Goal: Transaction & Acquisition: Obtain resource

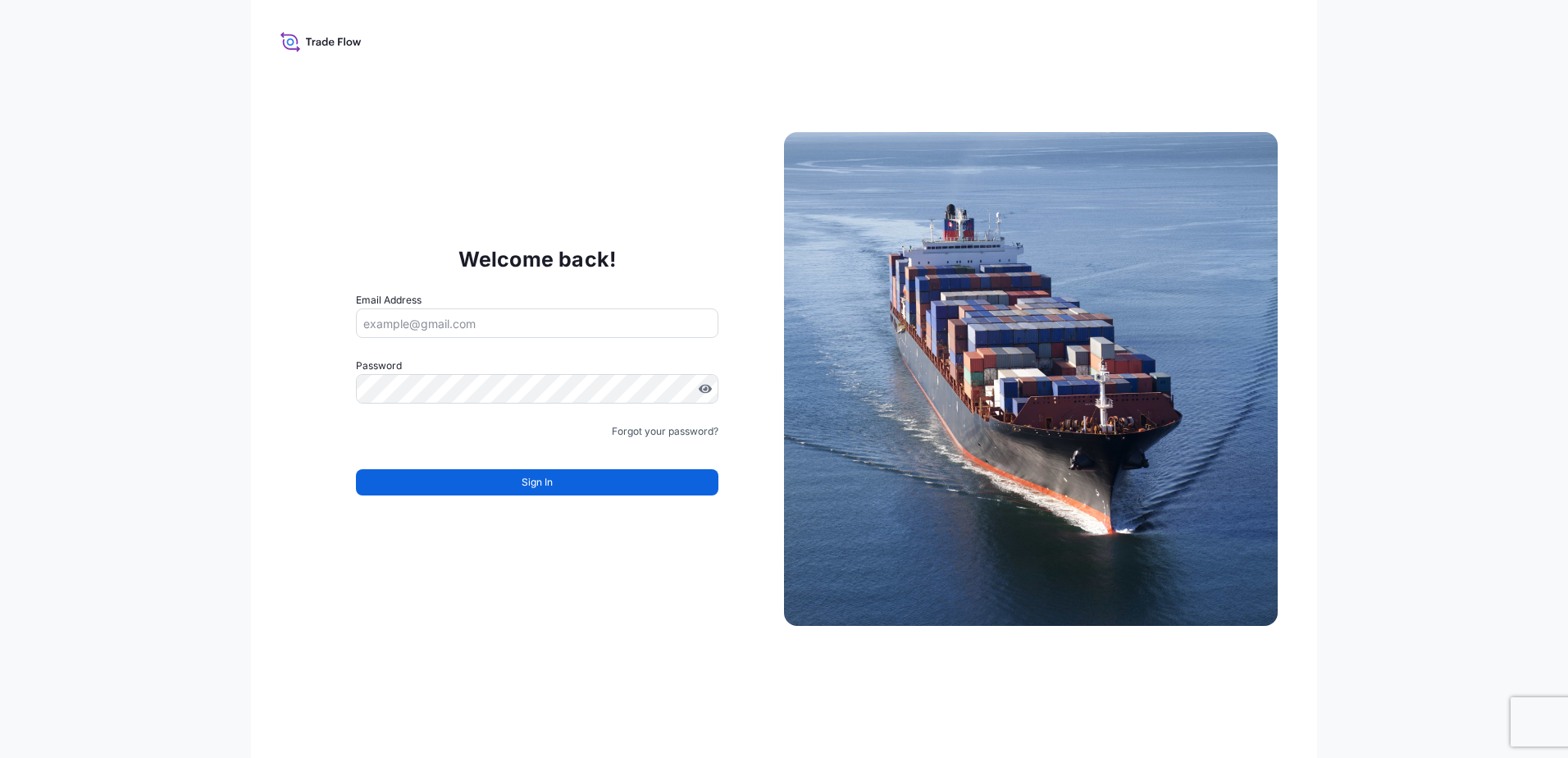
click at [470, 330] on input "Email Address" at bounding box center [537, 323] width 362 height 29
click at [576, 334] on input "Email Address" at bounding box center [537, 323] width 362 height 29
paste input "[EMAIL_ADDRESS][DOMAIN_NAME]"
type input "[EMAIL_ADDRESS][DOMAIN_NAME]"
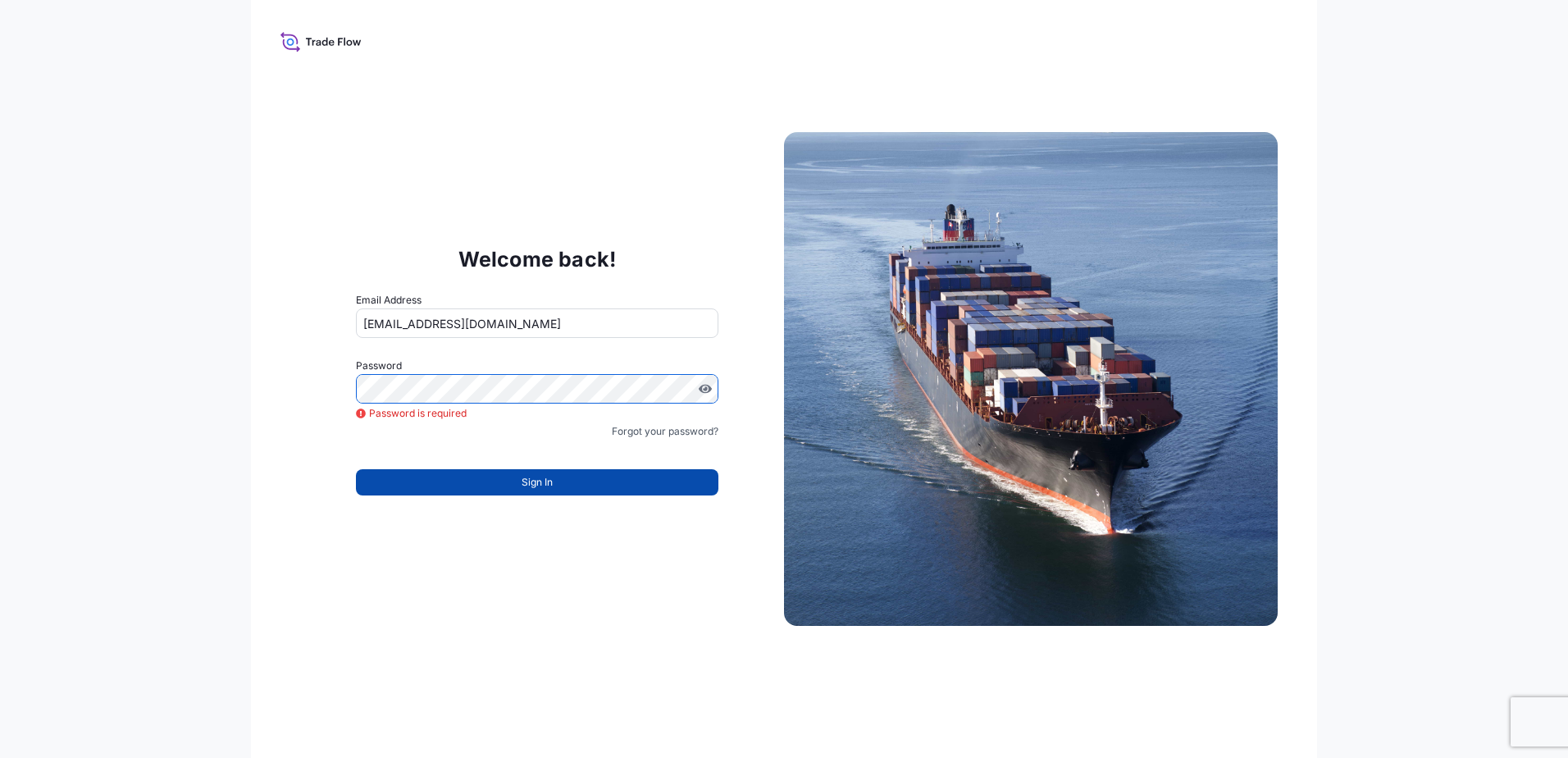
click at [541, 472] on button "Sign In" at bounding box center [537, 482] width 362 height 26
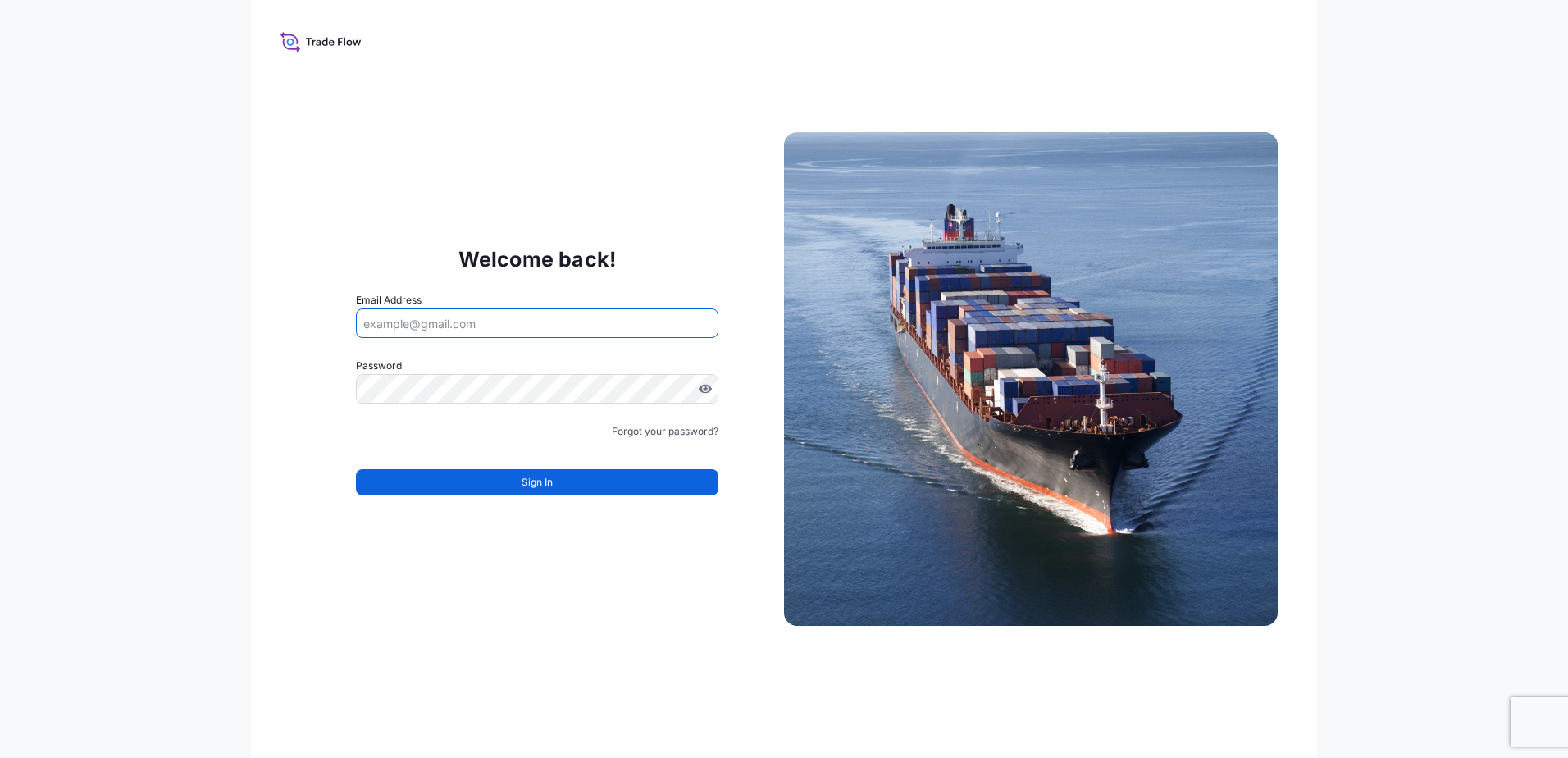
click at [474, 311] on input "Email Address" at bounding box center [537, 323] width 362 height 29
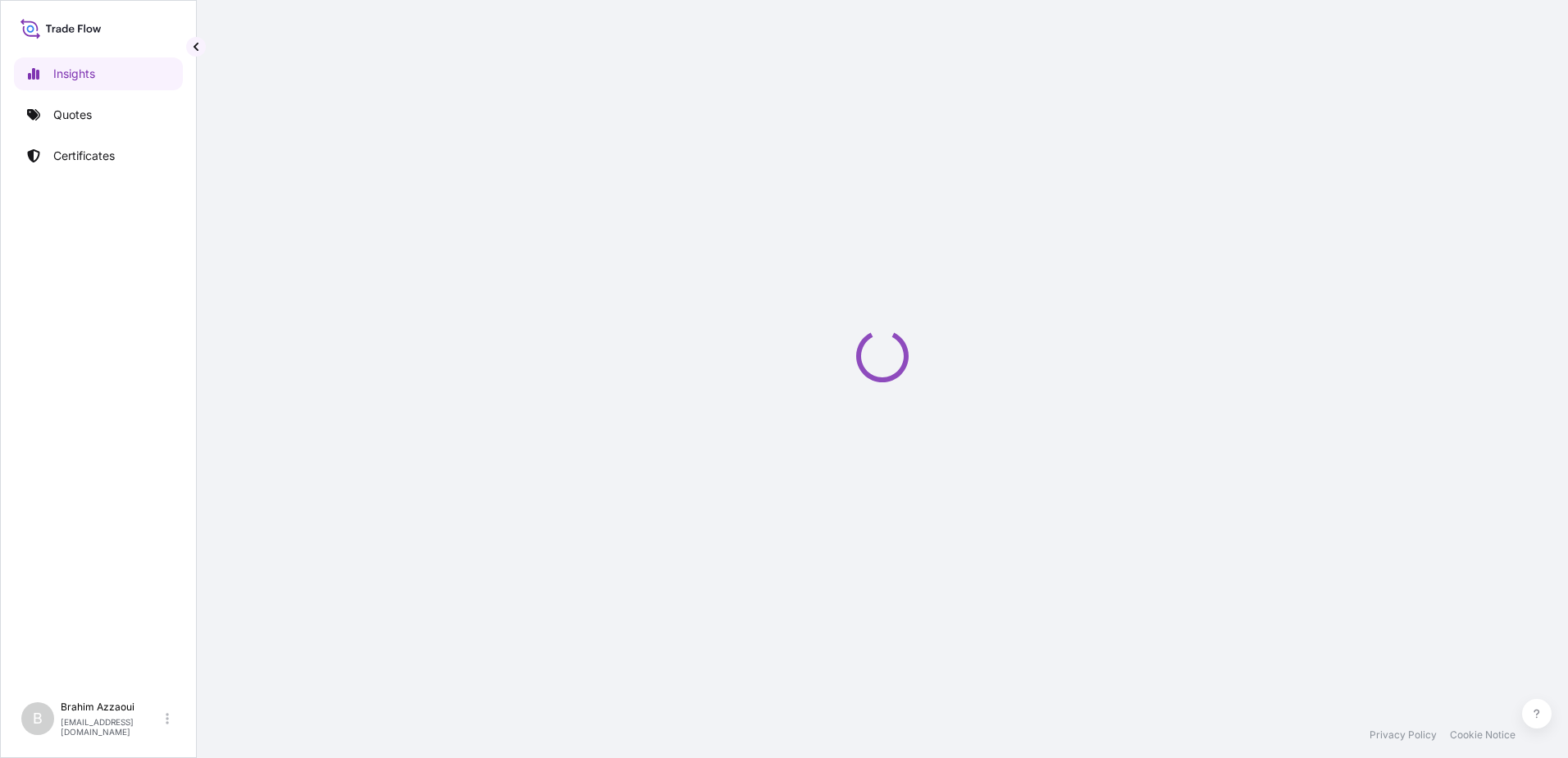
select select "2025"
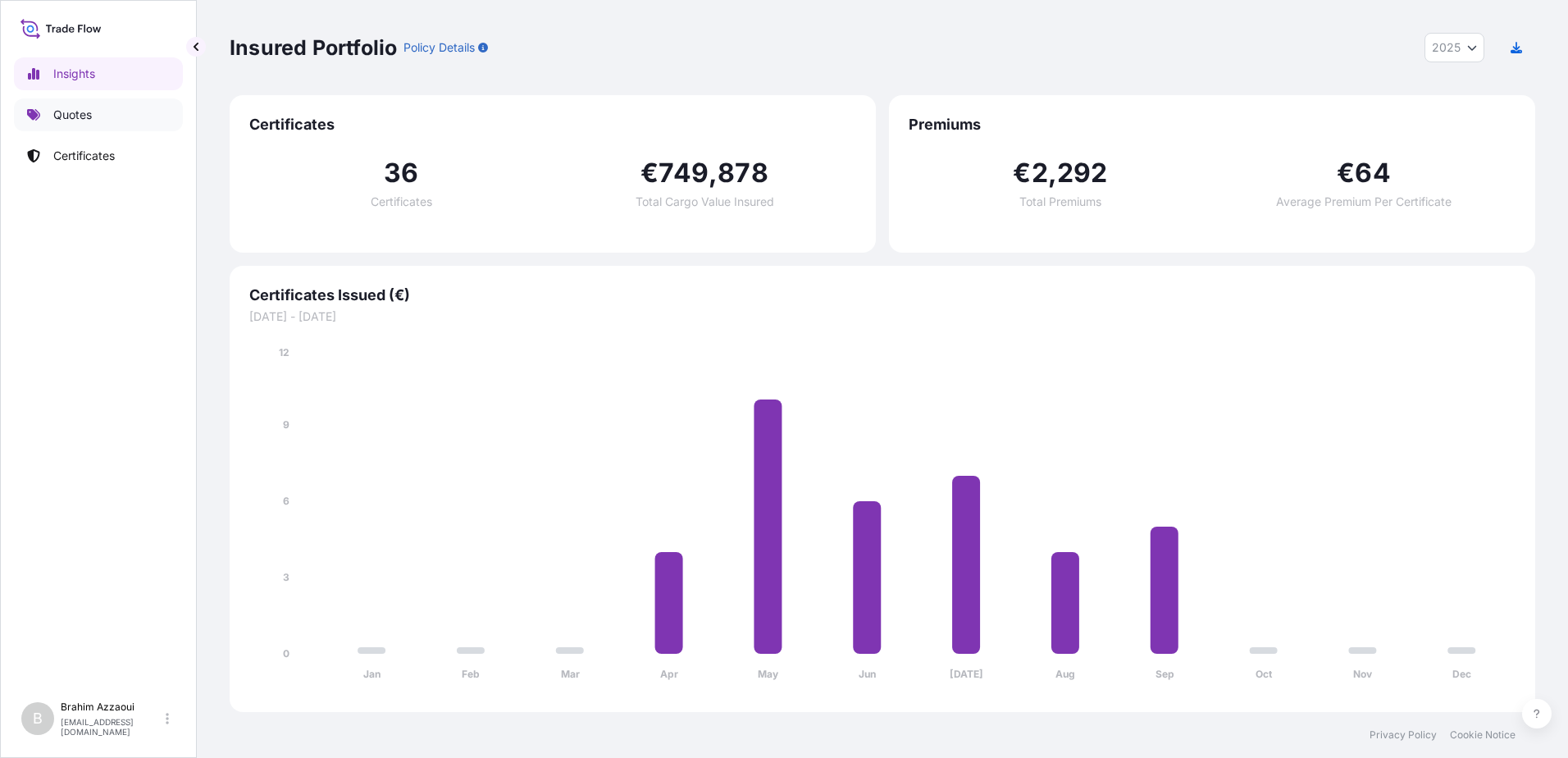
click at [67, 118] on p "Quotes" at bounding box center [72, 115] width 39 height 17
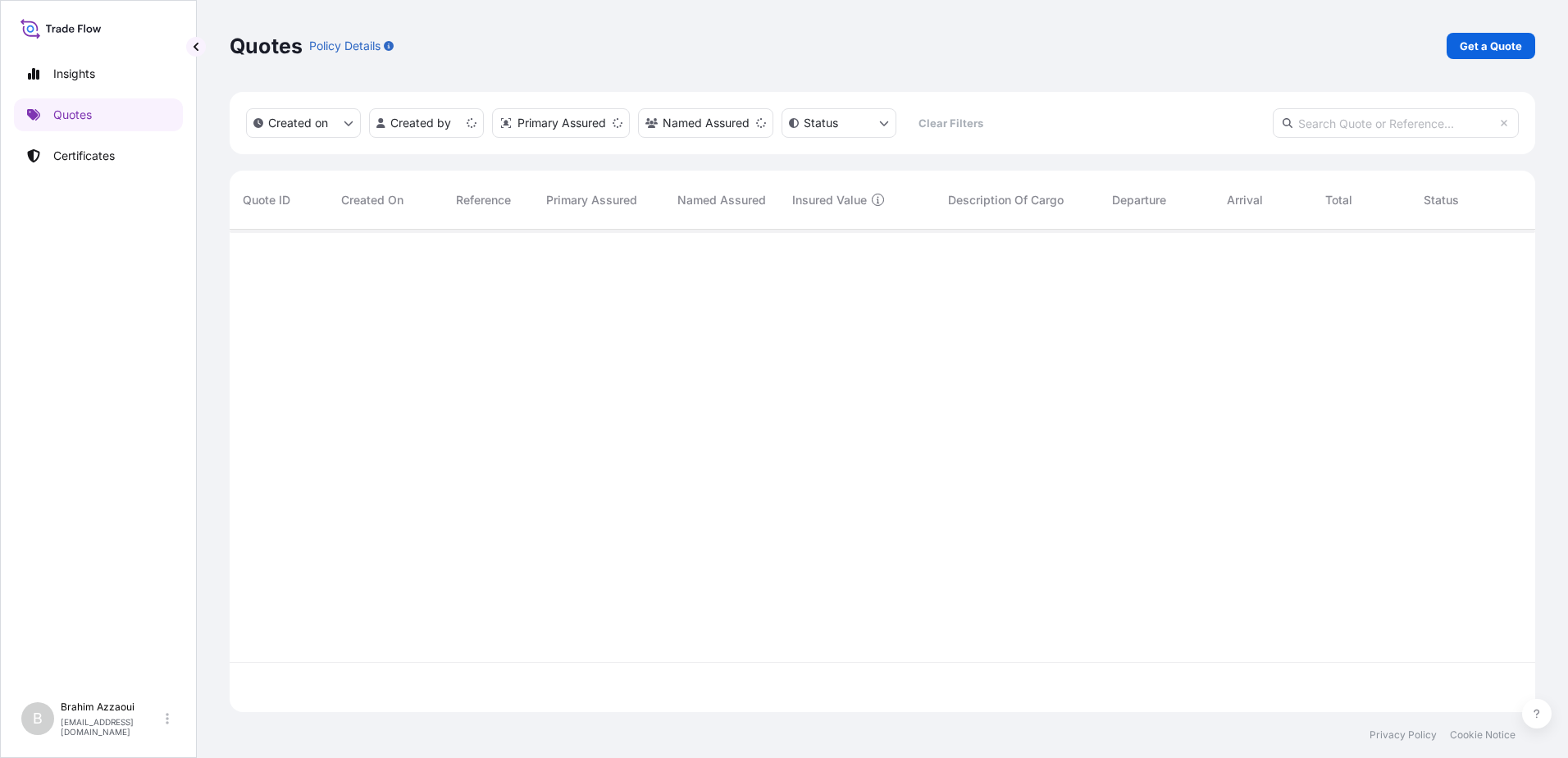
scroll to position [479, 1293]
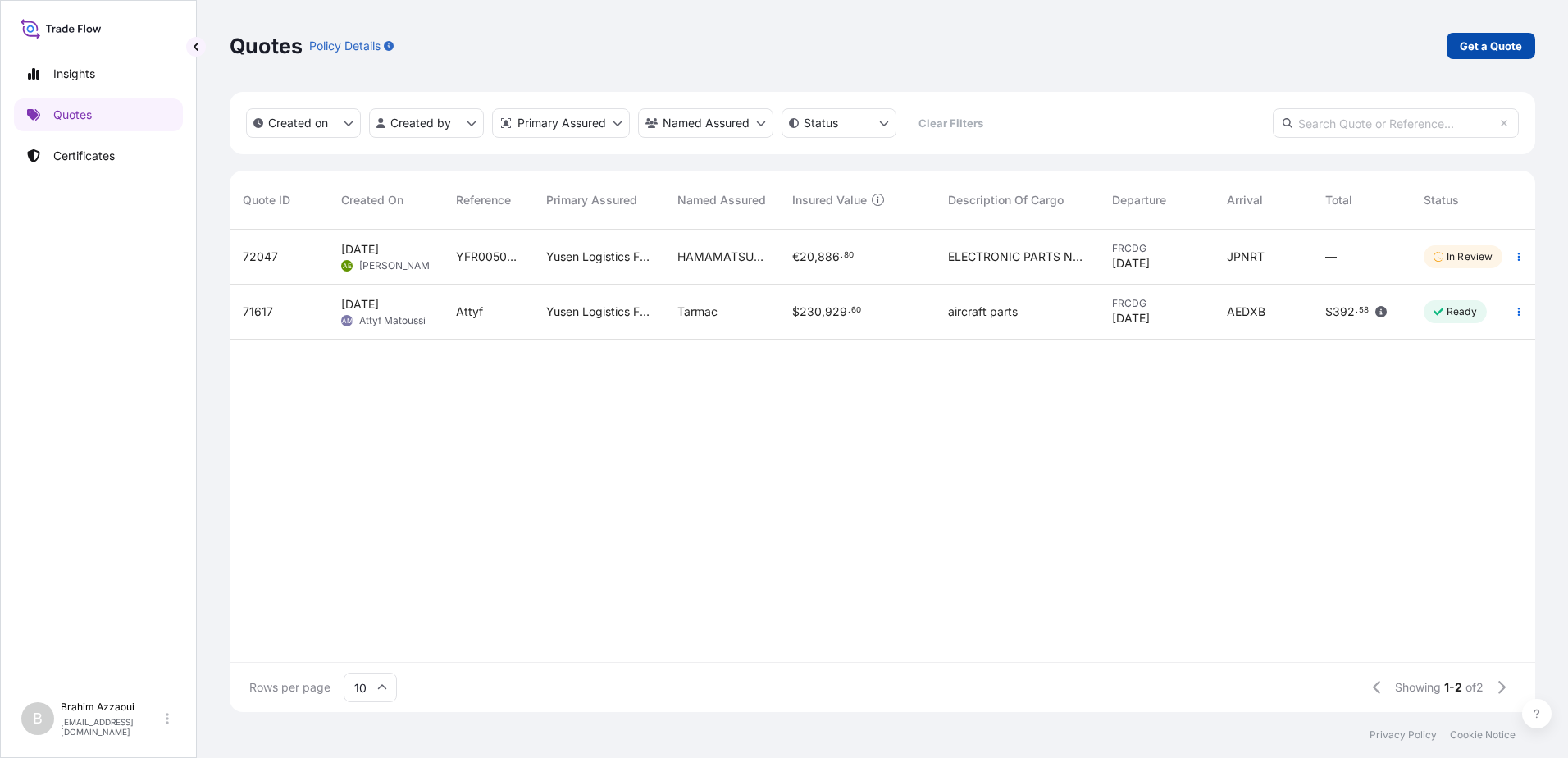
click at [1463, 41] on p "Get a Quote" at bounding box center [1492, 46] width 62 height 17
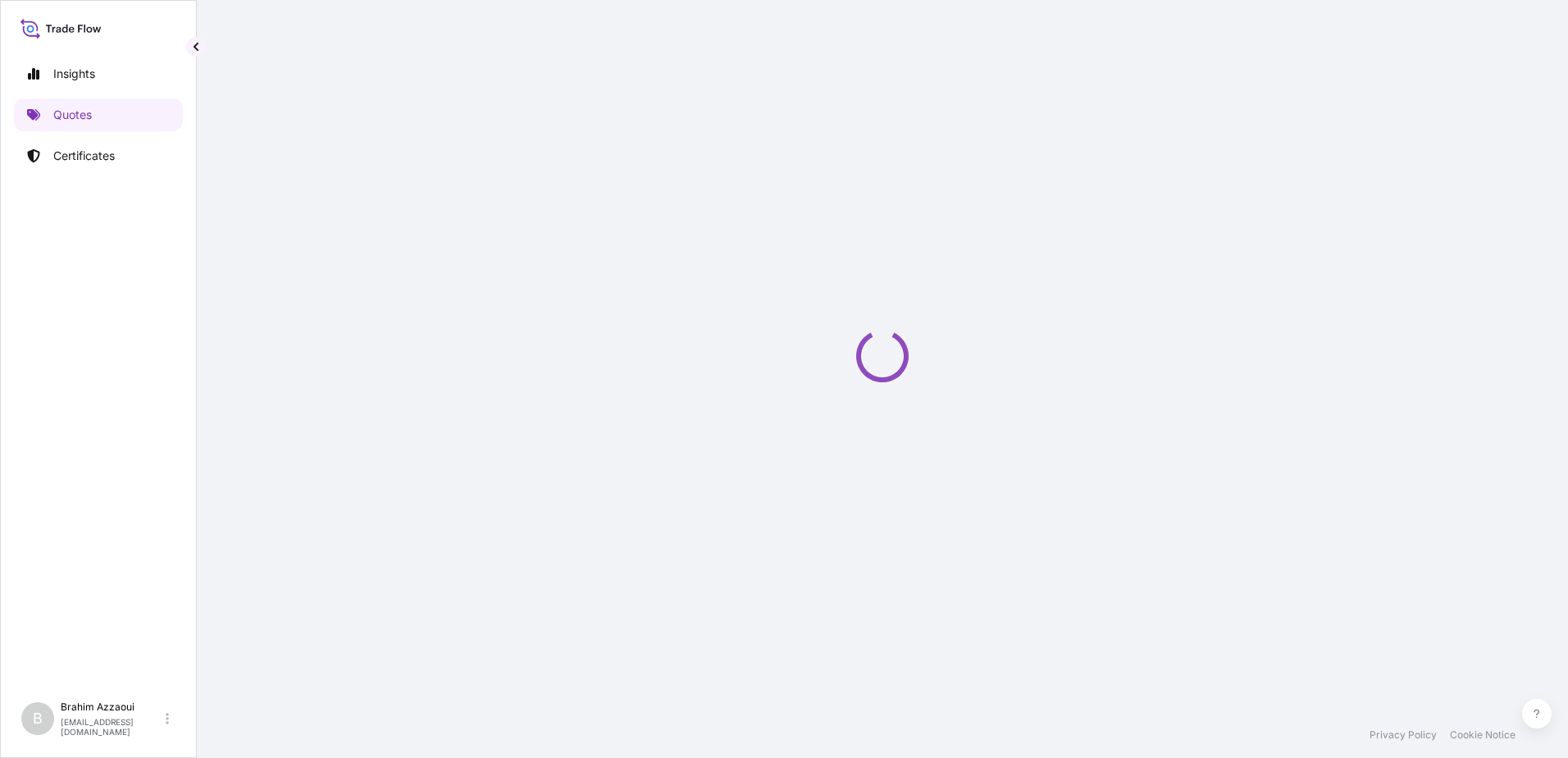
select select "Sea"
select select "21"
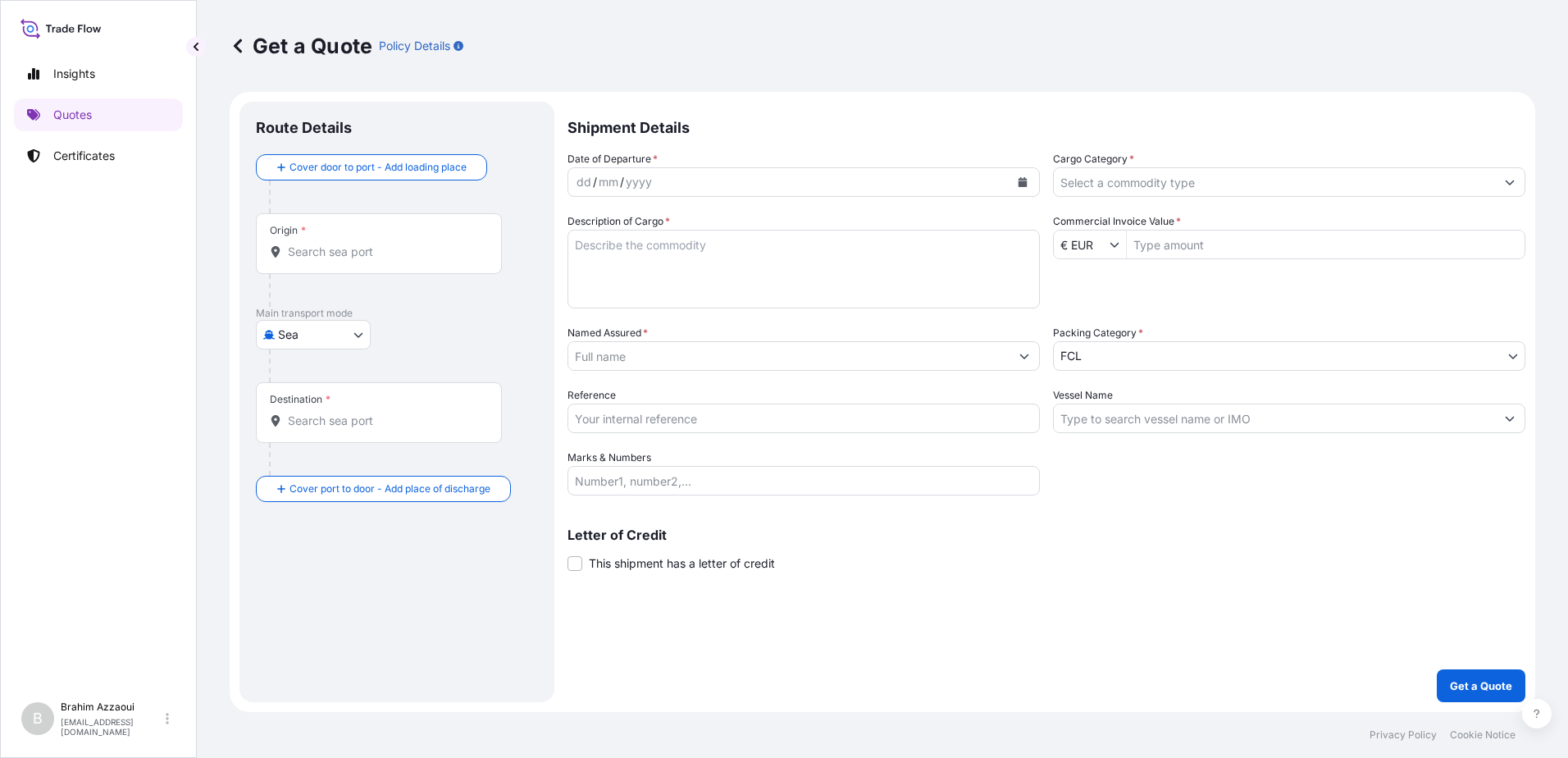
click at [655, 178] on div "dd / mm / yyyy" at bounding box center [788, 182] width 441 height 29
click at [842, 187] on div "dd / mm / yyyy" at bounding box center [788, 182] width 441 height 29
click at [590, 185] on div "dd" at bounding box center [583, 182] width 18 height 19
drag, startPoint x: 590, startPoint y: 184, endPoint x: 526, endPoint y: 183, distance: 64.0
click at [526, 183] on form "Route Details Cover door to port - Add loading place Place of loading Road / In…" at bounding box center [882, 402] width 1306 height 620
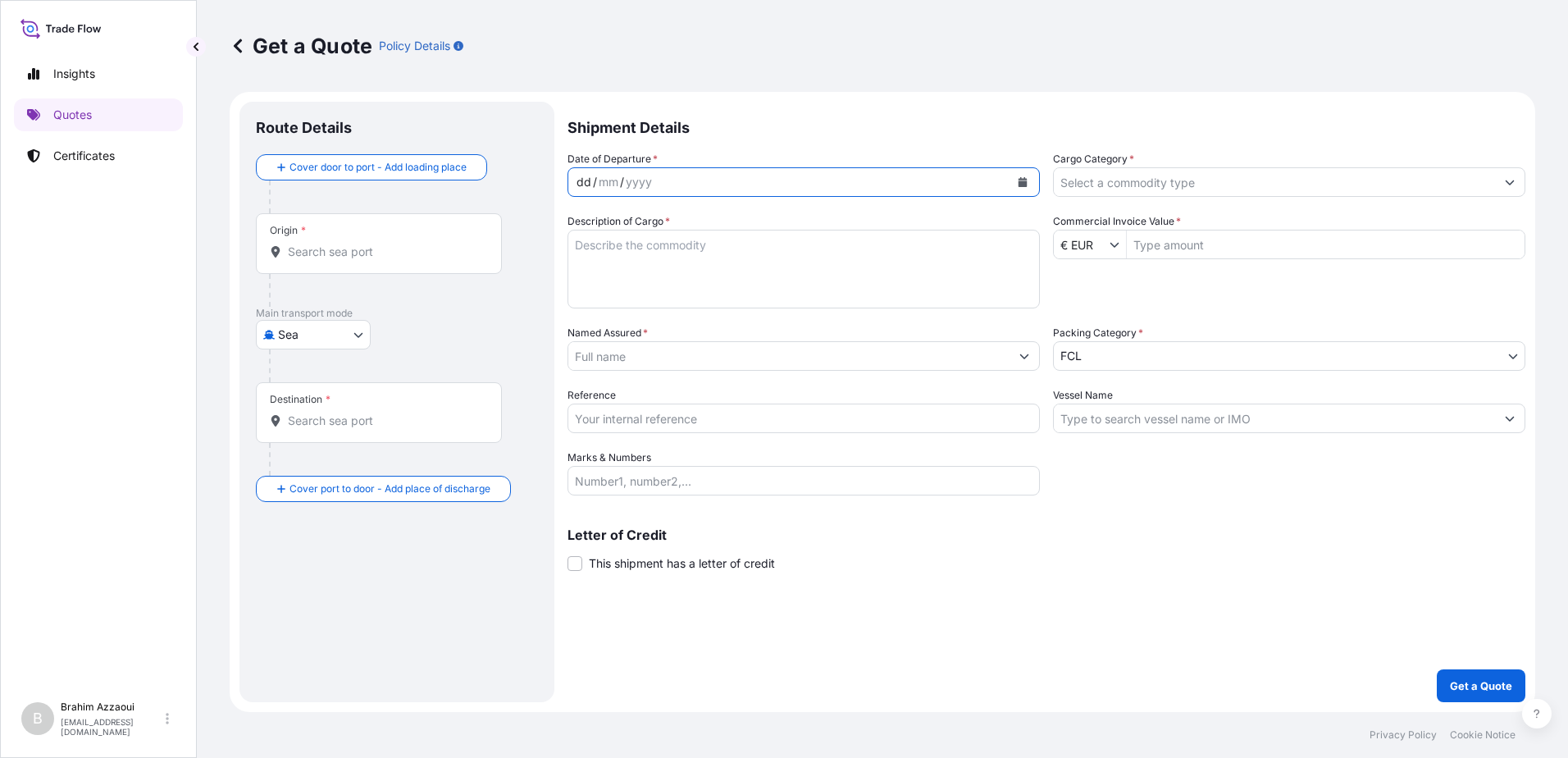
click at [586, 181] on div "dd" at bounding box center [583, 182] width 18 height 19
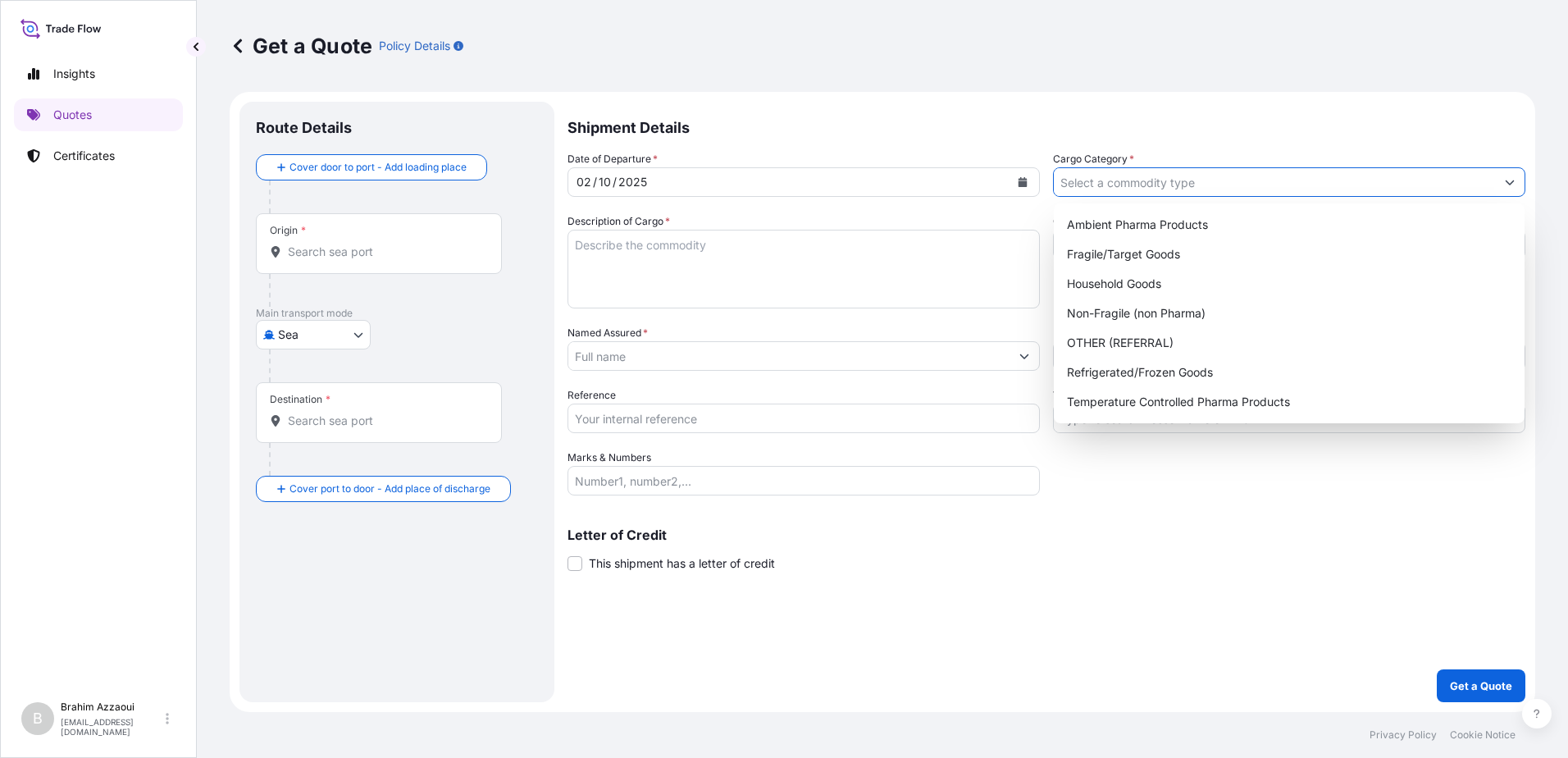
click at [1175, 176] on input "Cargo Category *" at bounding box center [1274, 182] width 441 height 29
click at [1101, 305] on div "Non-Fragile (non Pharma)" at bounding box center [1289, 313] width 458 height 29
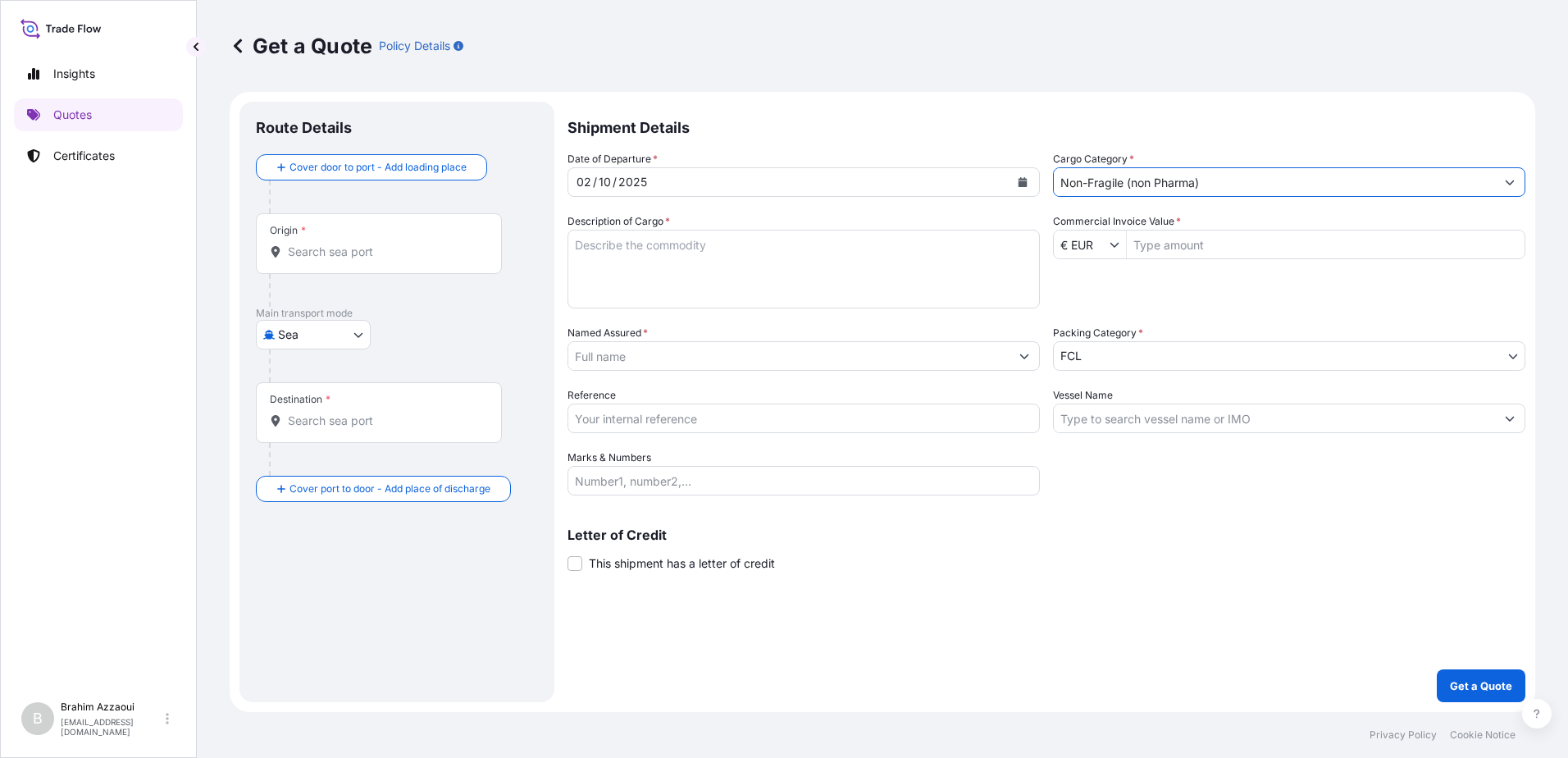
click at [1112, 189] on input "Non-Fragile (non Pharma)" at bounding box center [1274, 182] width 441 height 29
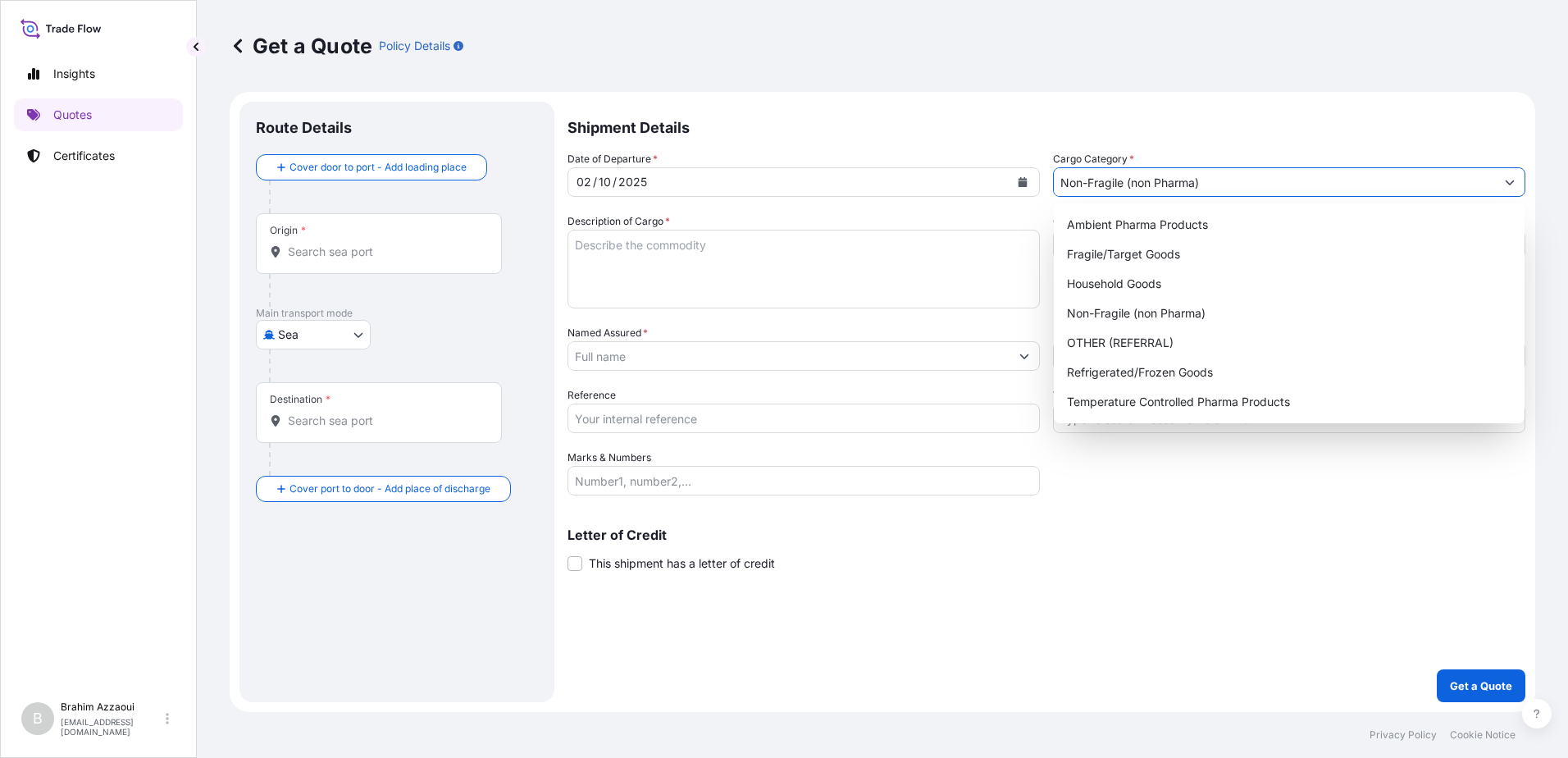
click at [1505, 182] on icon "Show suggestions" at bounding box center [1510, 182] width 10 height 10
click at [1113, 253] on div "Fragile/Target Goods" at bounding box center [1289, 254] width 458 height 29
type input "Fragile/Target Goods"
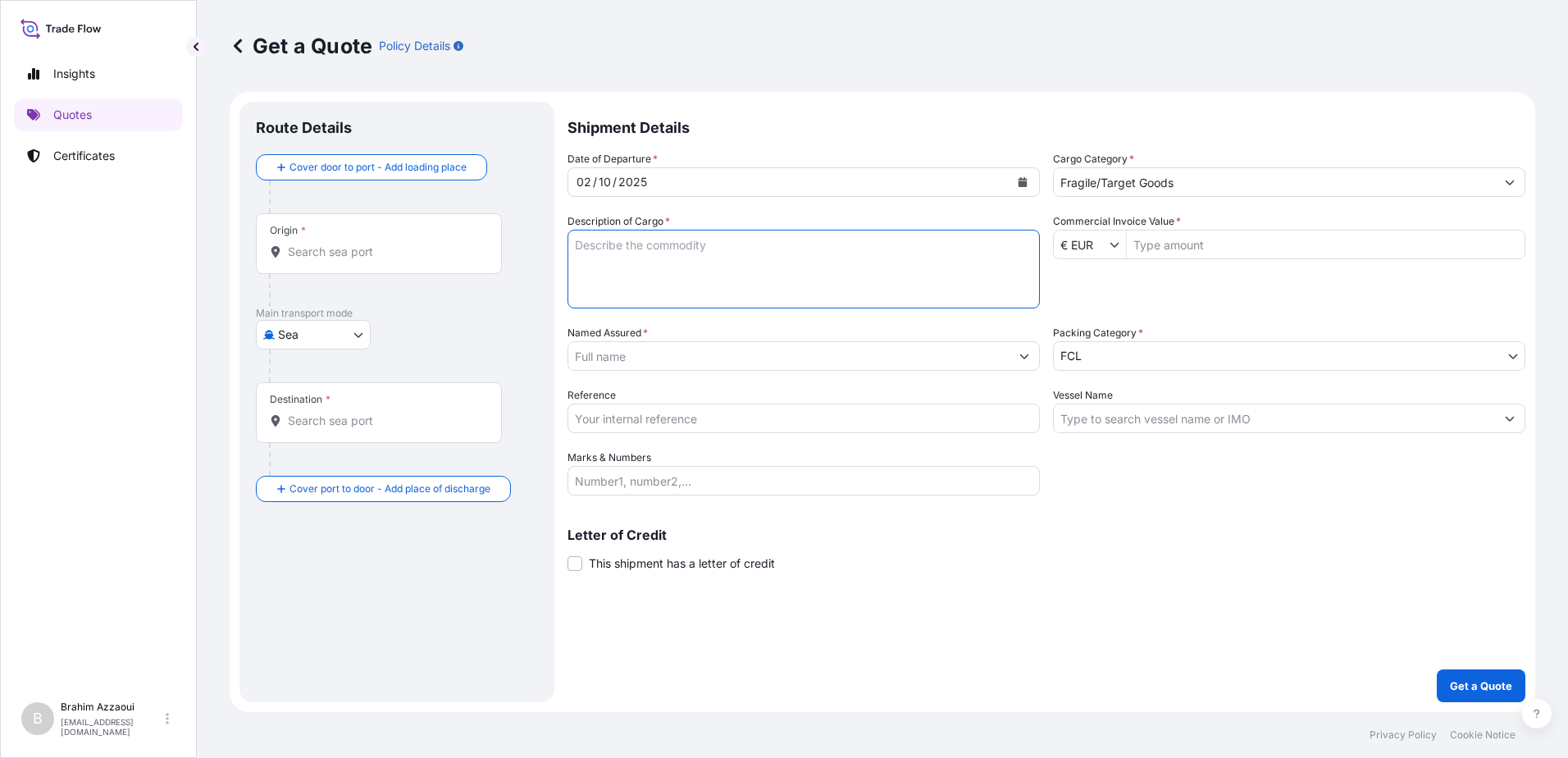
click at [600, 286] on textarea "Description of Cargo *" at bounding box center [803, 269] width 472 height 79
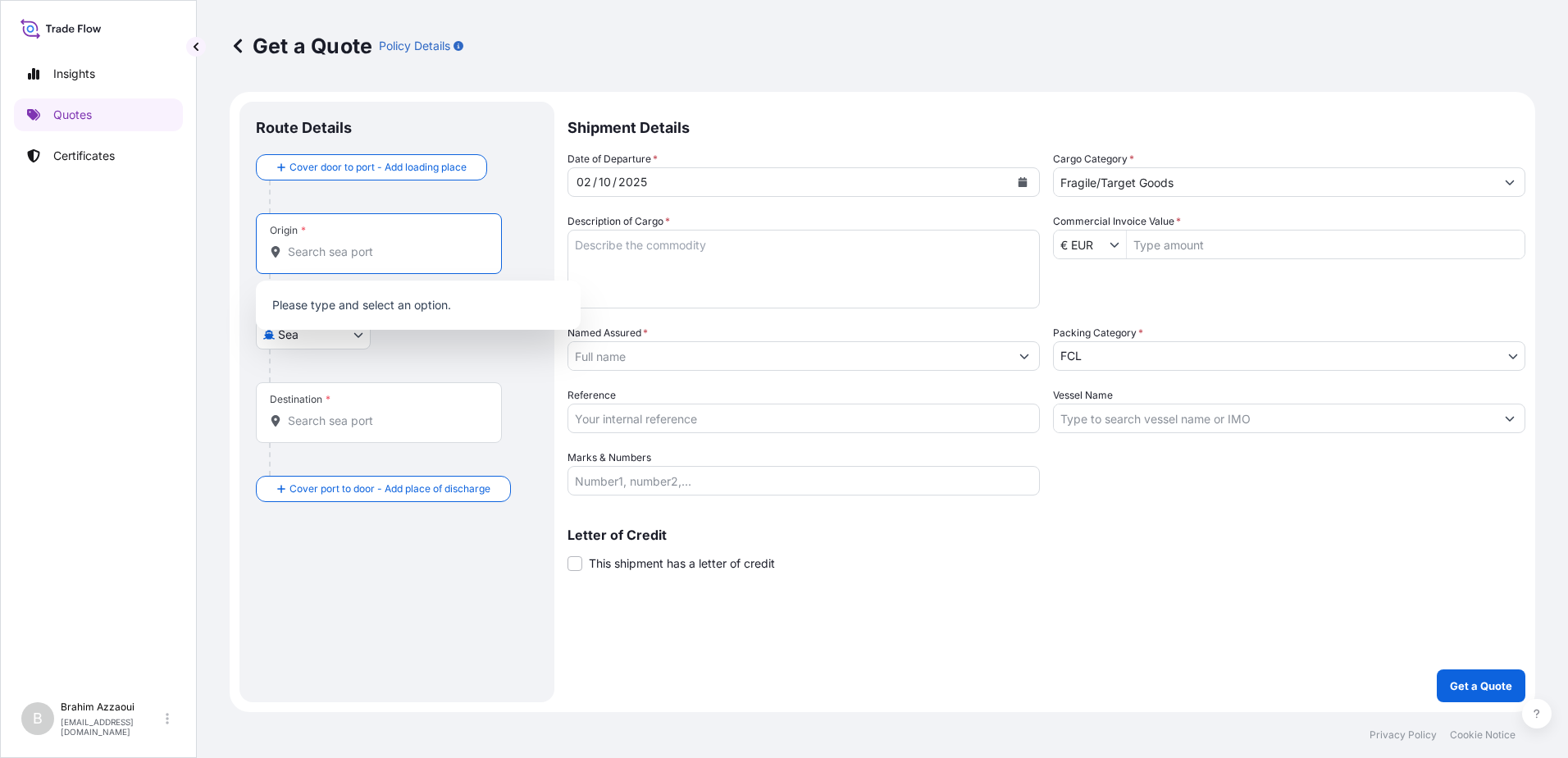
click at [297, 252] on input "Origin *" at bounding box center [385, 252] width 193 height 17
click at [327, 396] on span "*" at bounding box center [329, 400] width 5 height 13
click at [327, 413] on input "Destination *" at bounding box center [385, 421] width 193 height 17
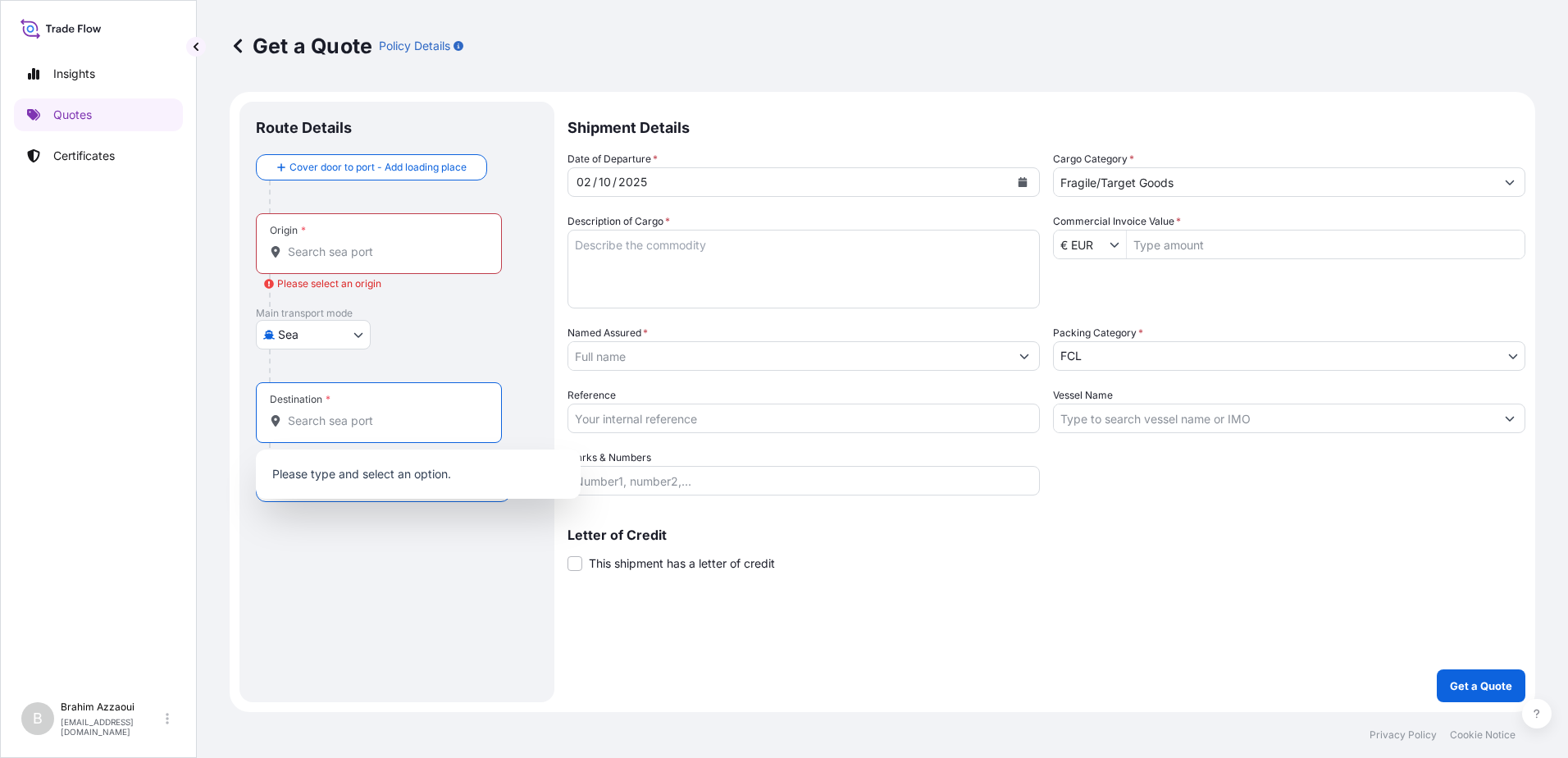
click at [310, 332] on body "0 options available. 0 options available. Insights Quotes Certificates B Brahim…" at bounding box center [784, 379] width 1568 height 758
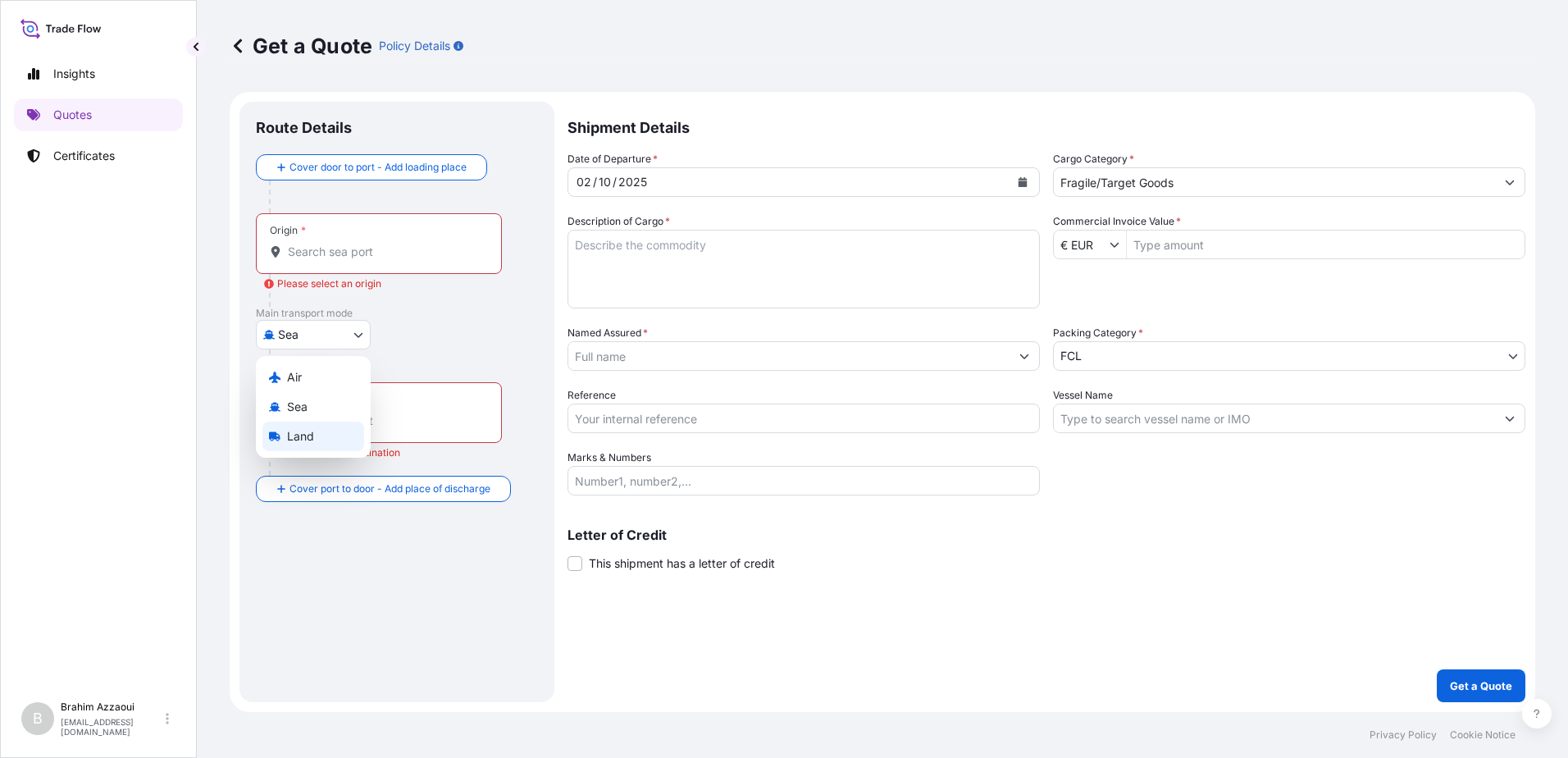
click at [293, 429] on span "Land" at bounding box center [301, 437] width 27 height 17
select select "Land"
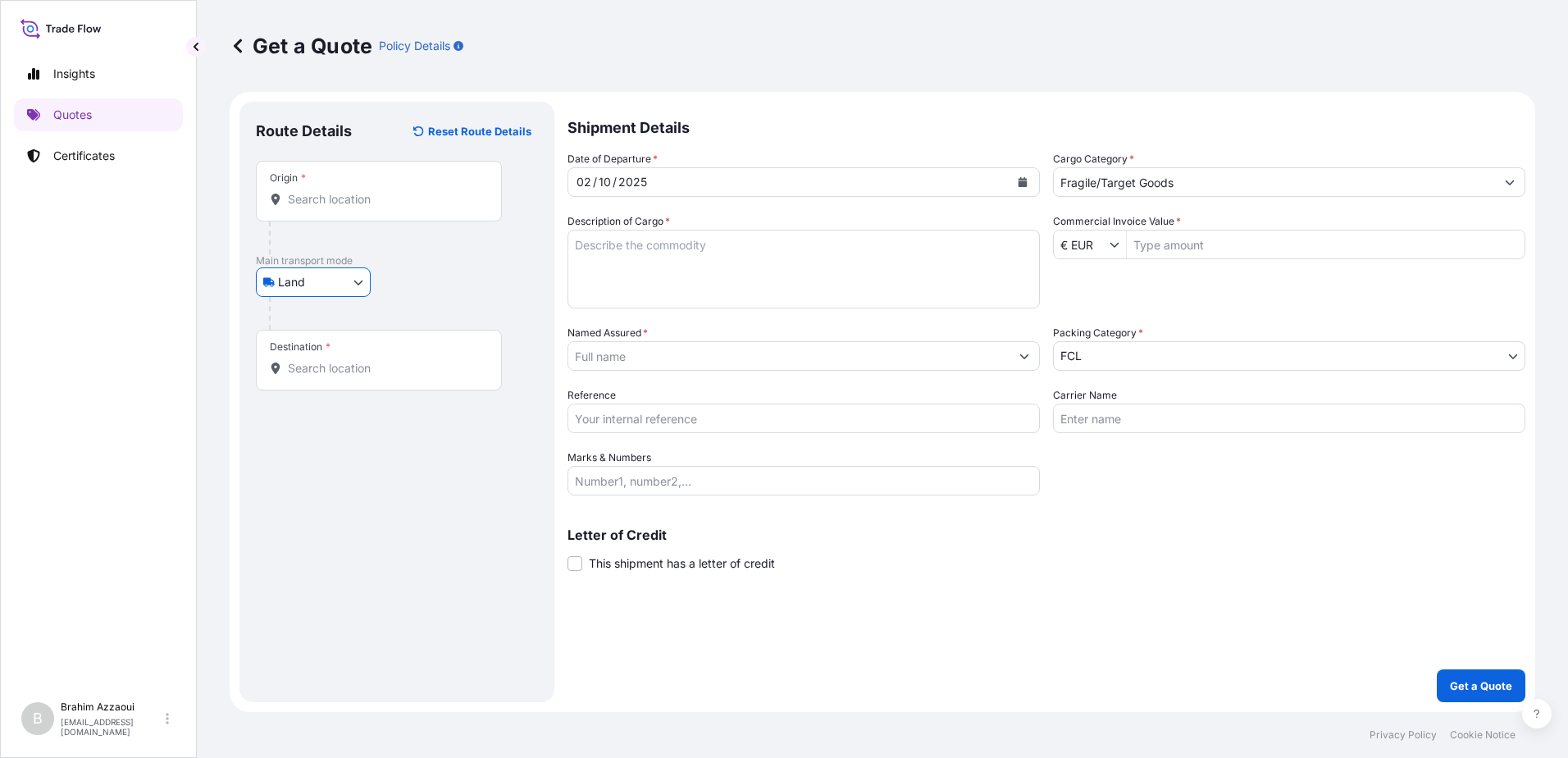
click at [294, 358] on div "Destination *" at bounding box center [379, 360] width 246 height 61
click at [294, 361] on input "Destination *" at bounding box center [385, 369] width 193 height 17
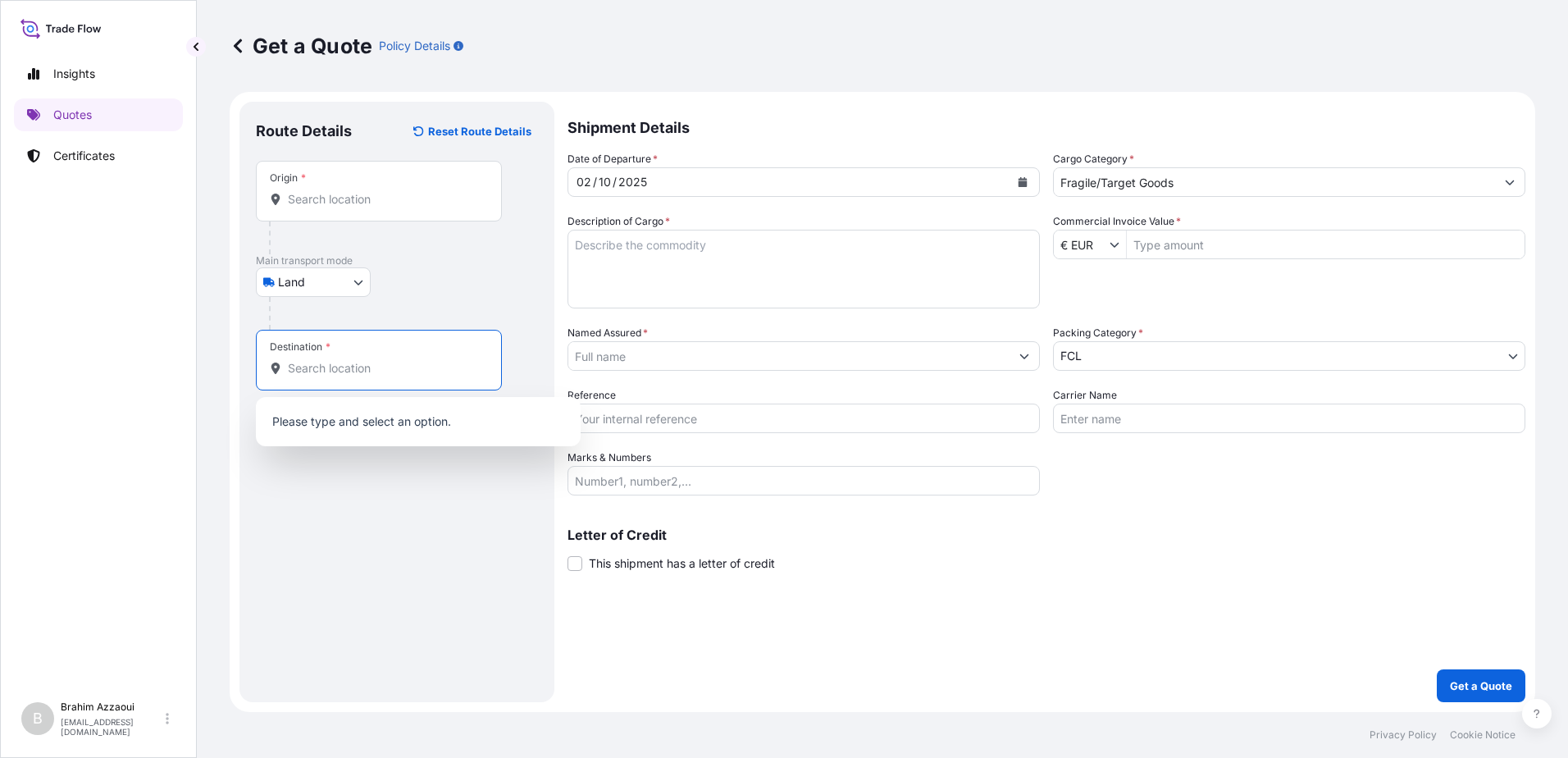
click at [285, 206] on div at bounding box center [379, 199] width 218 height 17
click at [288, 206] on input "Origin *" at bounding box center [385, 199] width 193 height 17
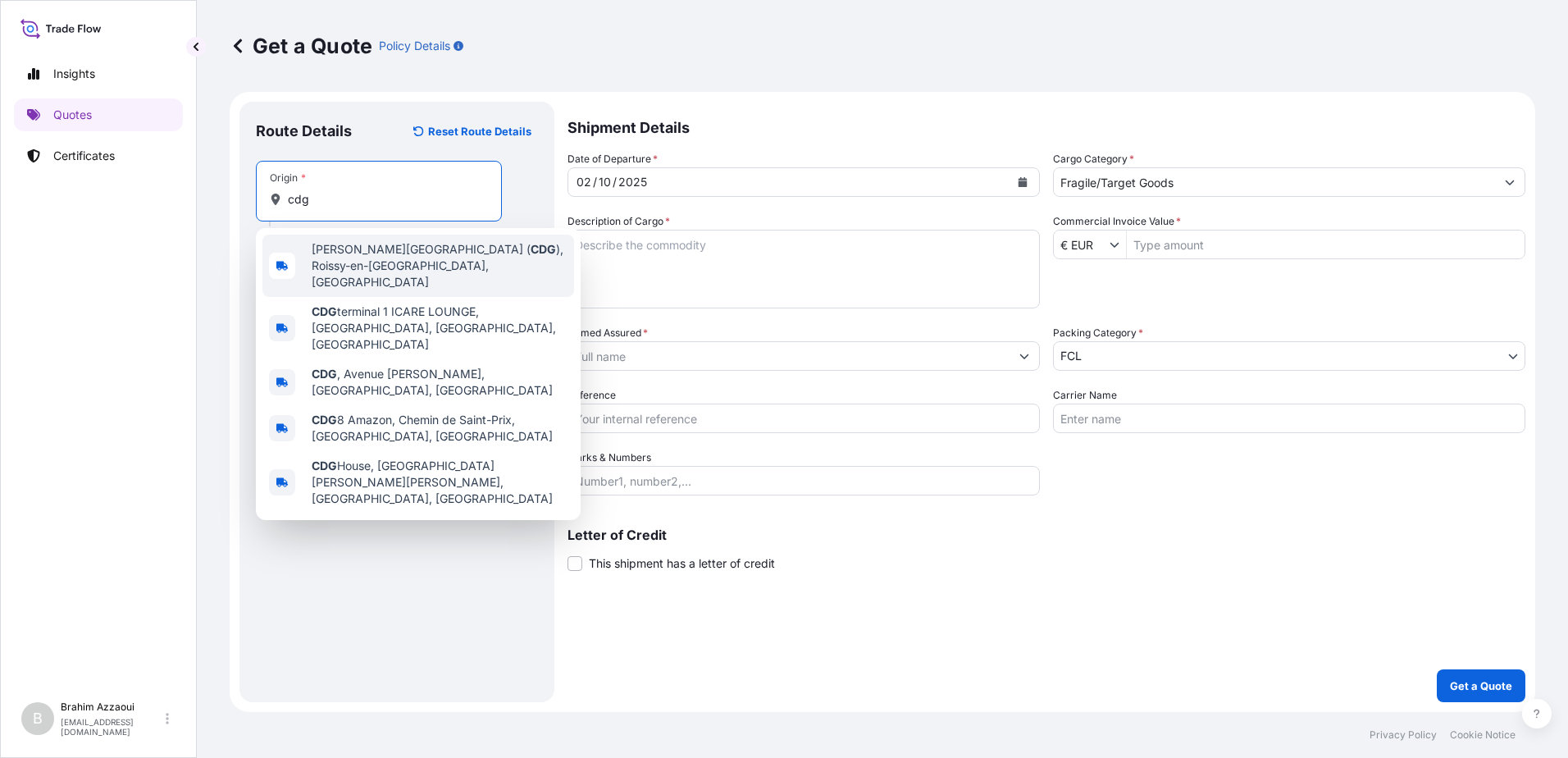
click at [336, 243] on span "Paris Charles de Gaulle Airport ( CDG ), Roissy-en-France, France" at bounding box center [439, 266] width 256 height 50
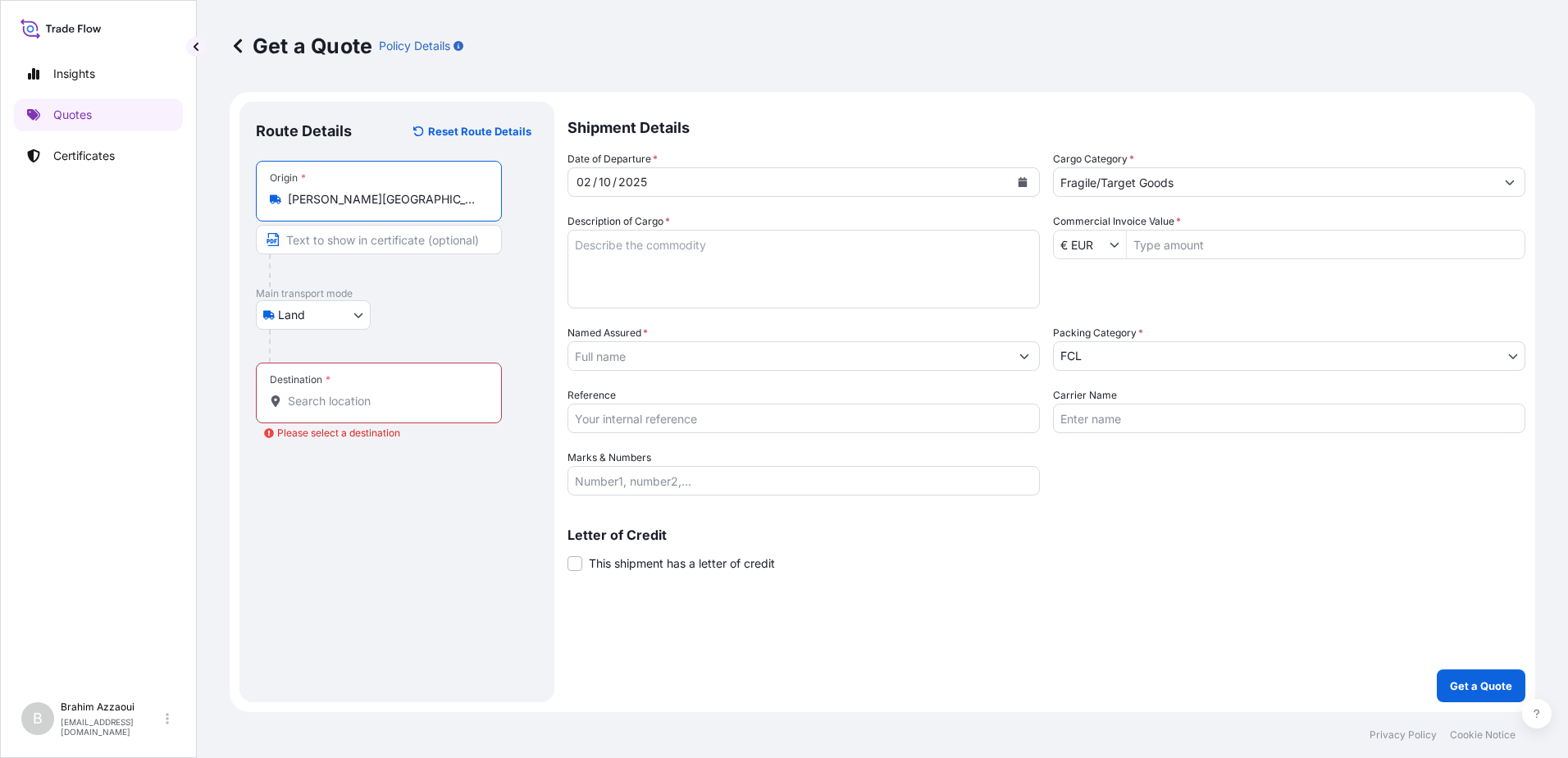
type input "Paris Charles de Gaulle Airport (CDG), Roissy-en-France, France"
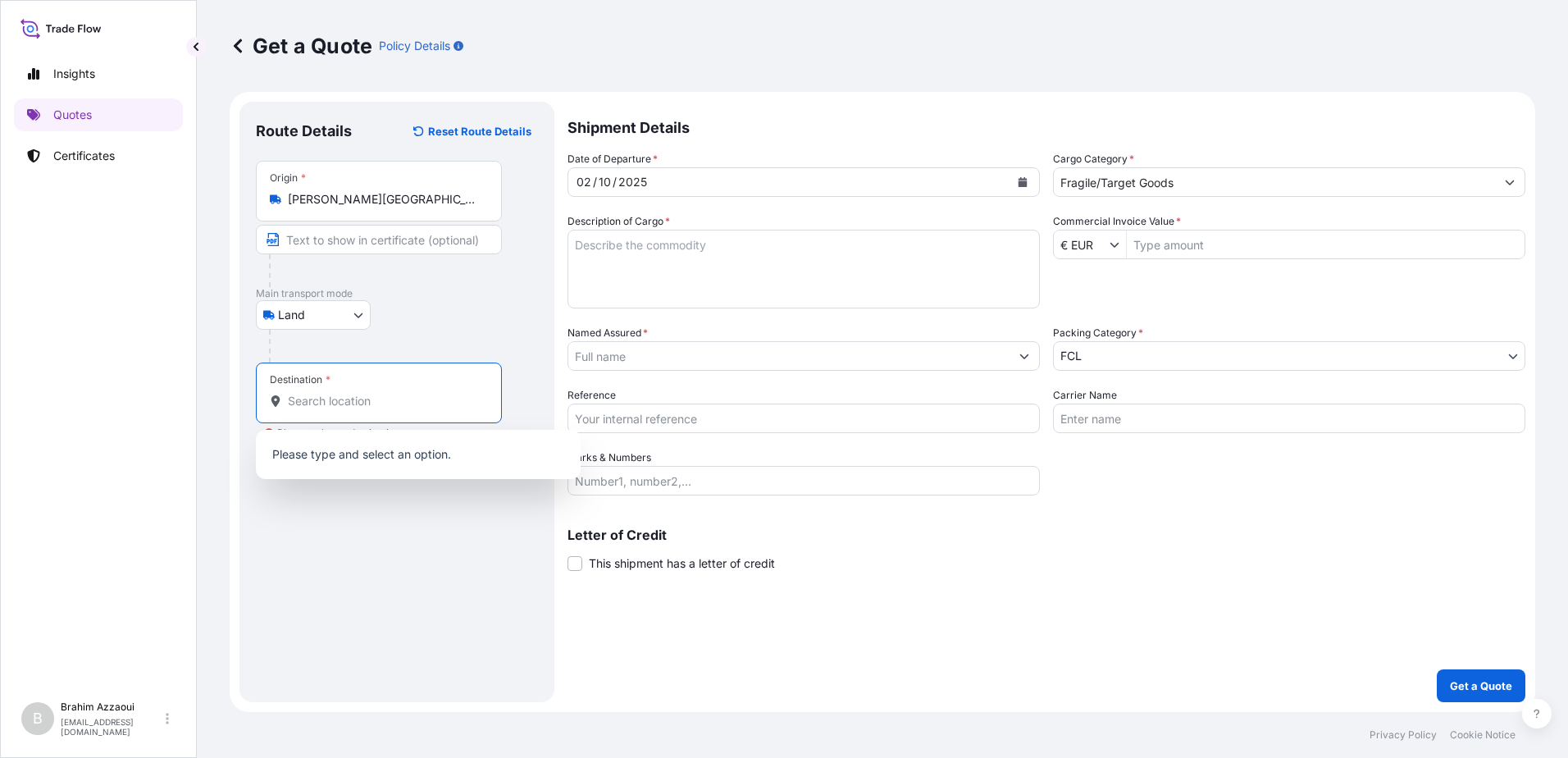
click at [311, 403] on input "Destination * Please select a destination" at bounding box center [385, 402] width 193 height 17
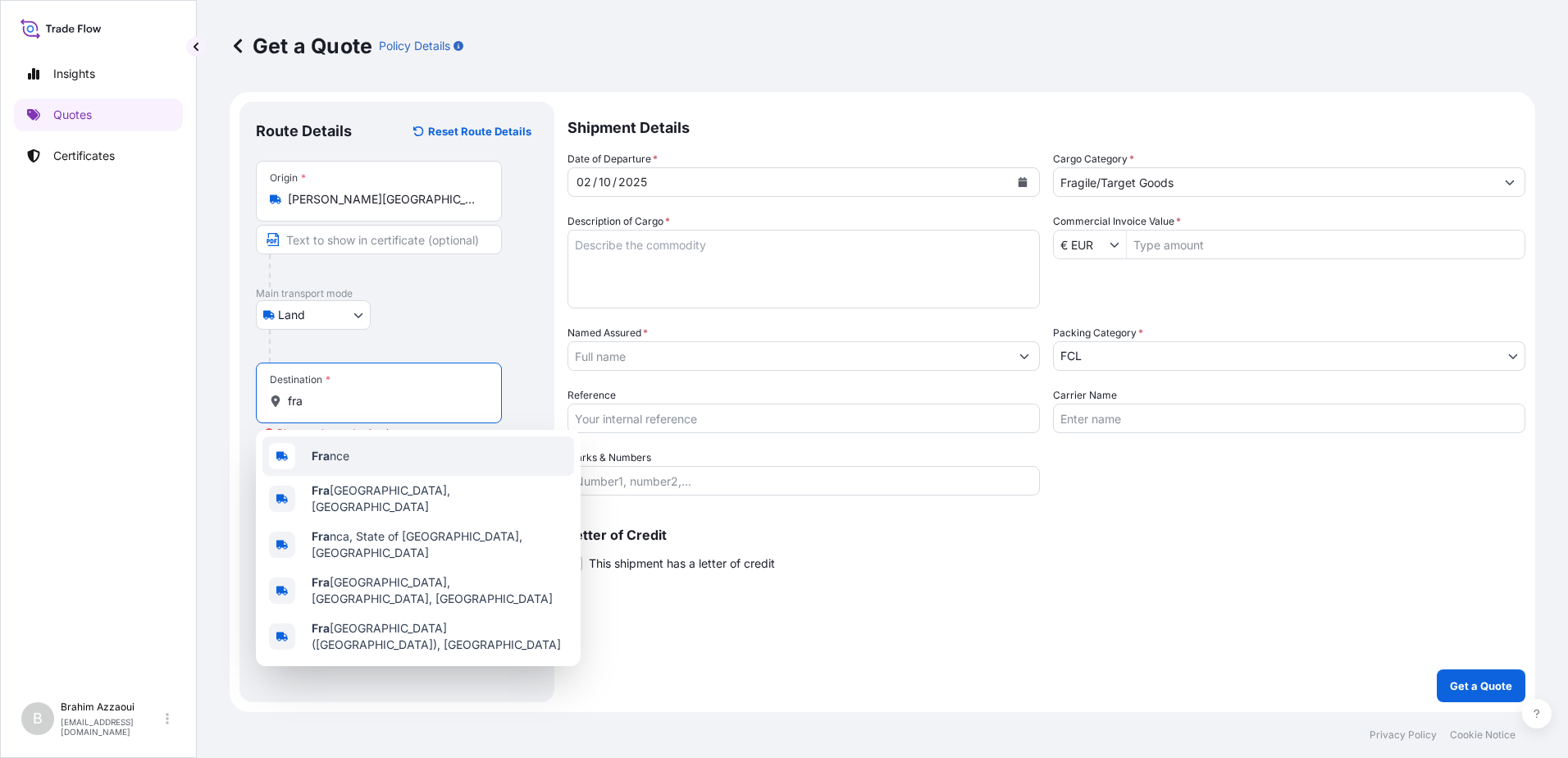
click at [333, 457] on span "Fra nce" at bounding box center [330, 456] width 38 height 17
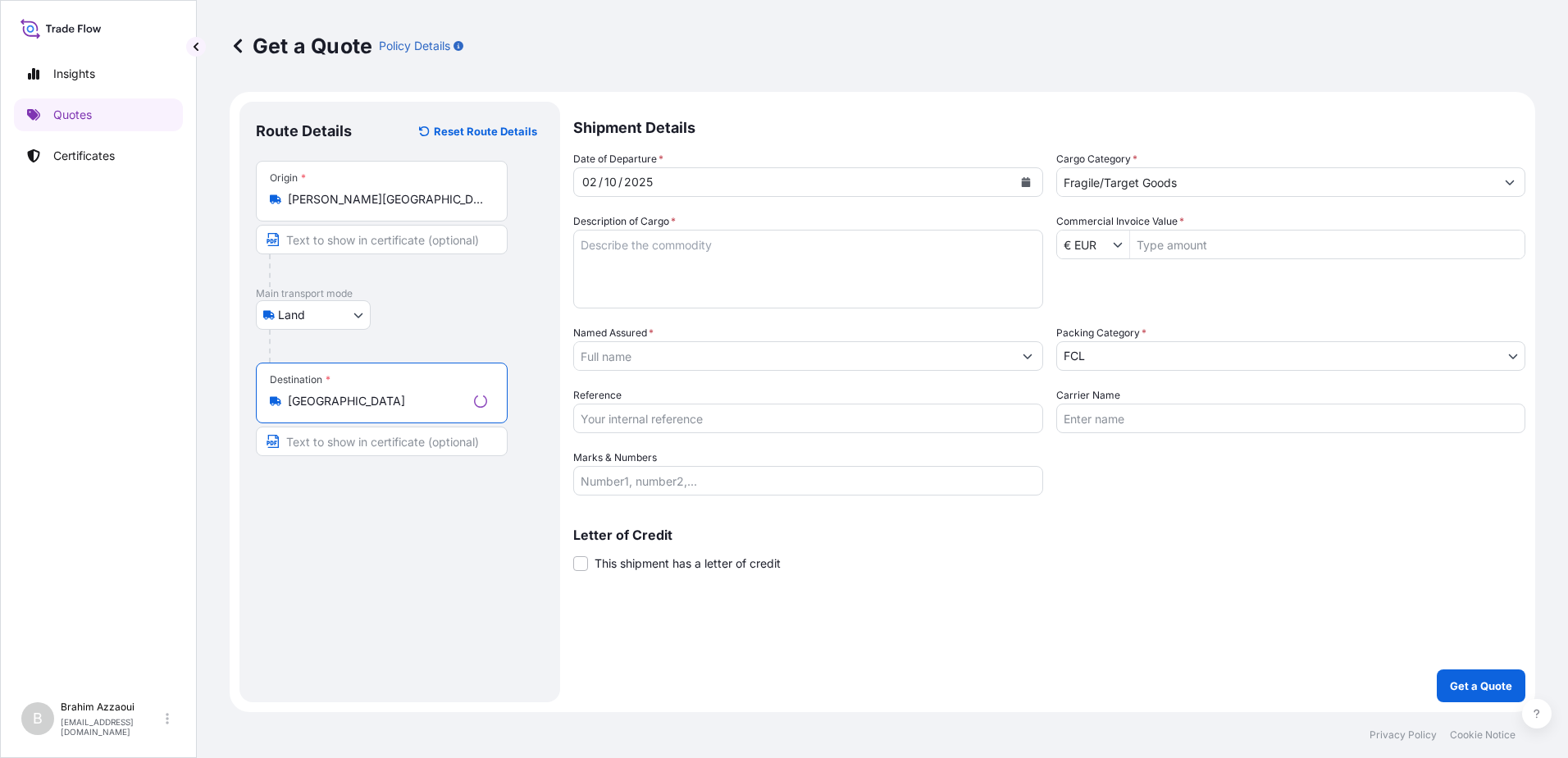
drag, startPoint x: 329, startPoint y: 404, endPoint x: 251, endPoint y: 404, distance: 78.0
click at [251, 404] on div "Route Details Reset Route Details Place of loading Road / Inland Road / Inland …" at bounding box center [400, 402] width 321 height 601
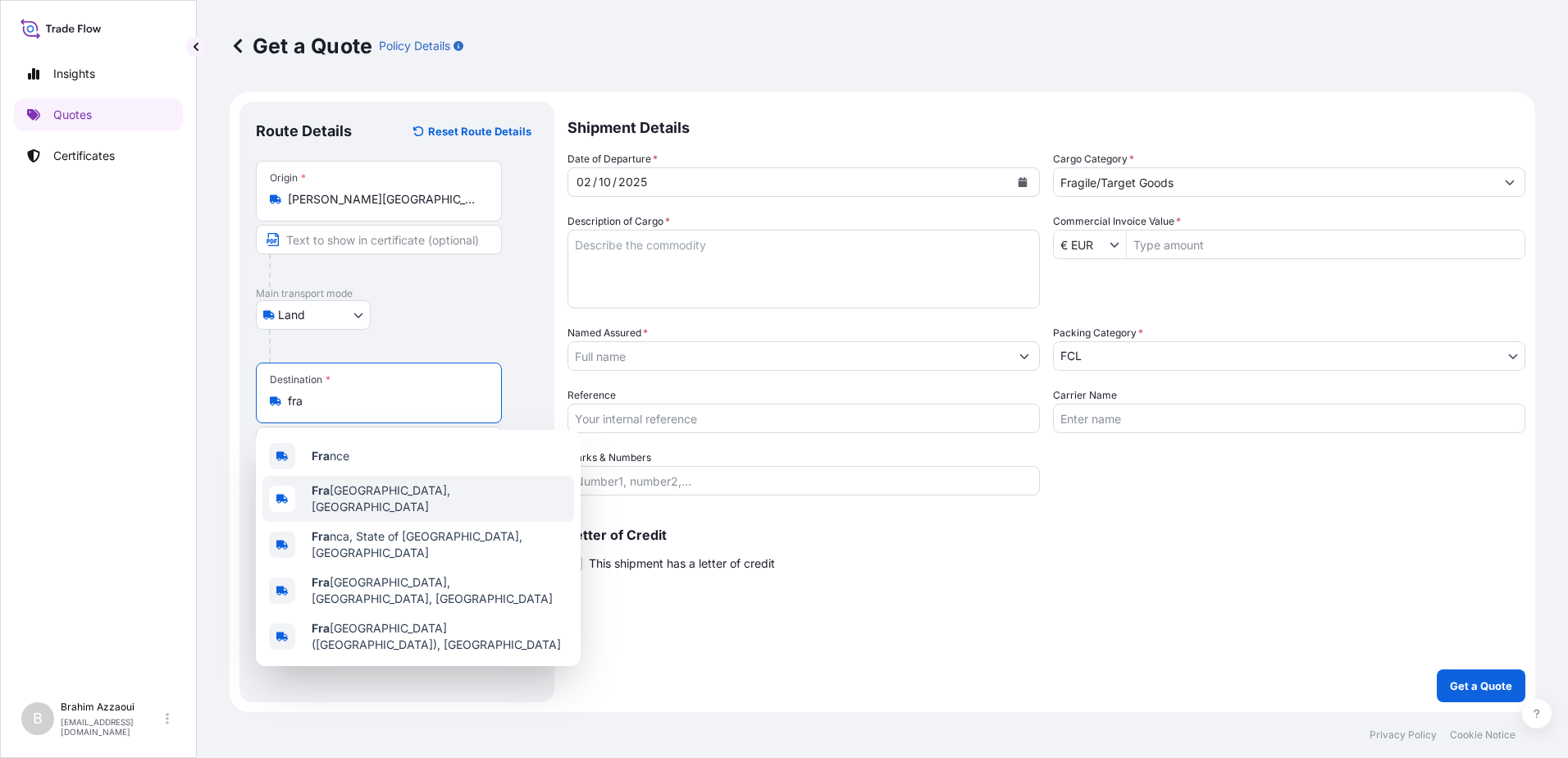
click at [387, 493] on span "Fra nkfurt am Main, Germany" at bounding box center [439, 498] width 256 height 33
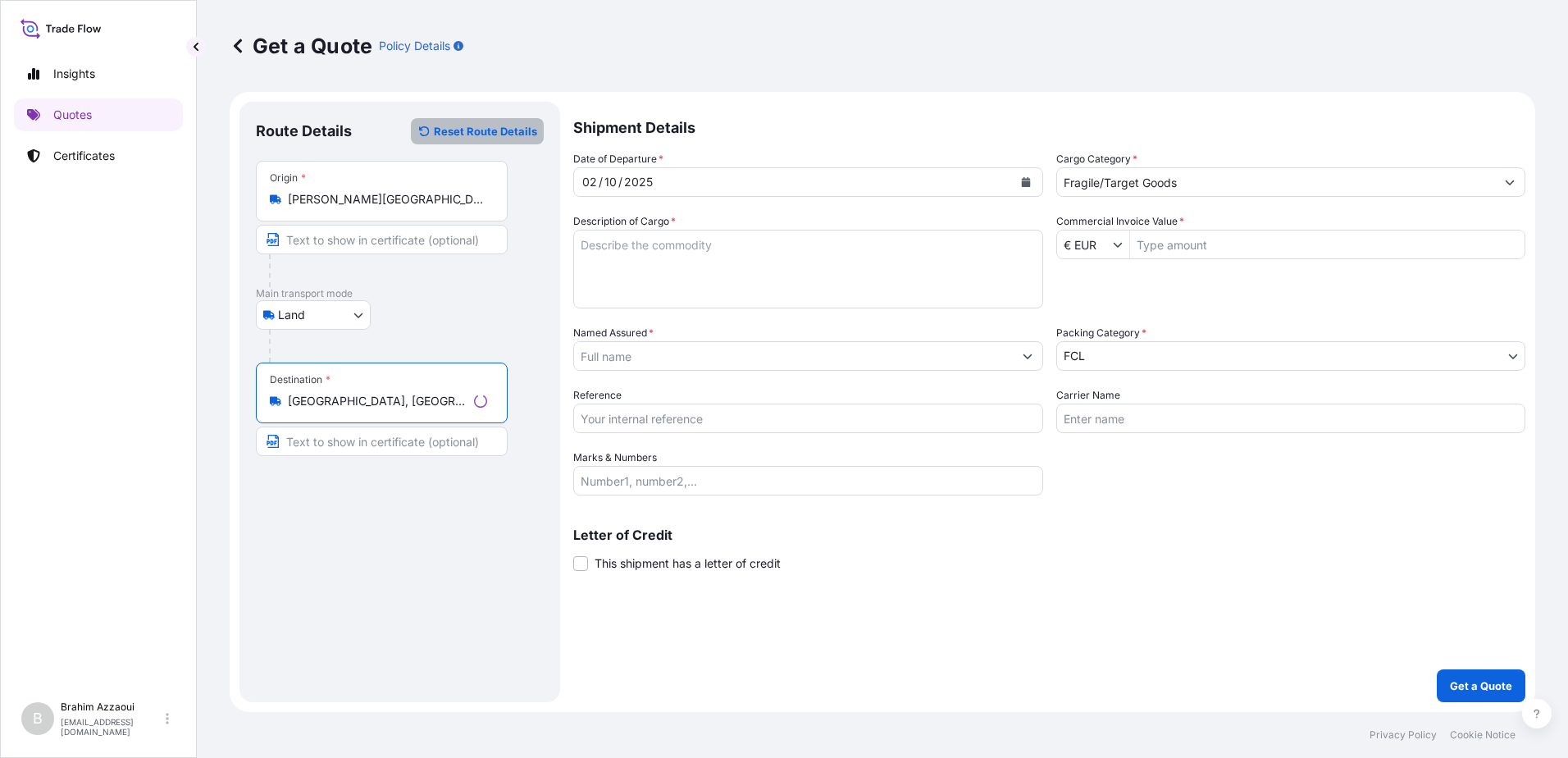
type input "Frankfurt am Main, Germany"
select select "Sea"
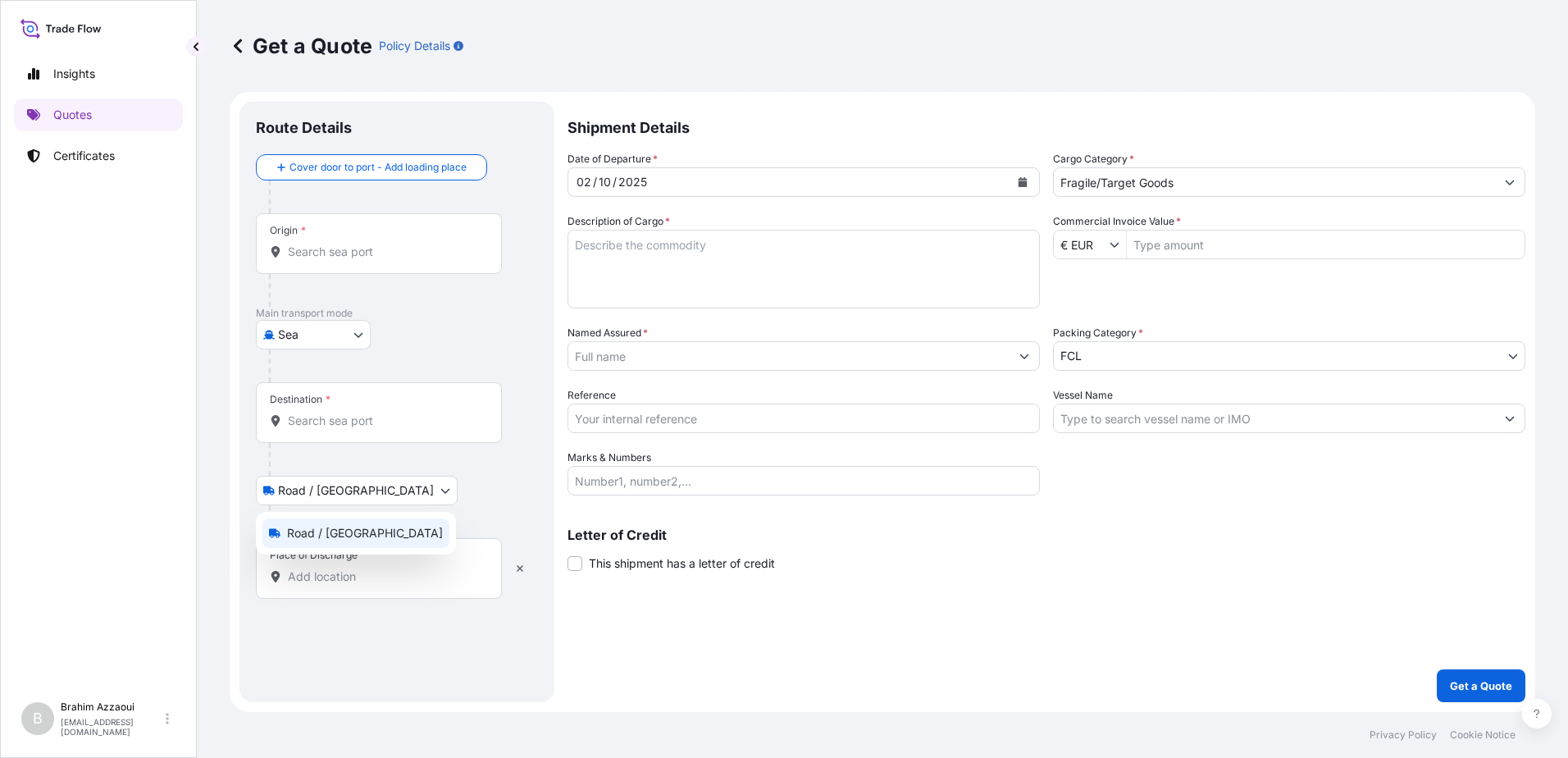
click at [299, 487] on body "5 options available. Insights Quotes Certificates B Brahim Azzaoui brahim.azzao…" at bounding box center [784, 379] width 1568 height 758
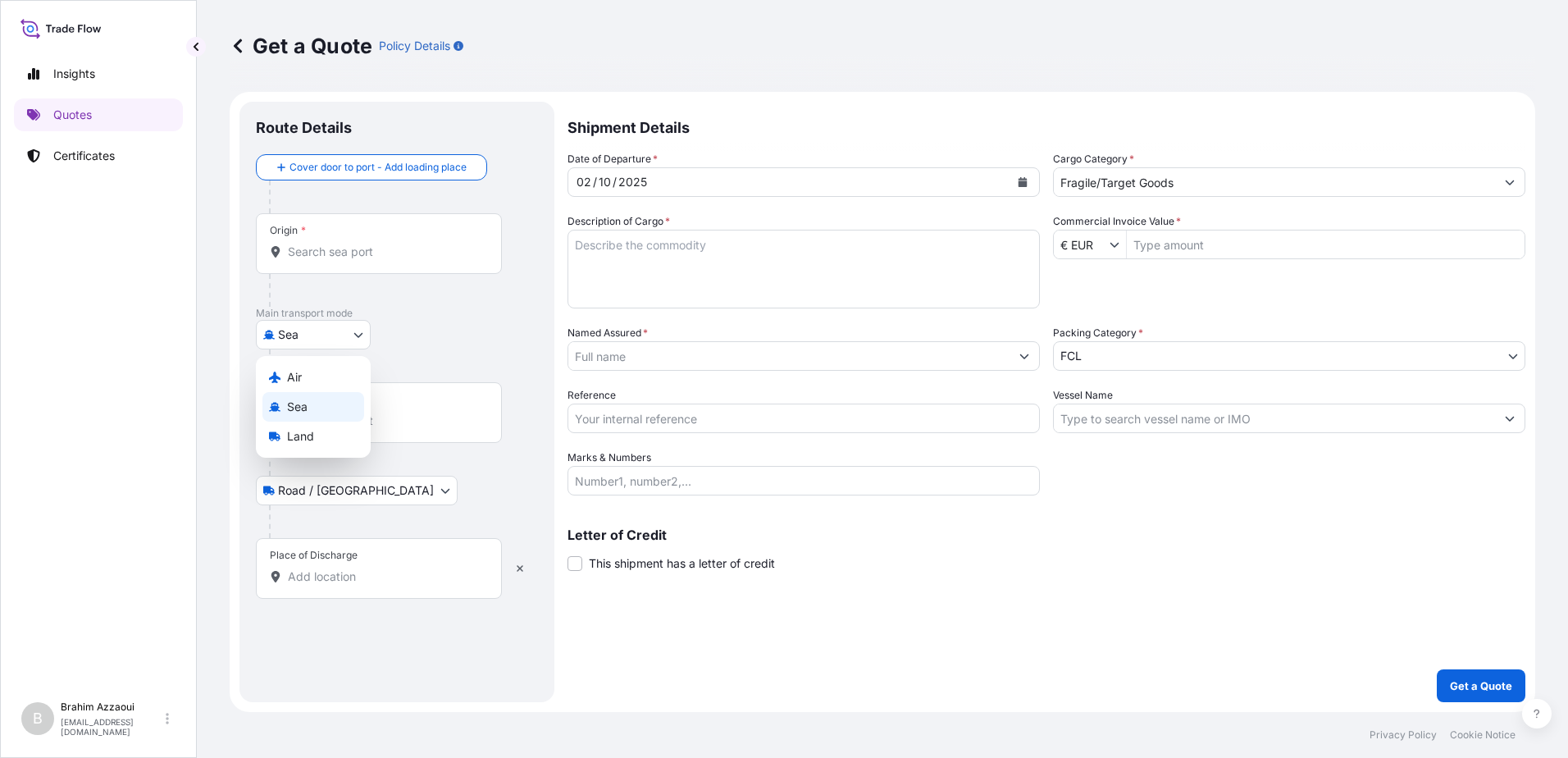
click at [330, 334] on body "Insights Quotes Certificates B Brahim Azzaoui brahim.azzaoui@fr.yusen-logistics…" at bounding box center [784, 379] width 1568 height 758
click at [314, 445] on div "Land" at bounding box center [313, 436] width 102 height 29
click at [302, 337] on body "Insights Quotes Certificates B Brahim Azzaoui brahim.azzaoui@fr.yusen-logistics…" at bounding box center [784, 379] width 1568 height 758
click at [316, 370] on div "Air" at bounding box center [313, 376] width 102 height 29
select select "Air"
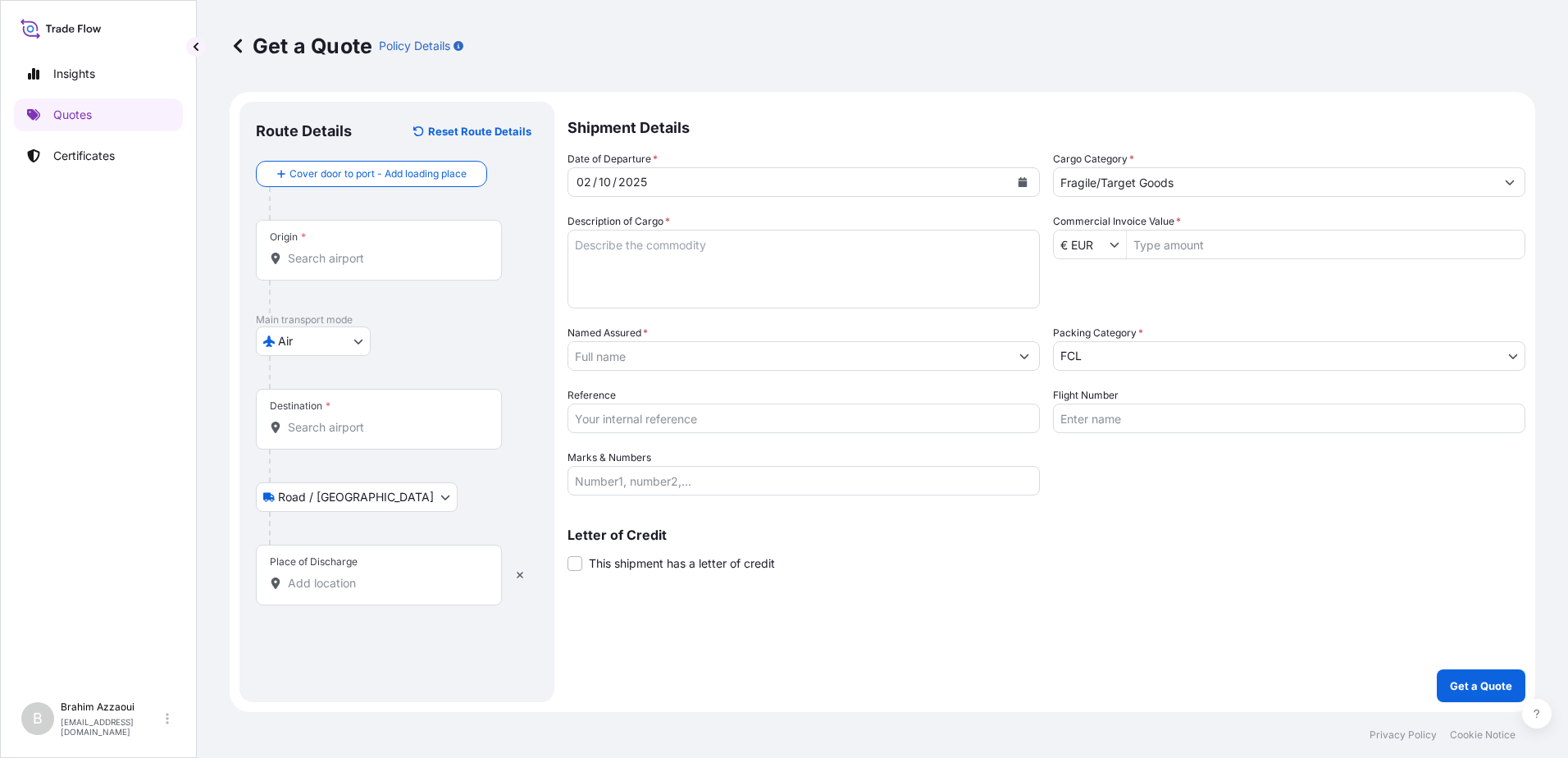
click at [343, 495] on body "Insights Quotes Certificates B Brahim Azzaoui brahim.azzaoui@fr.yusen-logistics…" at bounding box center [784, 379] width 1568 height 758
click at [514, 572] on button "button" at bounding box center [519, 575] width 36 height 26
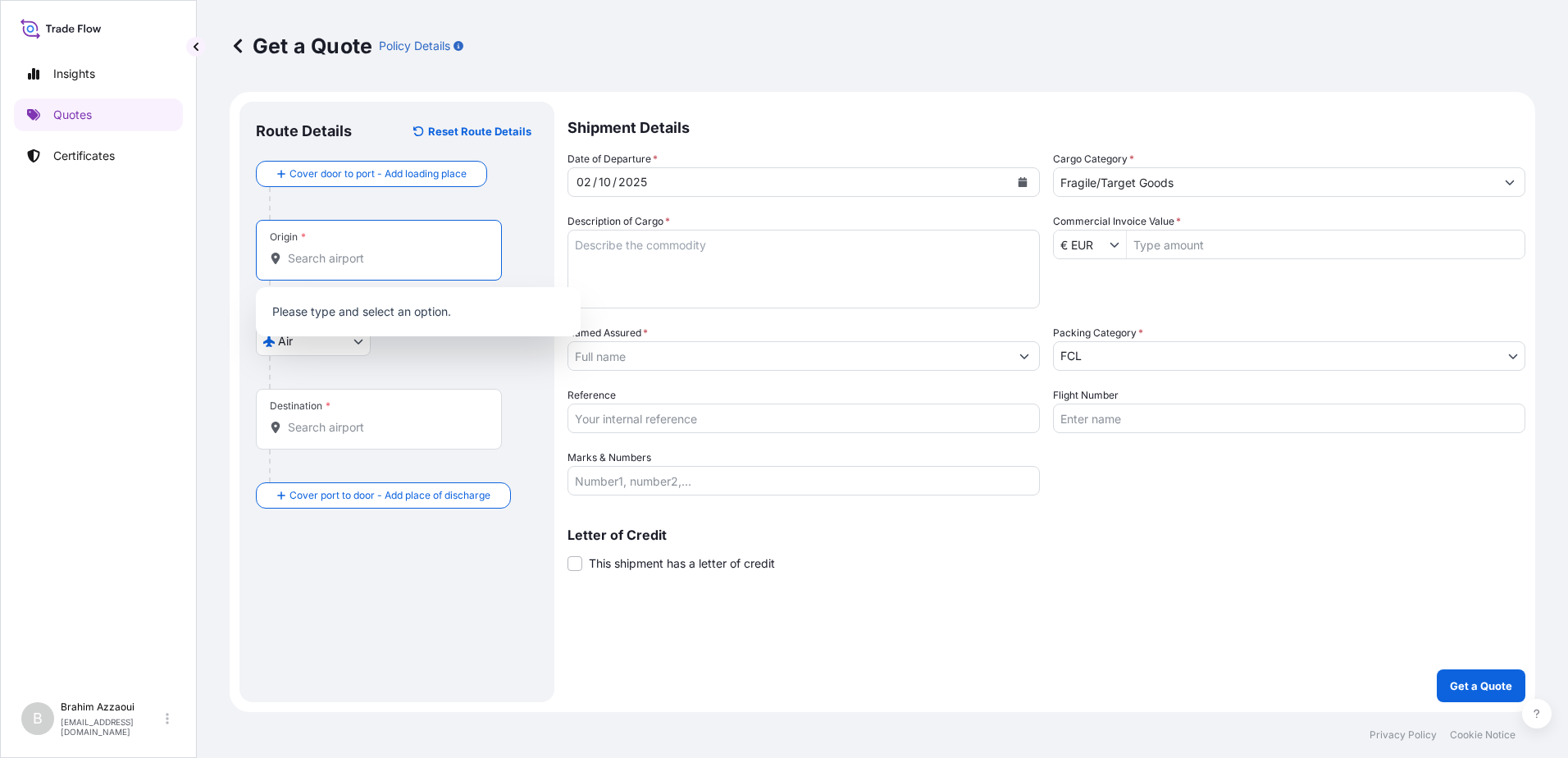
click at [309, 253] on input "Origin *" at bounding box center [385, 259] width 193 height 17
drag, startPoint x: 323, startPoint y: 274, endPoint x: 211, endPoint y: 276, distance: 112.0
click at [211, 276] on div "Get a Quote Policy Details Route Details Reset Route Details Cover door to port…" at bounding box center [882, 355] width 1371 height 712
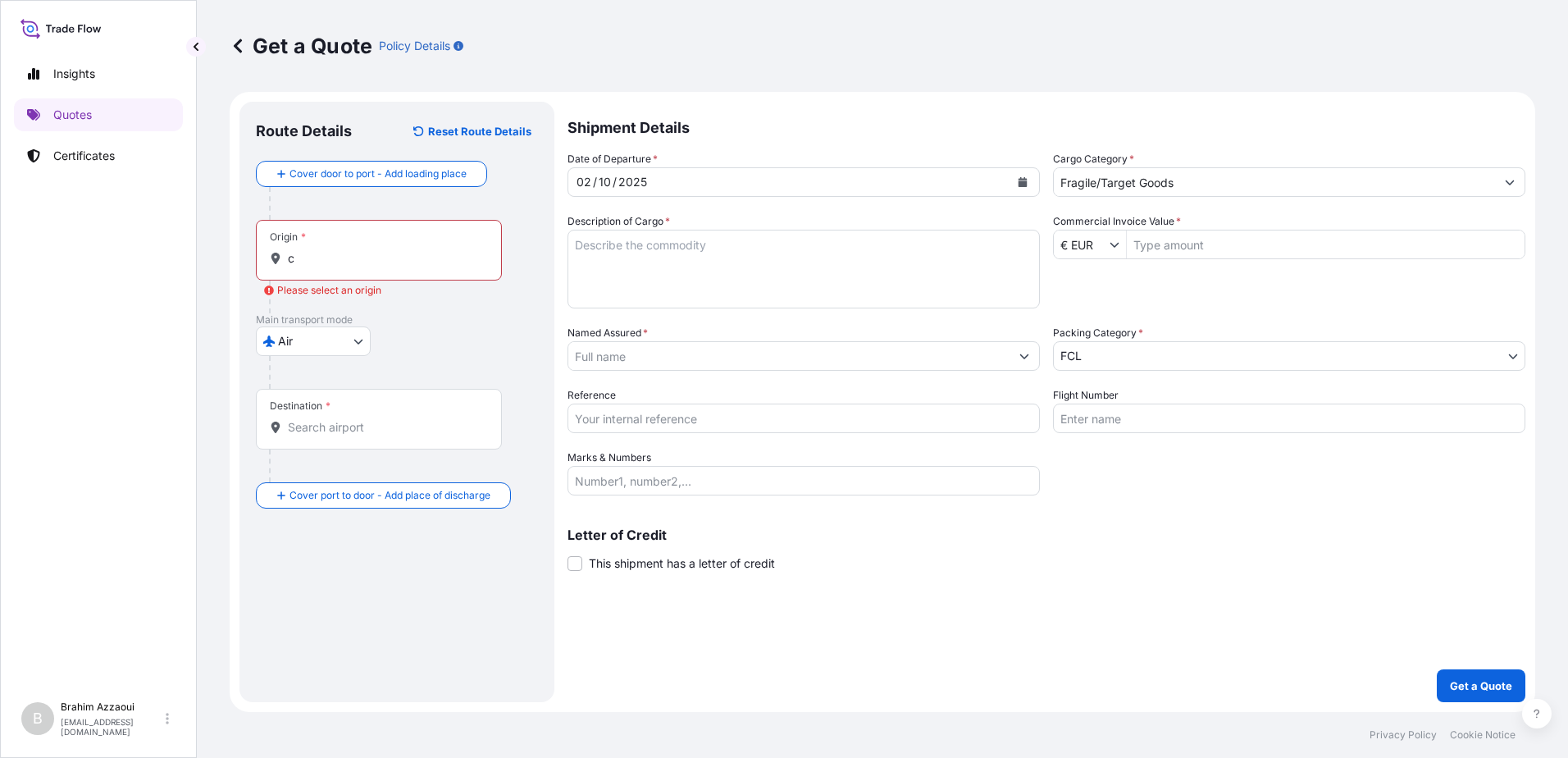
drag, startPoint x: 211, startPoint y: 276, endPoint x: 322, endPoint y: 266, distance: 111.4
click at [322, 266] on input "c" at bounding box center [385, 259] width 193 height 17
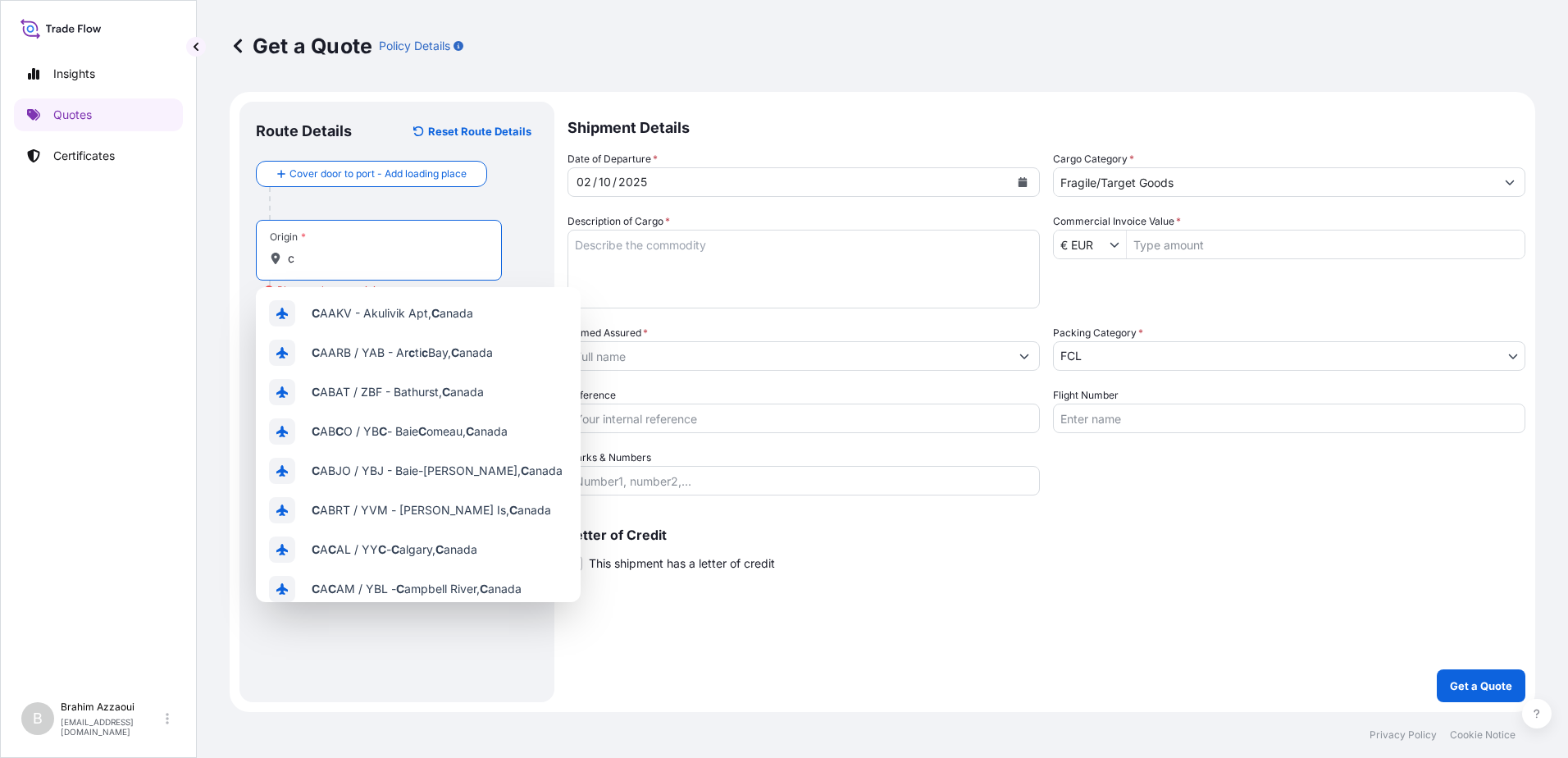
drag, startPoint x: 322, startPoint y: 263, endPoint x: 298, endPoint y: 264, distance: 24.0
click at [298, 264] on input "c" at bounding box center [385, 259] width 193 height 17
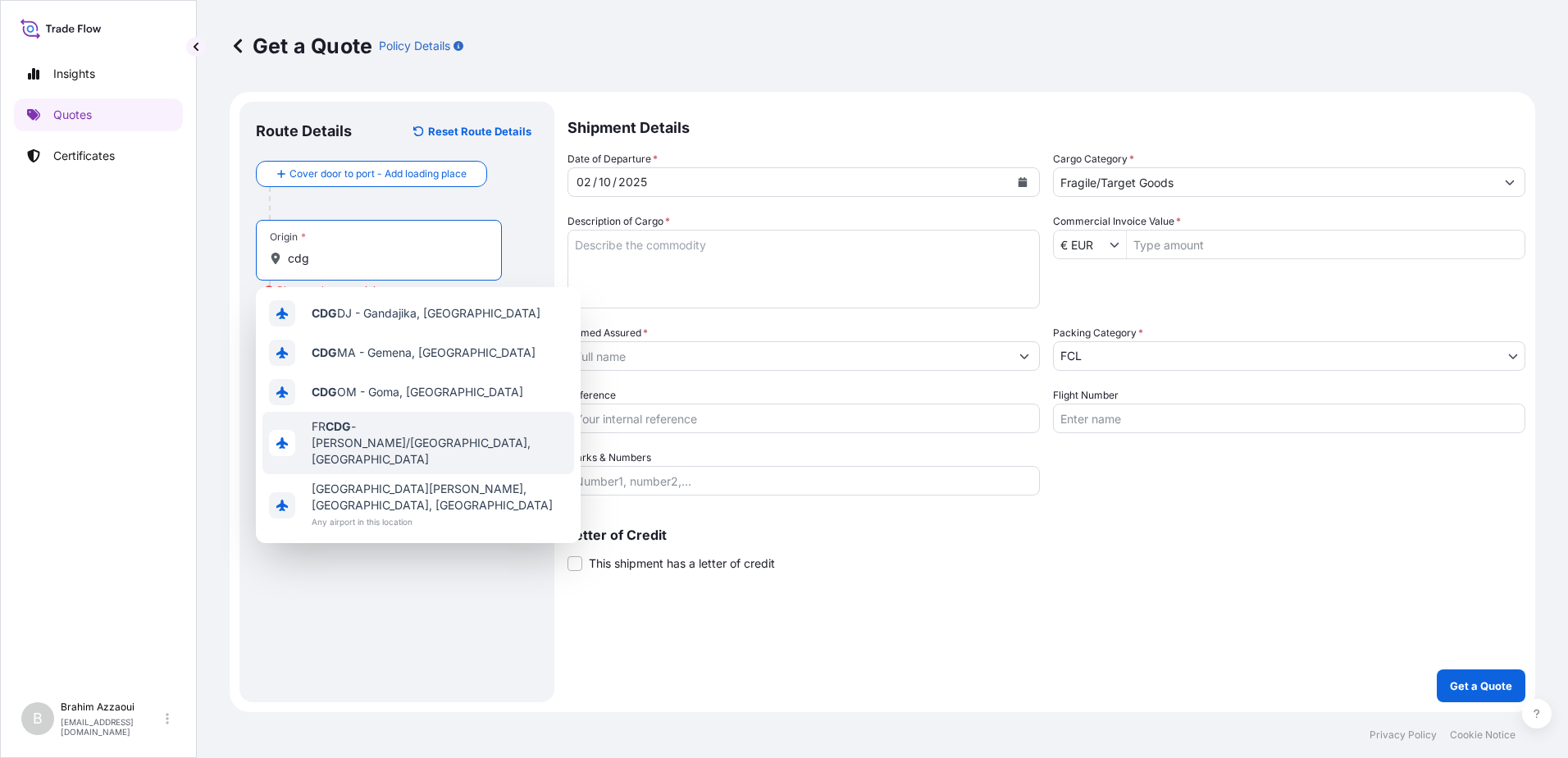
click at [362, 449] on span "FR CDG - Charles-de-Gaulle Apt/Paris, France" at bounding box center [439, 443] width 256 height 50
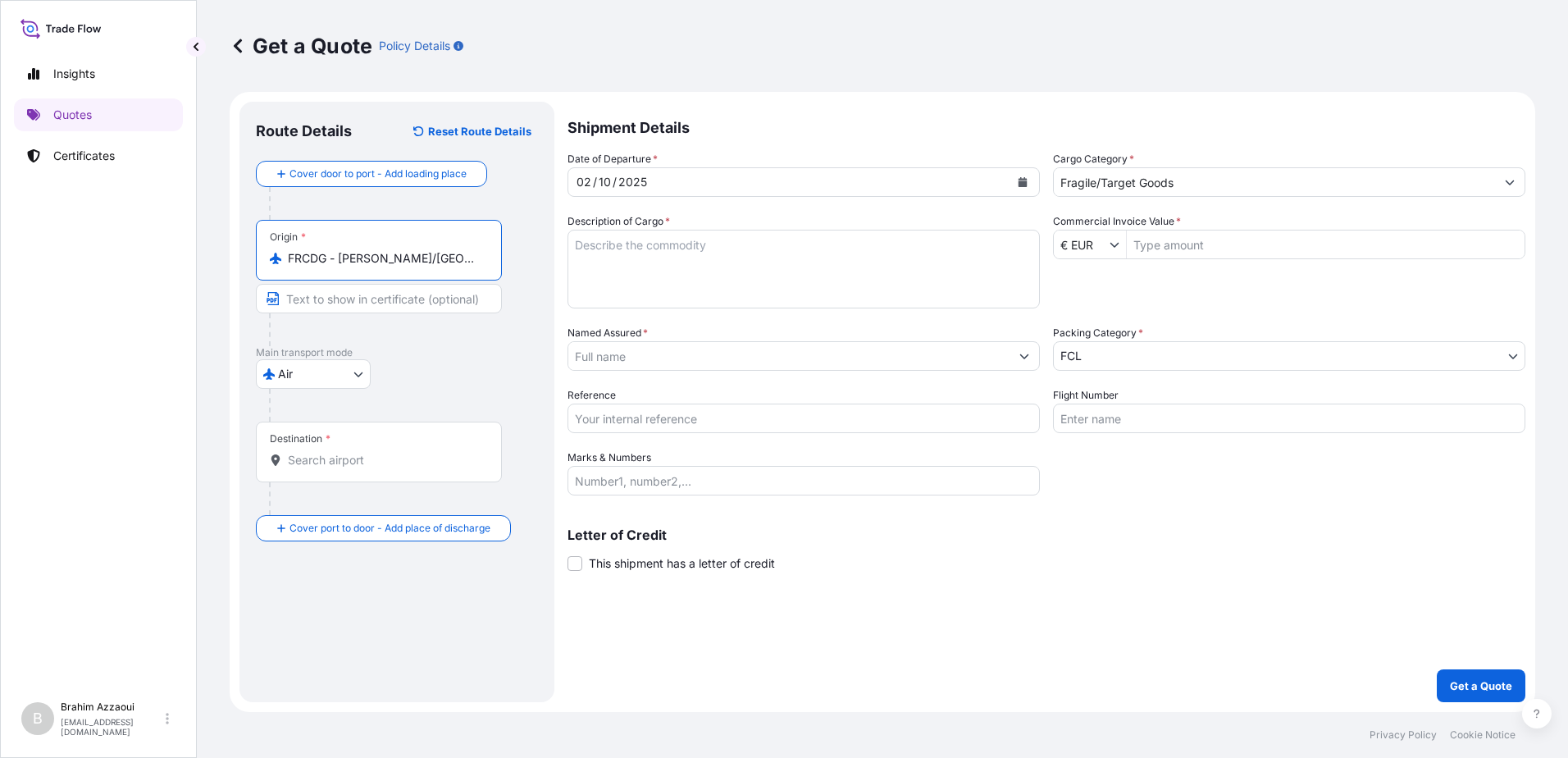
type input "FRCDG - Charles-de-Gaulle Apt/Paris, France"
click at [345, 464] on input "Destination *" at bounding box center [385, 461] width 193 height 17
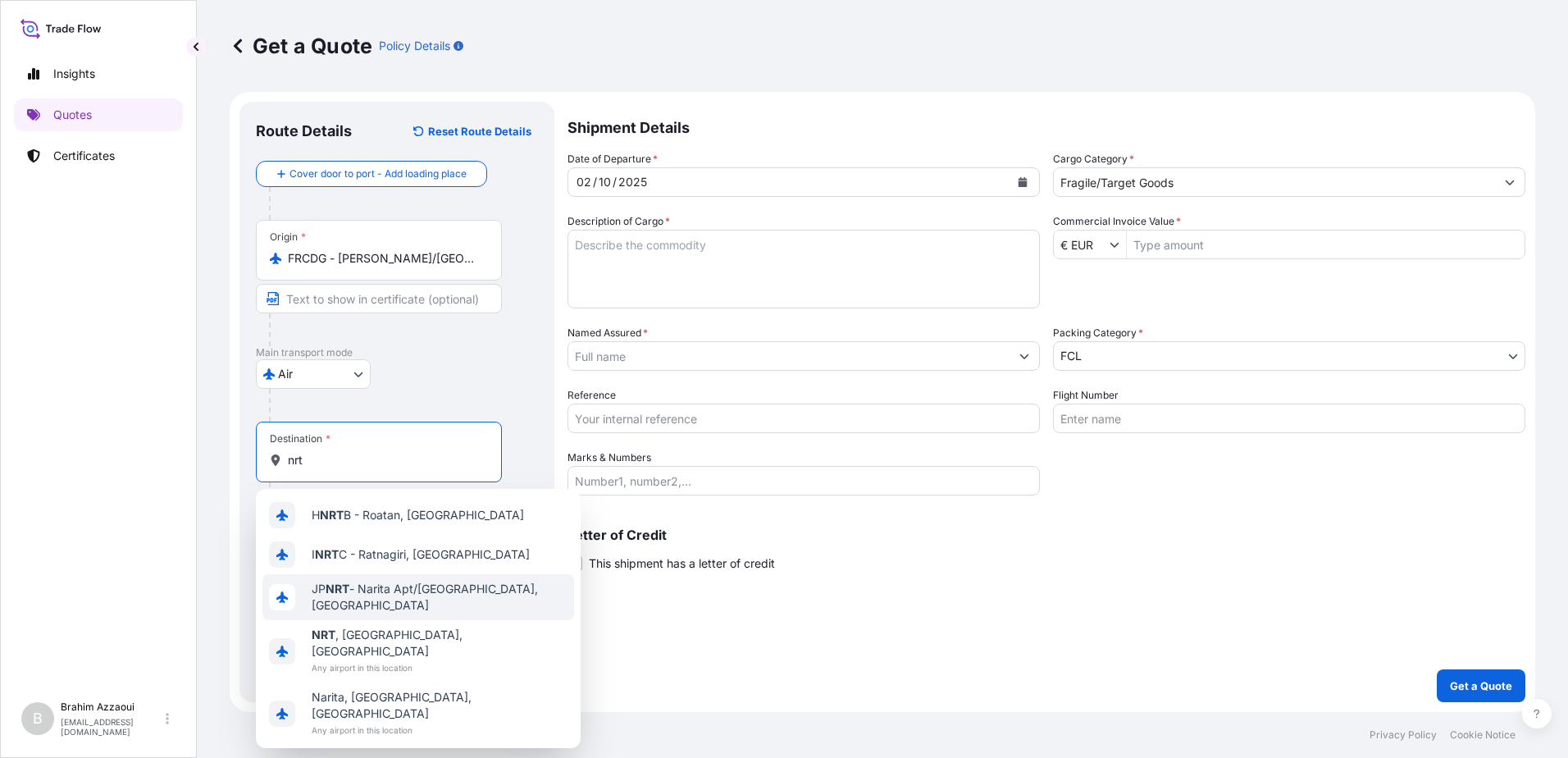
click at [363, 603] on div "JP NRT - Narita Apt/Tokyo, Japan" at bounding box center [418, 597] width 312 height 46
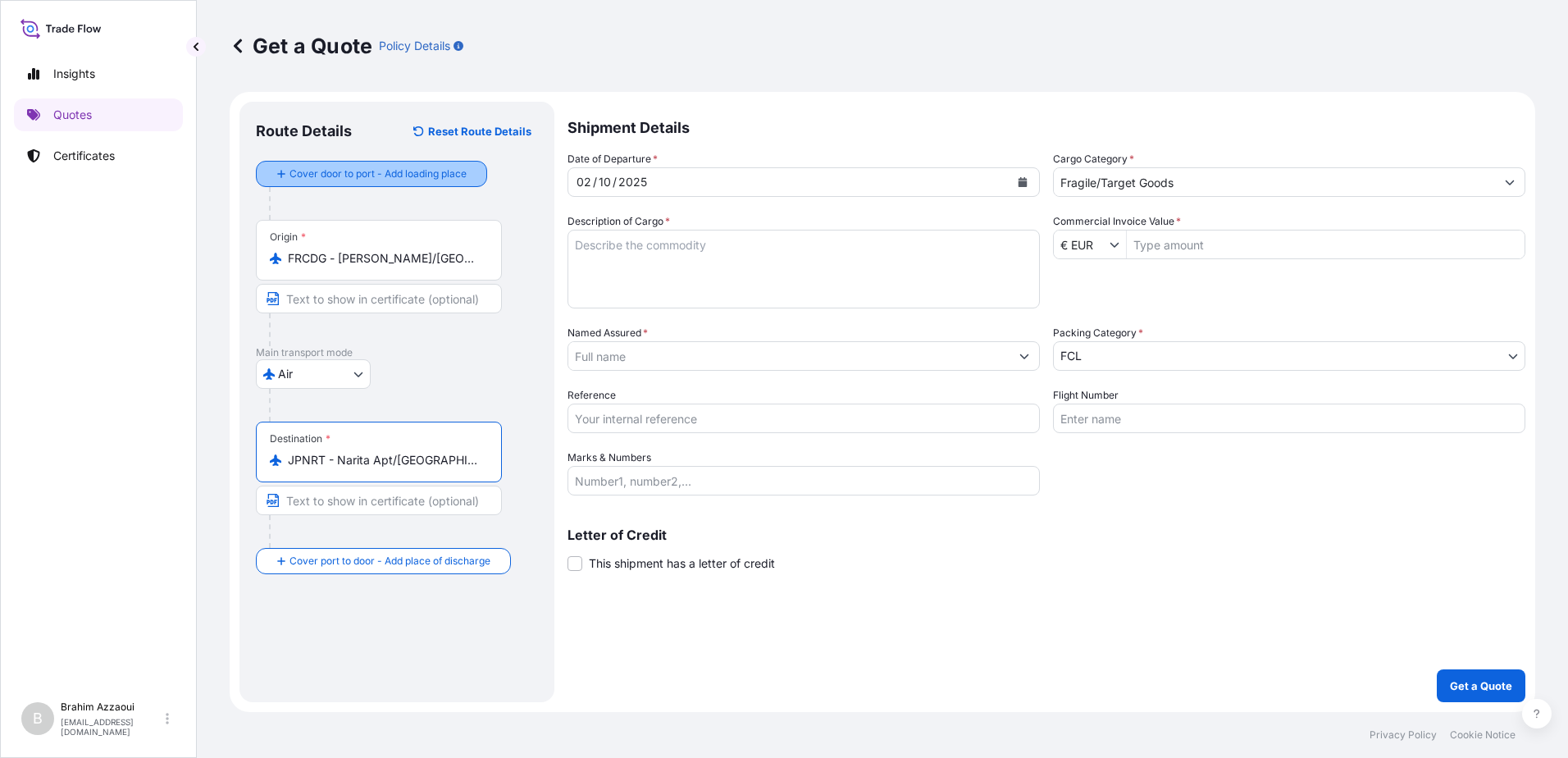
type input "JPNRT - Narita Apt/Tokyo, Japan"
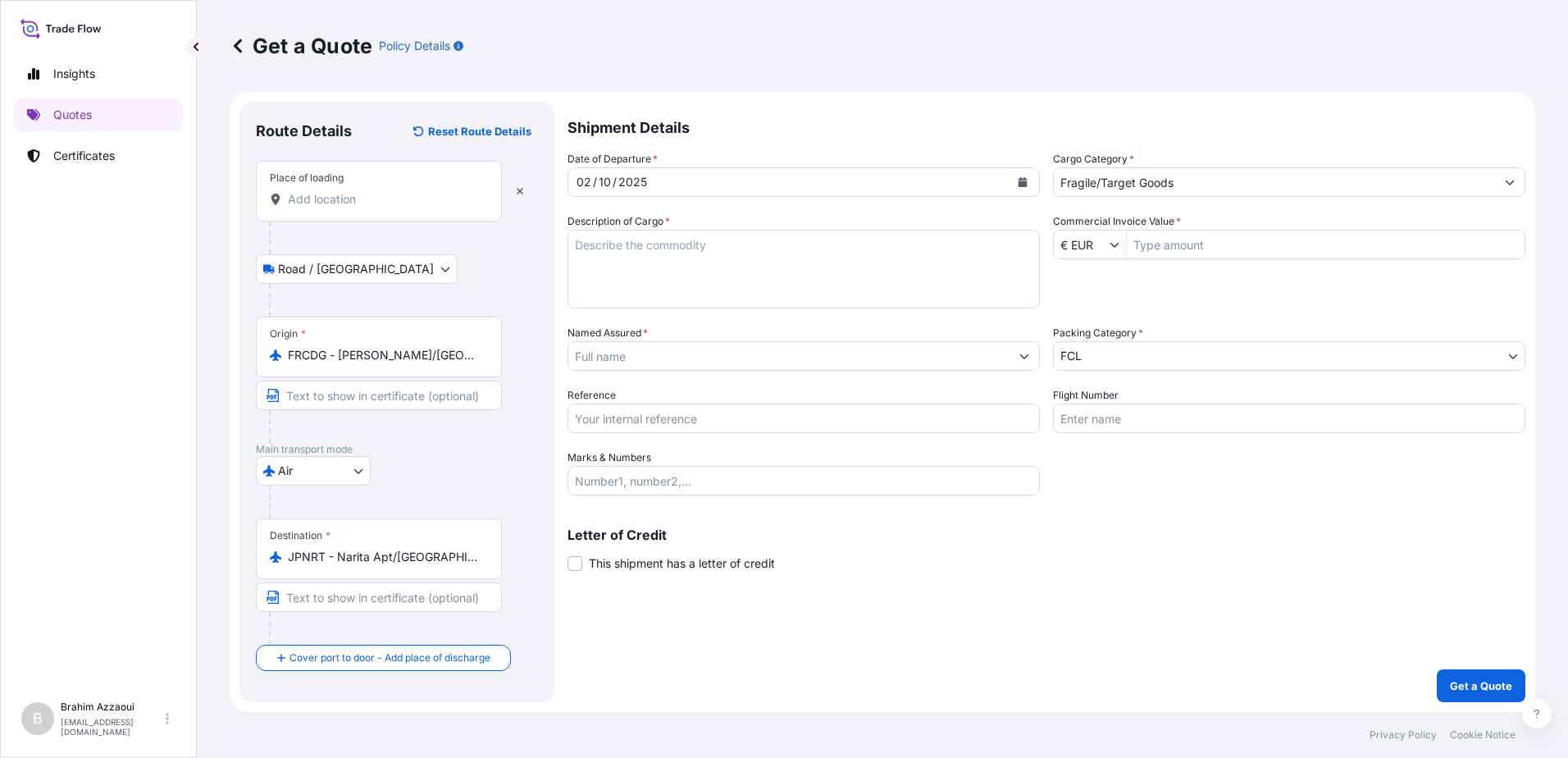
click at [309, 192] on input "Place of loading" at bounding box center [385, 199] width 193 height 17
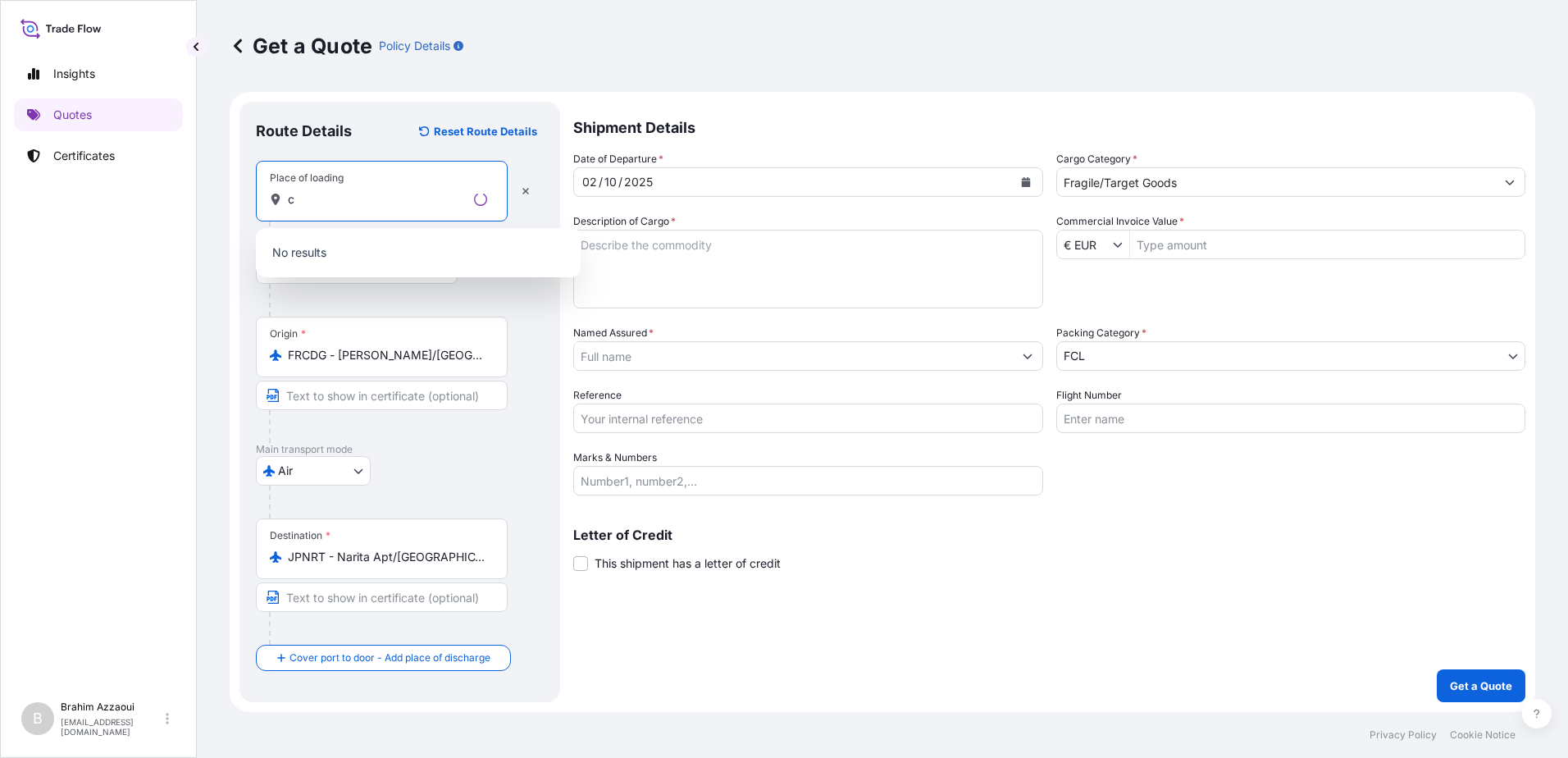
click at [318, 195] on input "c" at bounding box center [378, 199] width 180 height 17
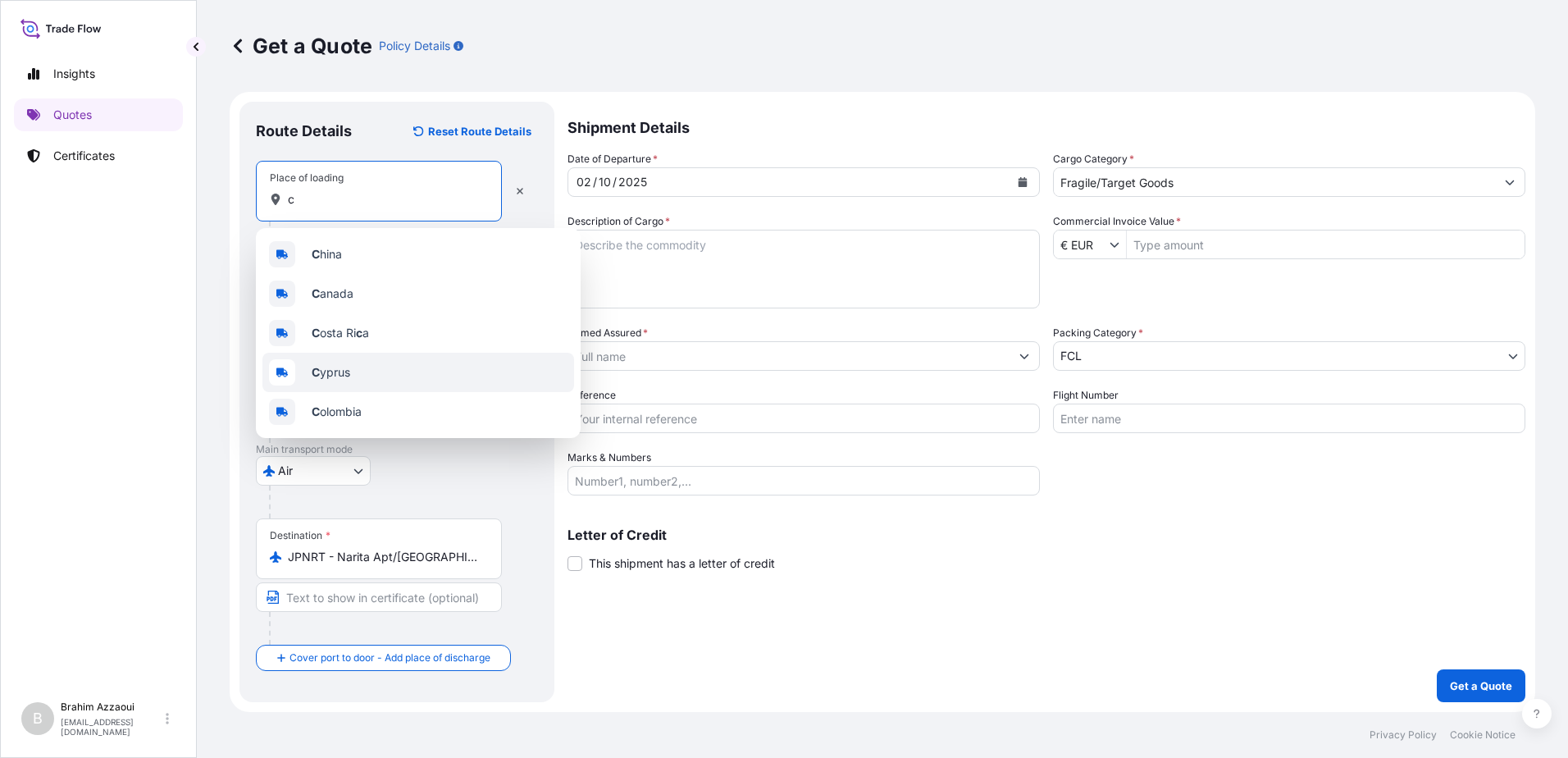
type input "c"
click at [199, 383] on div "Get a Quote Policy Details Route Details Reset Route Details Place of loading c…" at bounding box center [882, 355] width 1371 height 712
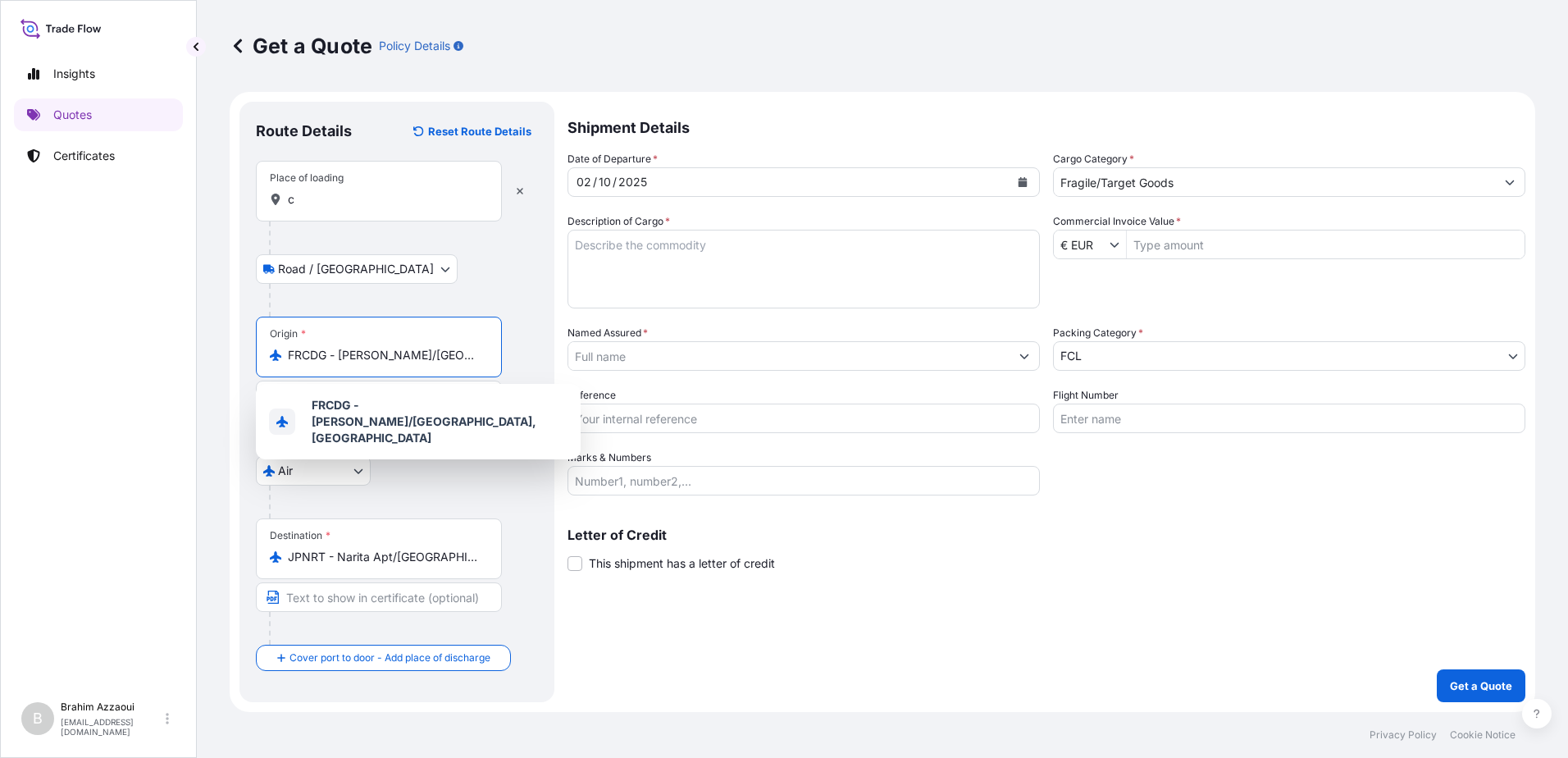
click at [308, 356] on input "FRCDG - Charles-de-Gaulle Apt/Paris, France" at bounding box center [385, 355] width 193 height 17
drag, startPoint x: 463, startPoint y: 358, endPoint x: 224, endPoint y: 361, distance: 239.0
click at [224, 361] on div "Get a Quote Policy Details Route Details Reset Route Details Place of loading c…" at bounding box center [882, 355] width 1371 height 712
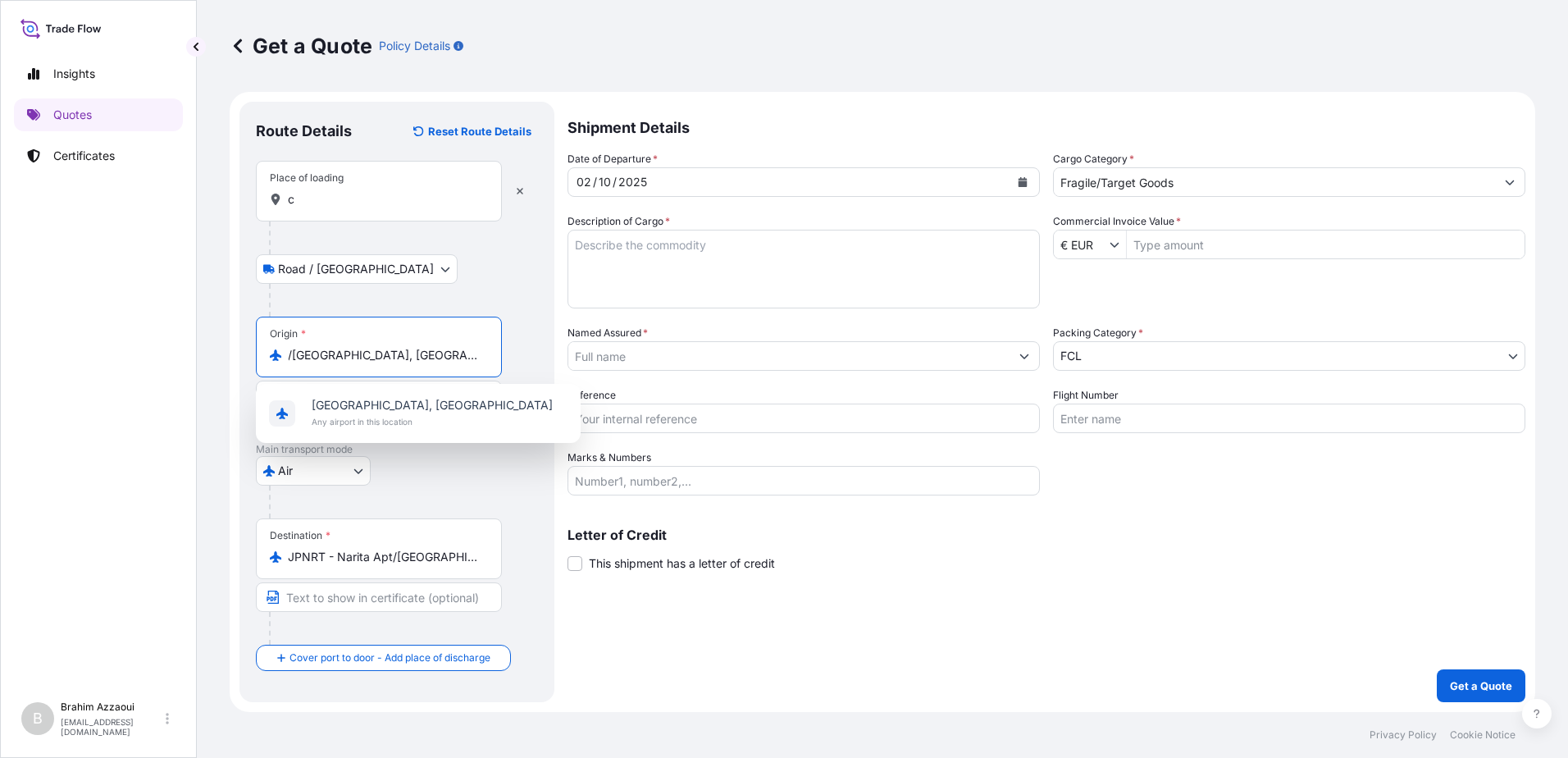
drag, startPoint x: 421, startPoint y: 355, endPoint x: 270, endPoint y: 363, distance: 151.2
click at [270, 363] on div "Origin * /Paris, France" at bounding box center [379, 347] width 246 height 61
type input "FRCDG - Charles-de-Gaulle Apt/Paris, France"
click at [341, 411] on p "No results" at bounding box center [418, 408] width 312 height 36
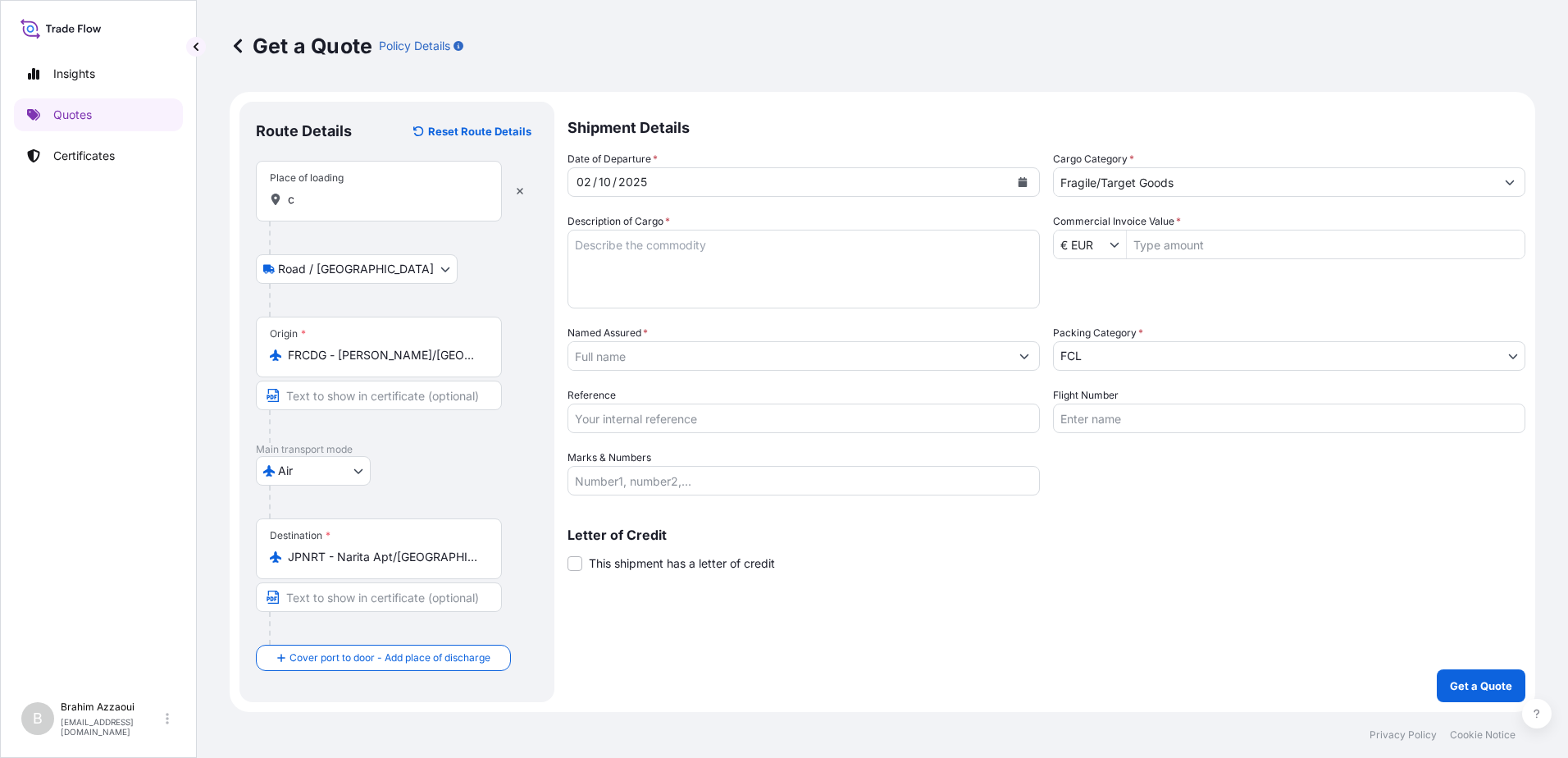
click at [309, 359] on input "FRCDG - Charles-de-Gaulle Apt/Paris, France" at bounding box center [385, 355] width 193 height 17
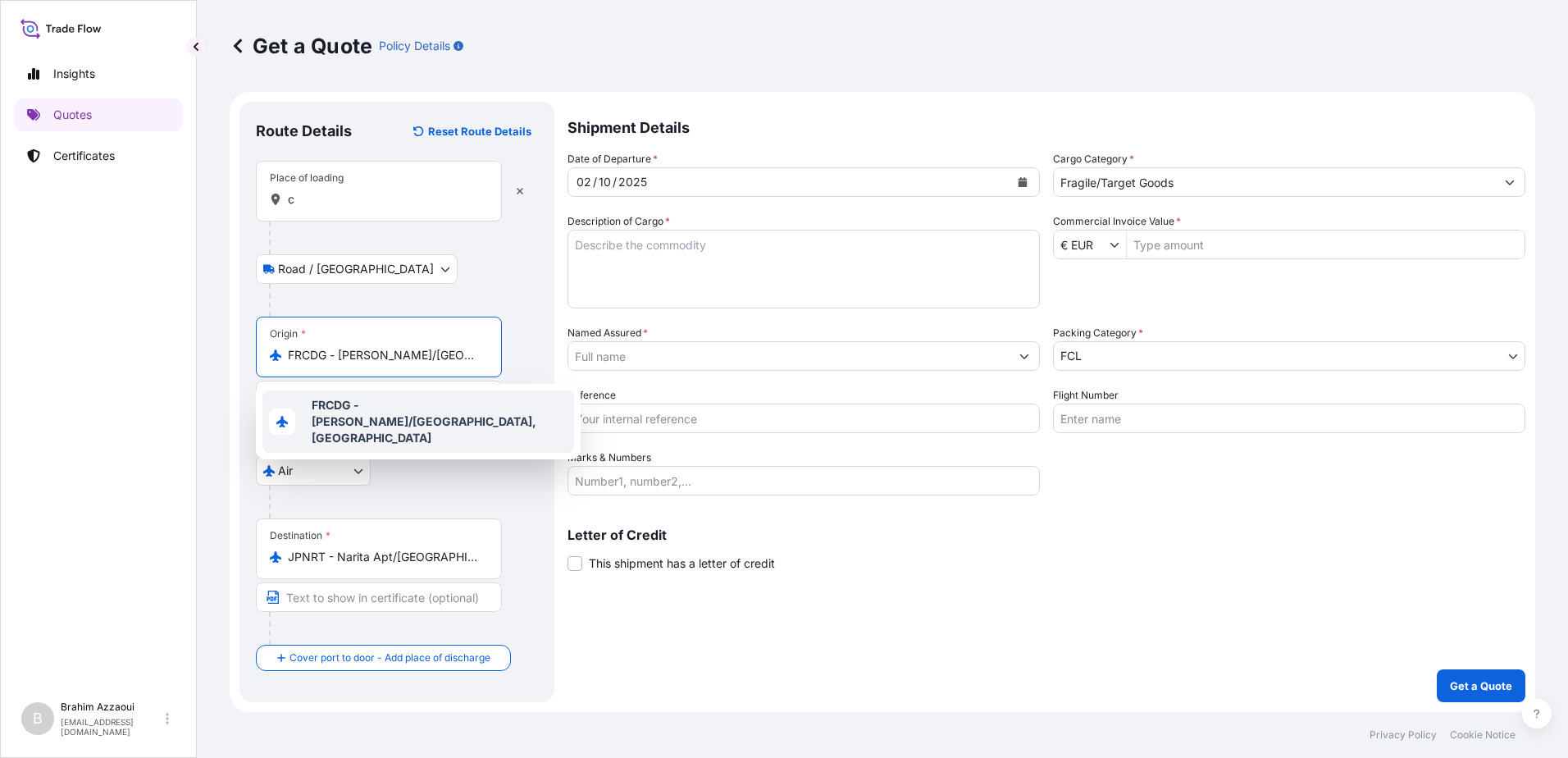
drag, startPoint x: 471, startPoint y: 355, endPoint x: 276, endPoint y: 367, distance: 195.4
click at [271, 366] on div "Origin * FRCDG - Charles-de-Gaulle Apt/Paris, France" at bounding box center [379, 347] width 246 height 61
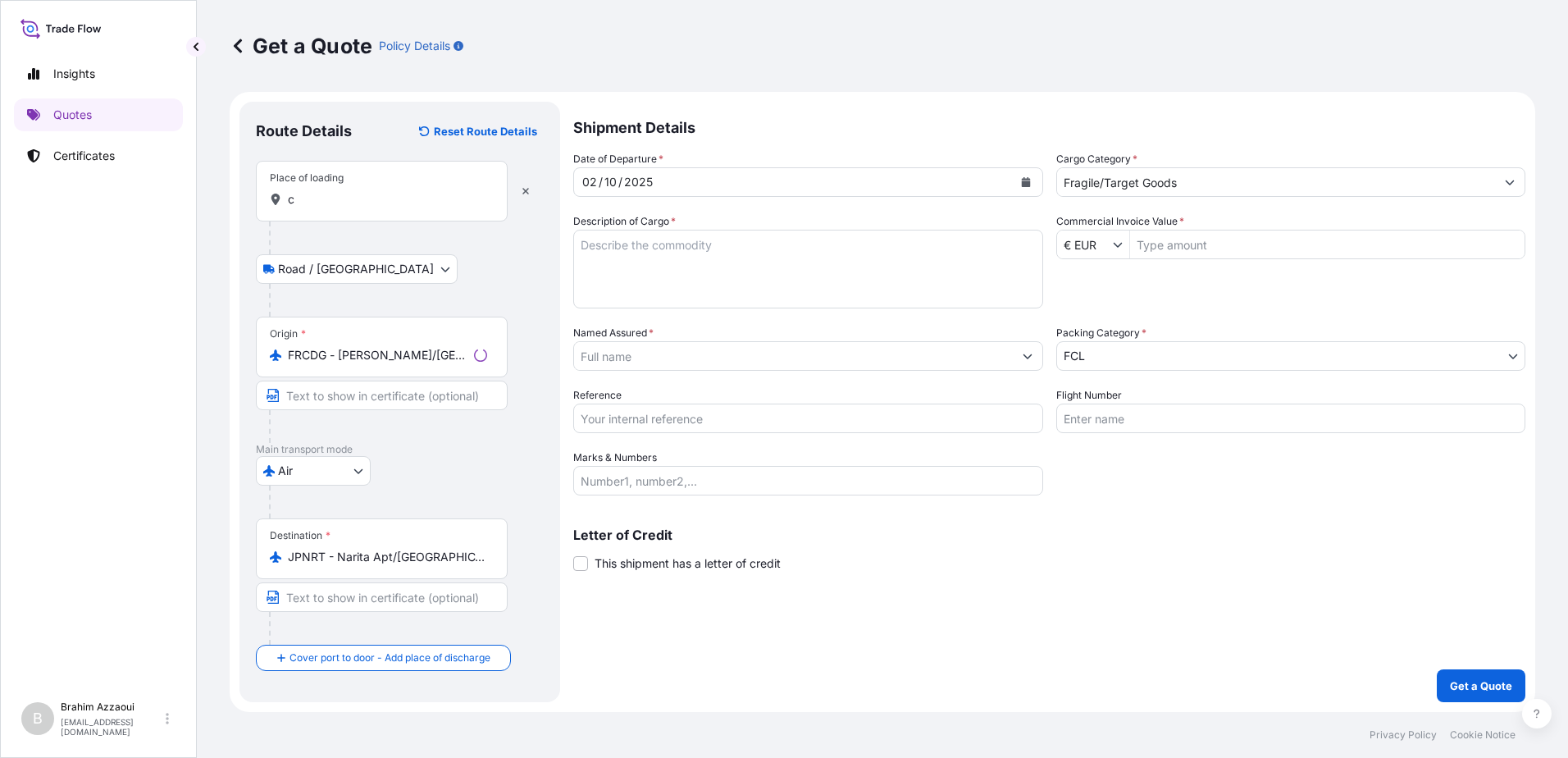
drag, startPoint x: 363, startPoint y: 365, endPoint x: 326, endPoint y: 359, distance: 37.5
click at [326, 359] on input "FRCDG - Charles-de-Gaulle Apt/Paris, France" at bounding box center [378, 355] width 180 height 17
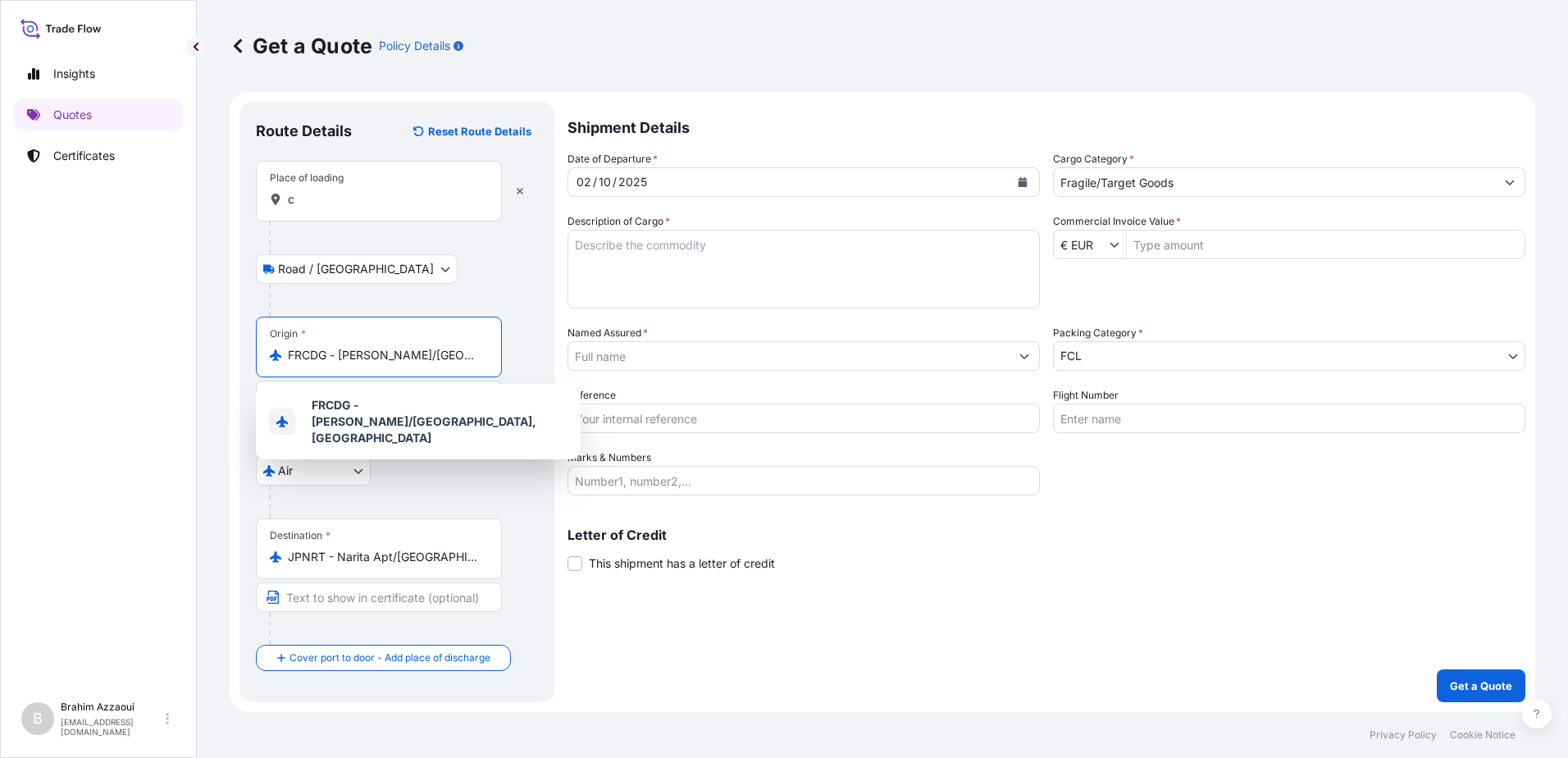
click at [357, 353] on input "FRCDG - Charles-de-Gaulle Apt/Paris, France" at bounding box center [385, 355] width 193 height 17
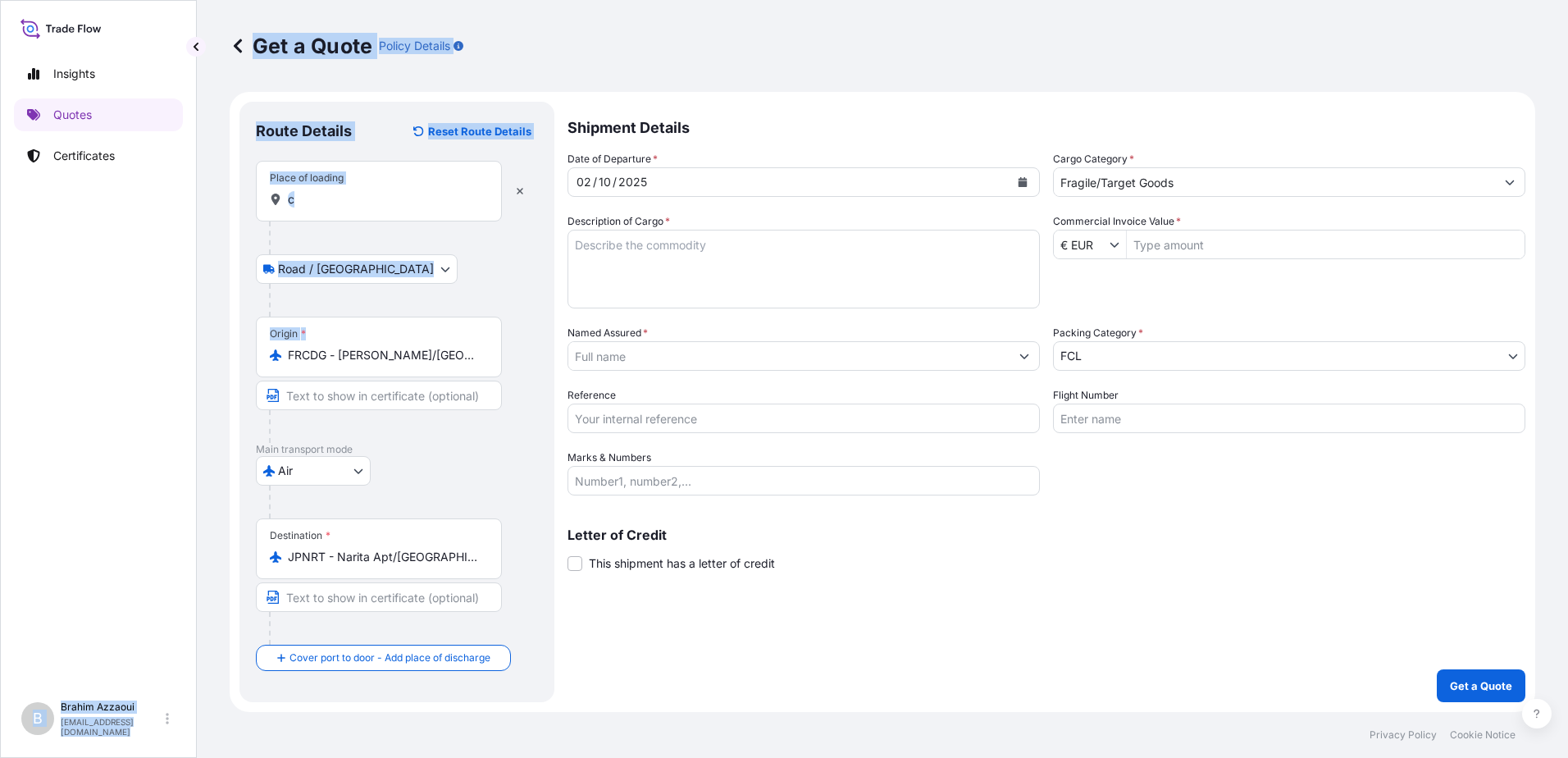
drag, startPoint x: 485, startPoint y: 352, endPoint x: 118, endPoint y: 349, distance: 367.0
click at [118, 349] on div "Insights Quotes Certificates B Brahim Azzaoui brahim.azzaoui@fr.yusen-logistics…" at bounding box center [784, 379] width 1568 height 758
drag, startPoint x: 118, startPoint y: 349, endPoint x: 306, endPoint y: 355, distance: 188.1
click at [306, 354] on input "FRCDG - Charles-de-Gaulle Apt/Paris, France" at bounding box center [385, 355] width 193 height 17
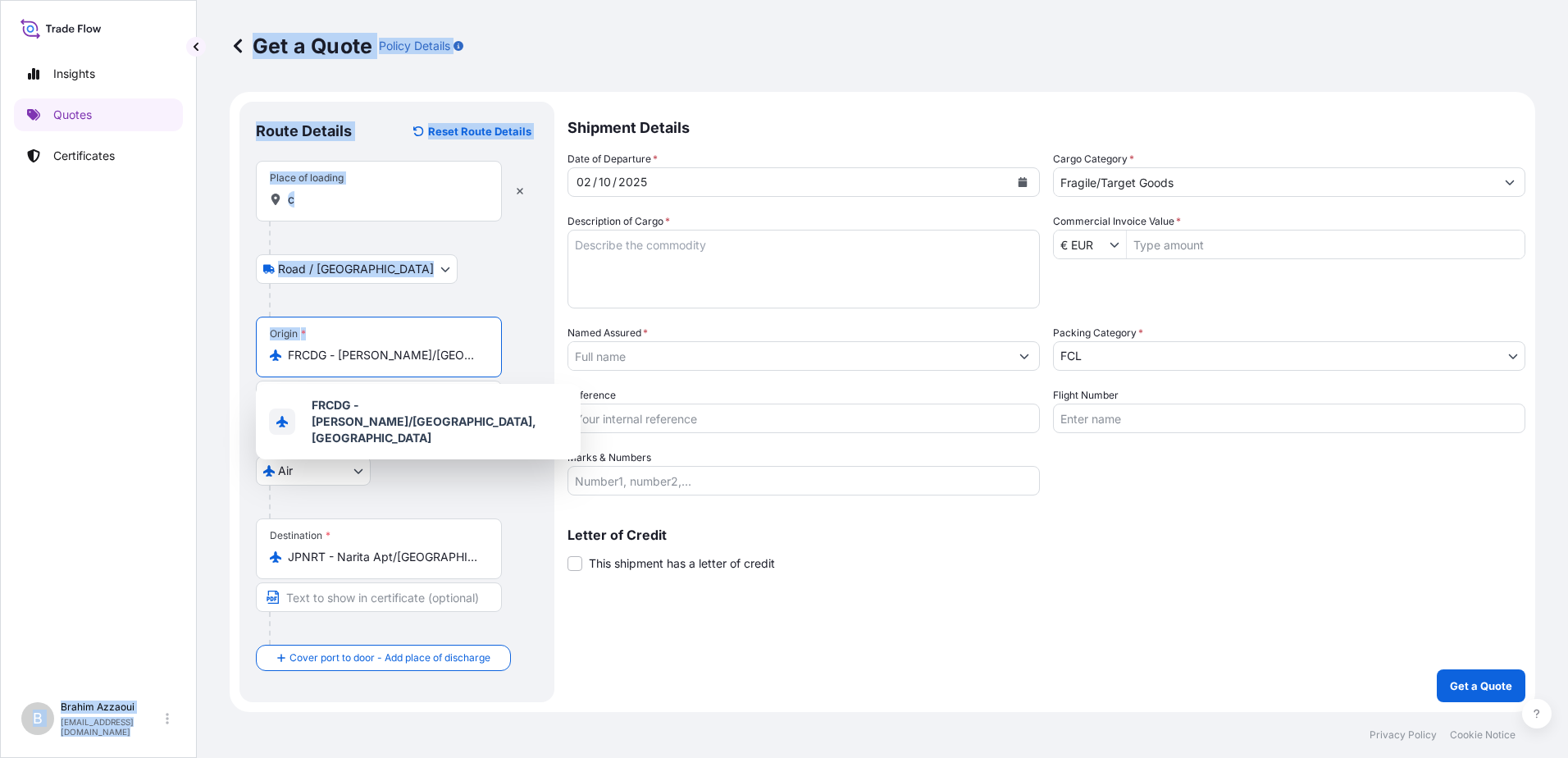
click at [423, 353] on input "FRCDG - Charles-de-Gaulle Apt/Paris, France" at bounding box center [385, 355] width 193 height 17
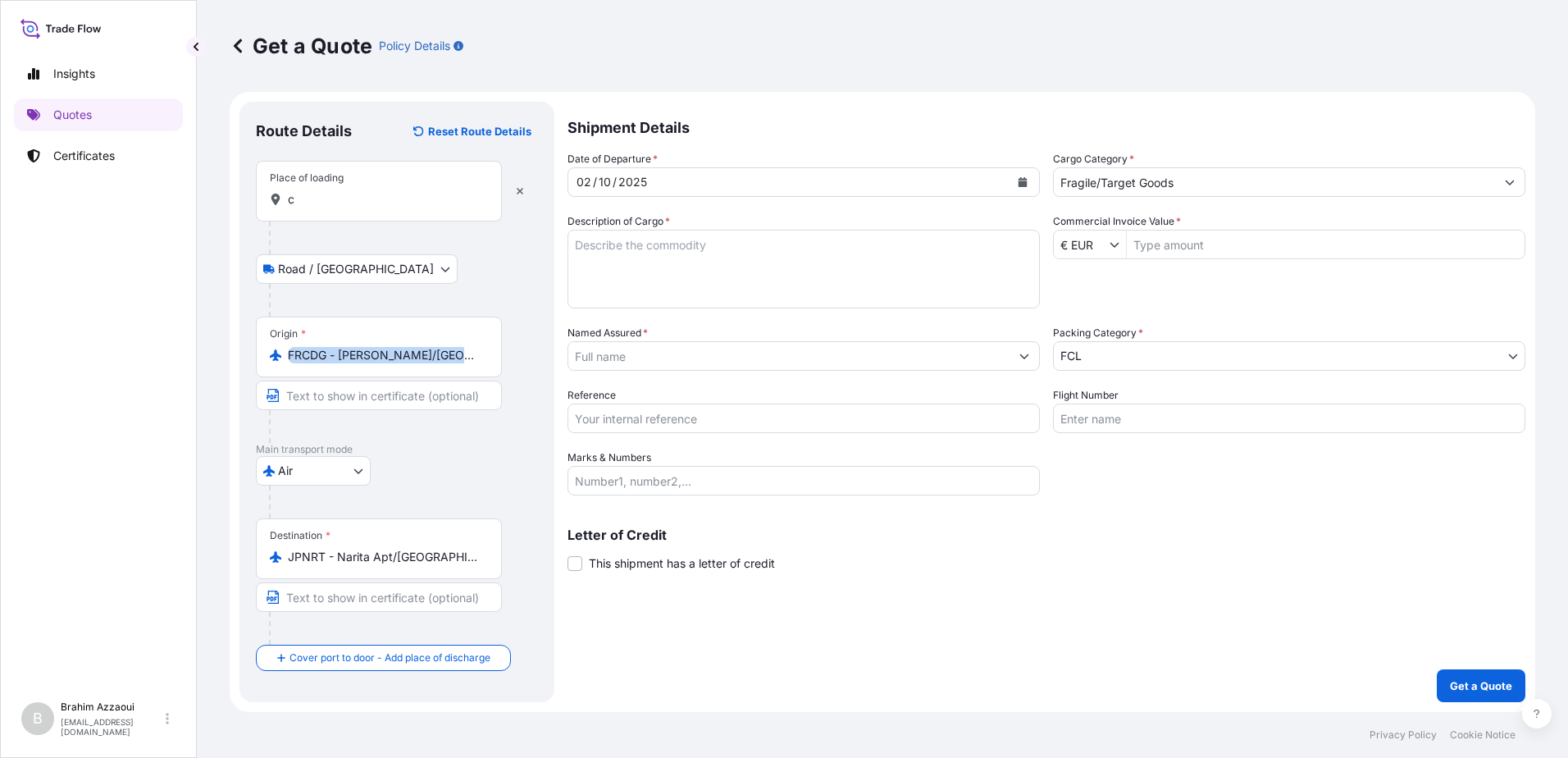
drag, startPoint x: 482, startPoint y: 355, endPoint x: 258, endPoint y: 381, distance: 225.5
click at [258, 381] on div "Origin * FRCDG - Charles-de-Gaulle Apt/Paris, France" at bounding box center [397, 380] width 282 height 126
drag, startPoint x: 258, startPoint y: 381, endPoint x: 360, endPoint y: 356, distance: 105.0
click at [360, 356] on input "FRCDG - Charles-de-Gaulle Apt/Paris, France" at bounding box center [385, 355] width 193 height 17
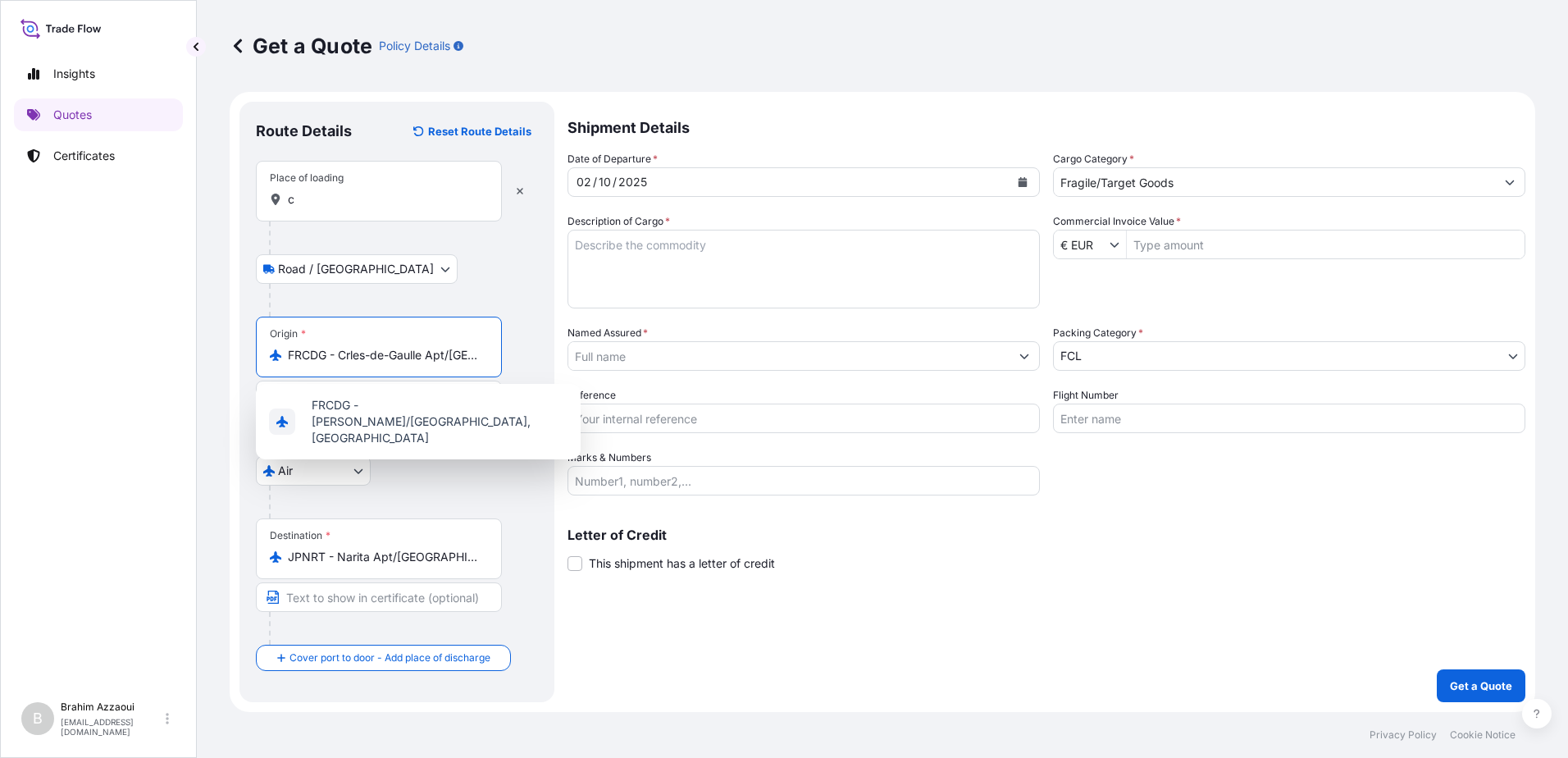
type input "FRCDG - Charles-de-Gaulle Apt/Paris, France"
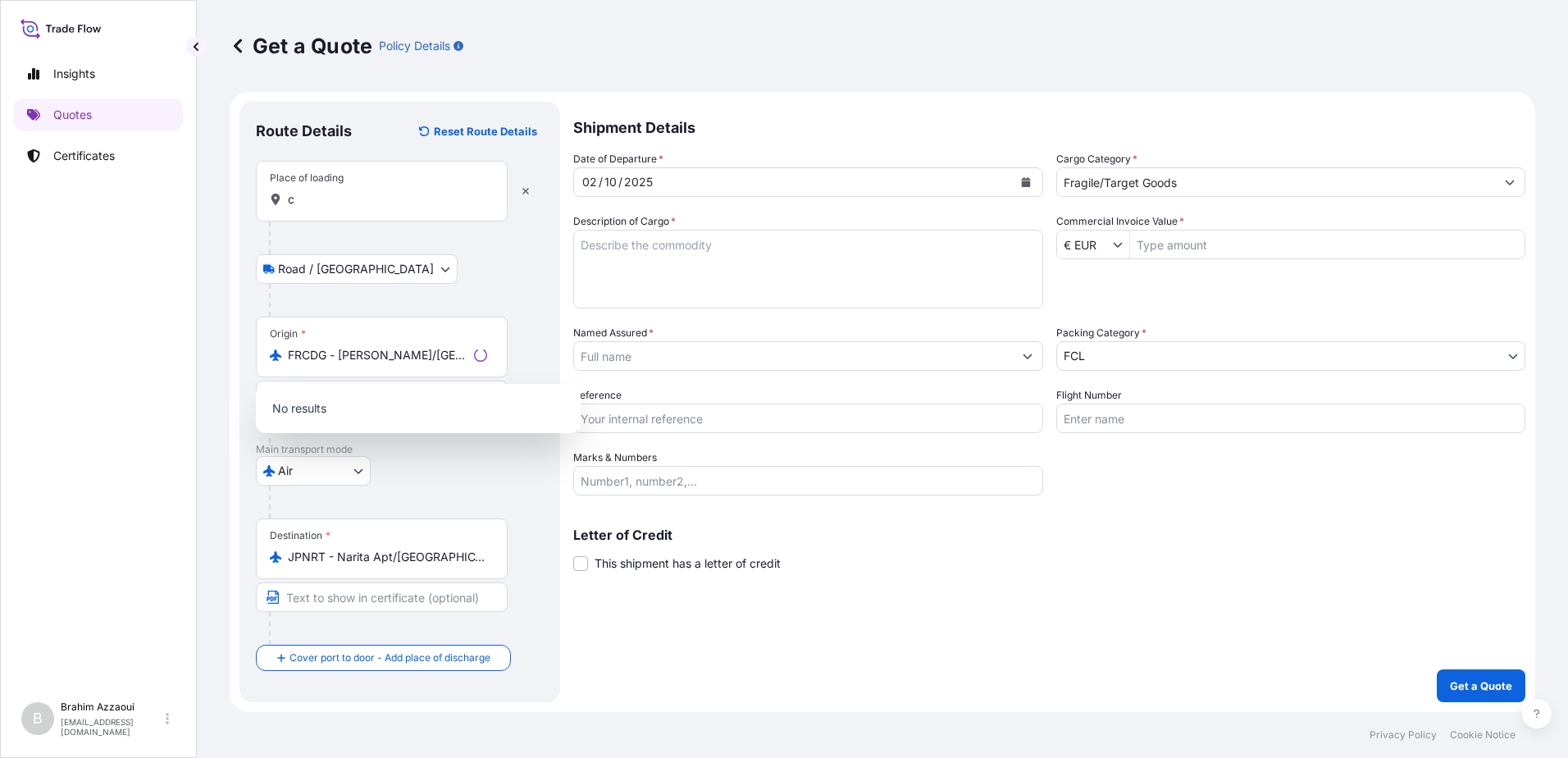
click at [330, 207] on div "Place of loading c" at bounding box center [382, 191] width 252 height 61
click at [330, 207] on input "c" at bounding box center [387, 199] width 199 height 17
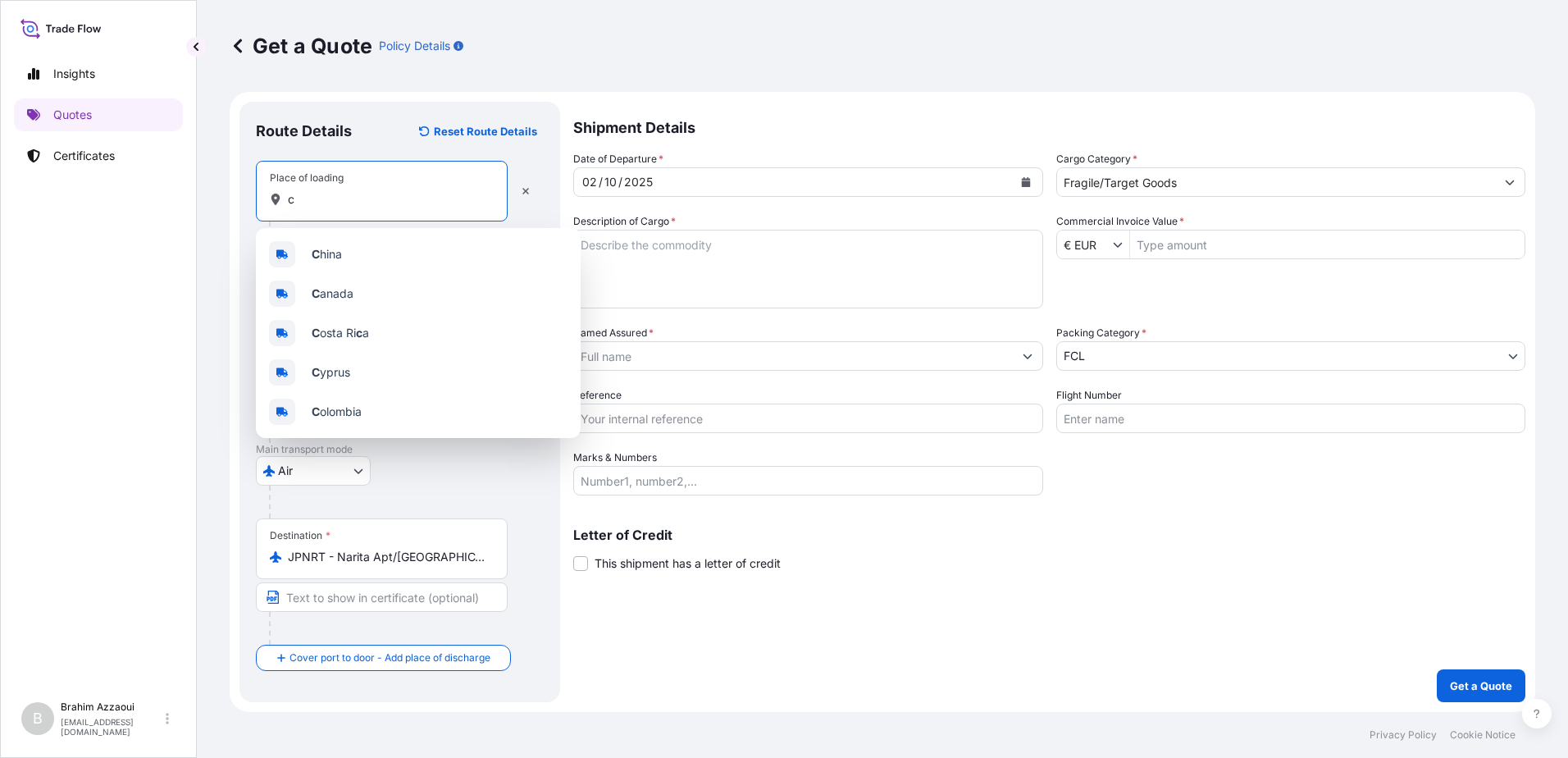
drag, startPoint x: 327, startPoint y: 200, endPoint x: 282, endPoint y: 200, distance: 45.0
click at [282, 200] on div "c" at bounding box center [381, 199] width 224 height 17
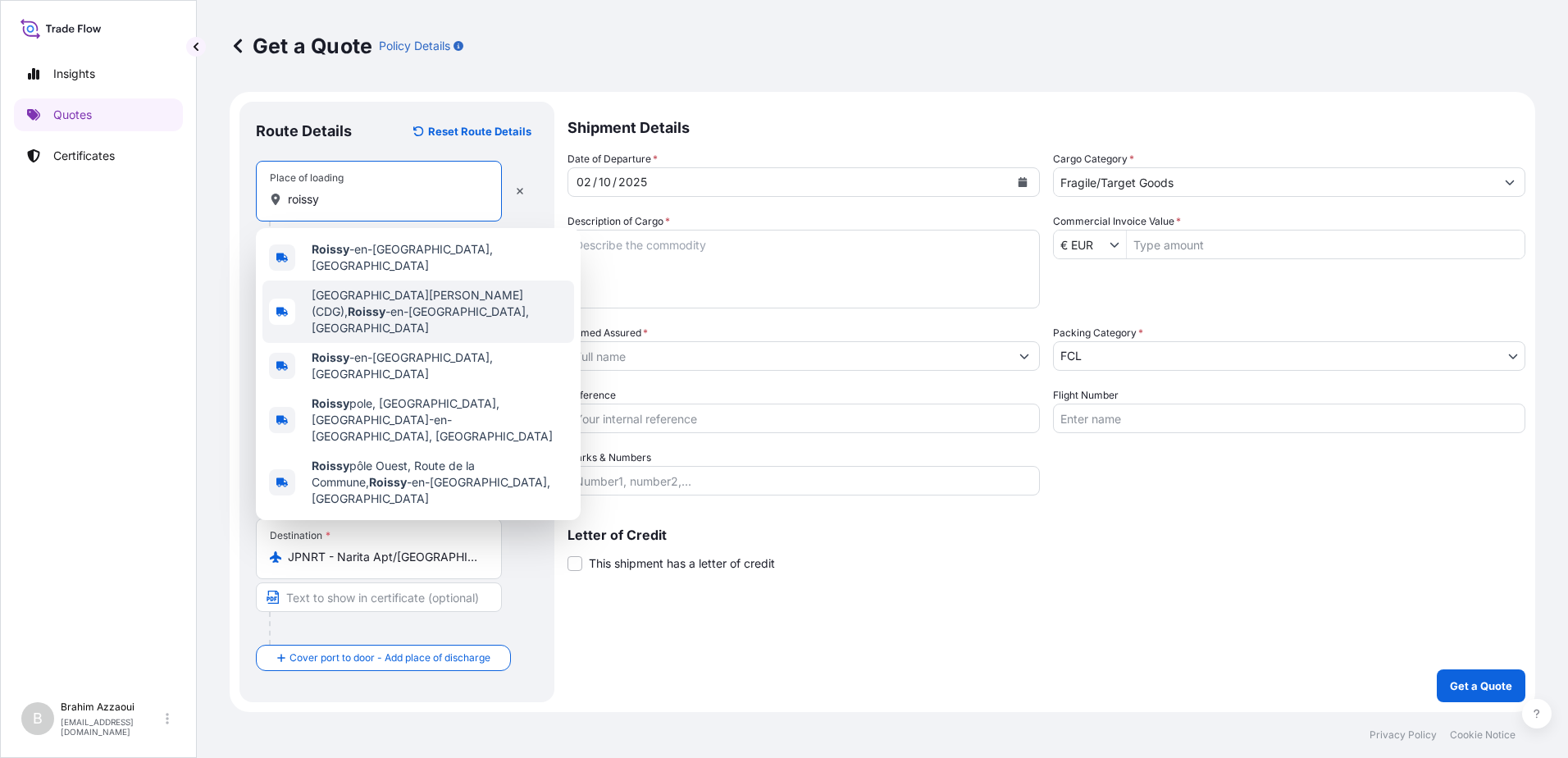
type input "roissy"
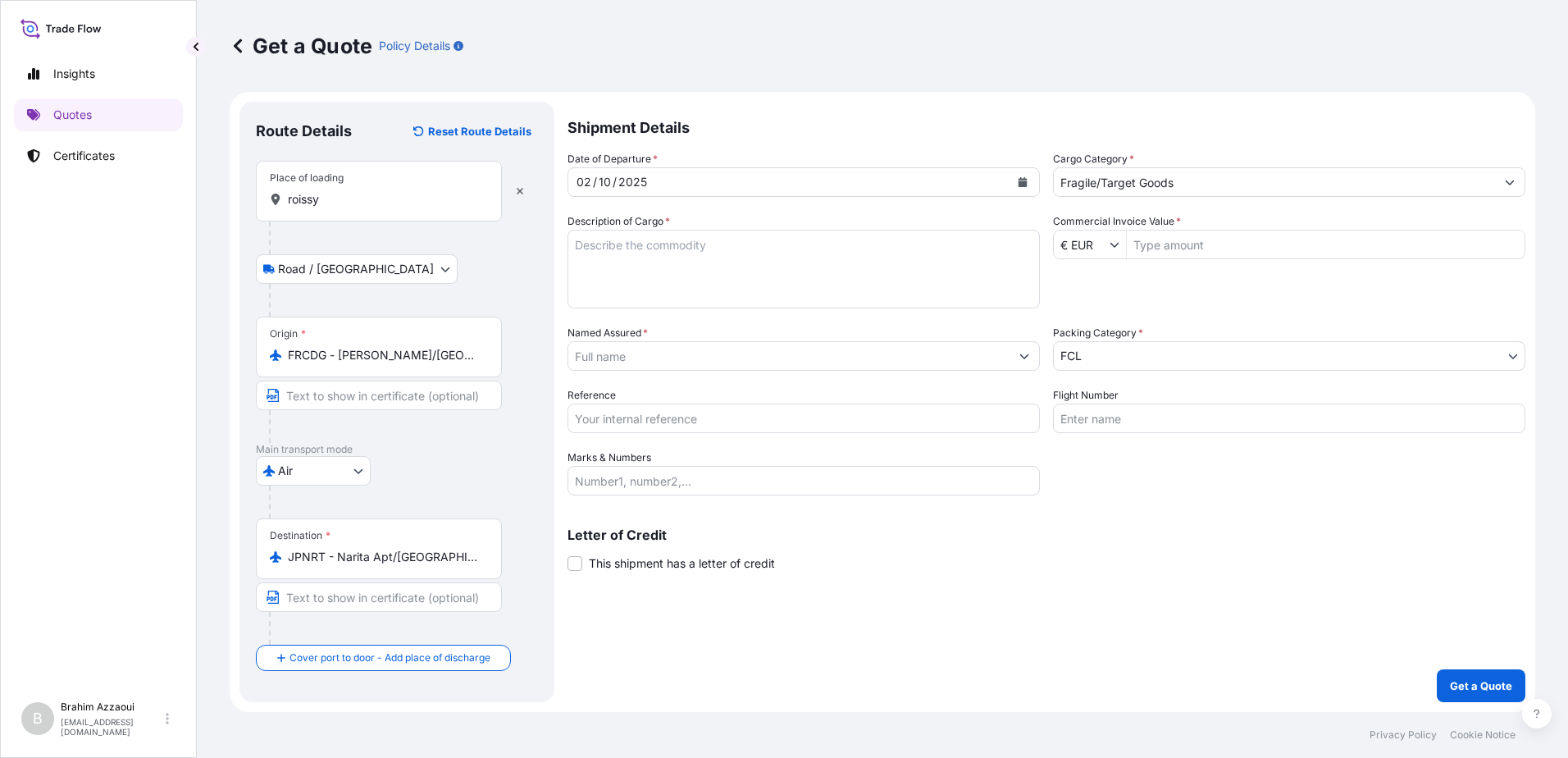
click at [318, 217] on div "Place of loading roissy" at bounding box center [379, 191] width 246 height 61
click at [318, 208] on input "roissy" at bounding box center [385, 199] width 193 height 17
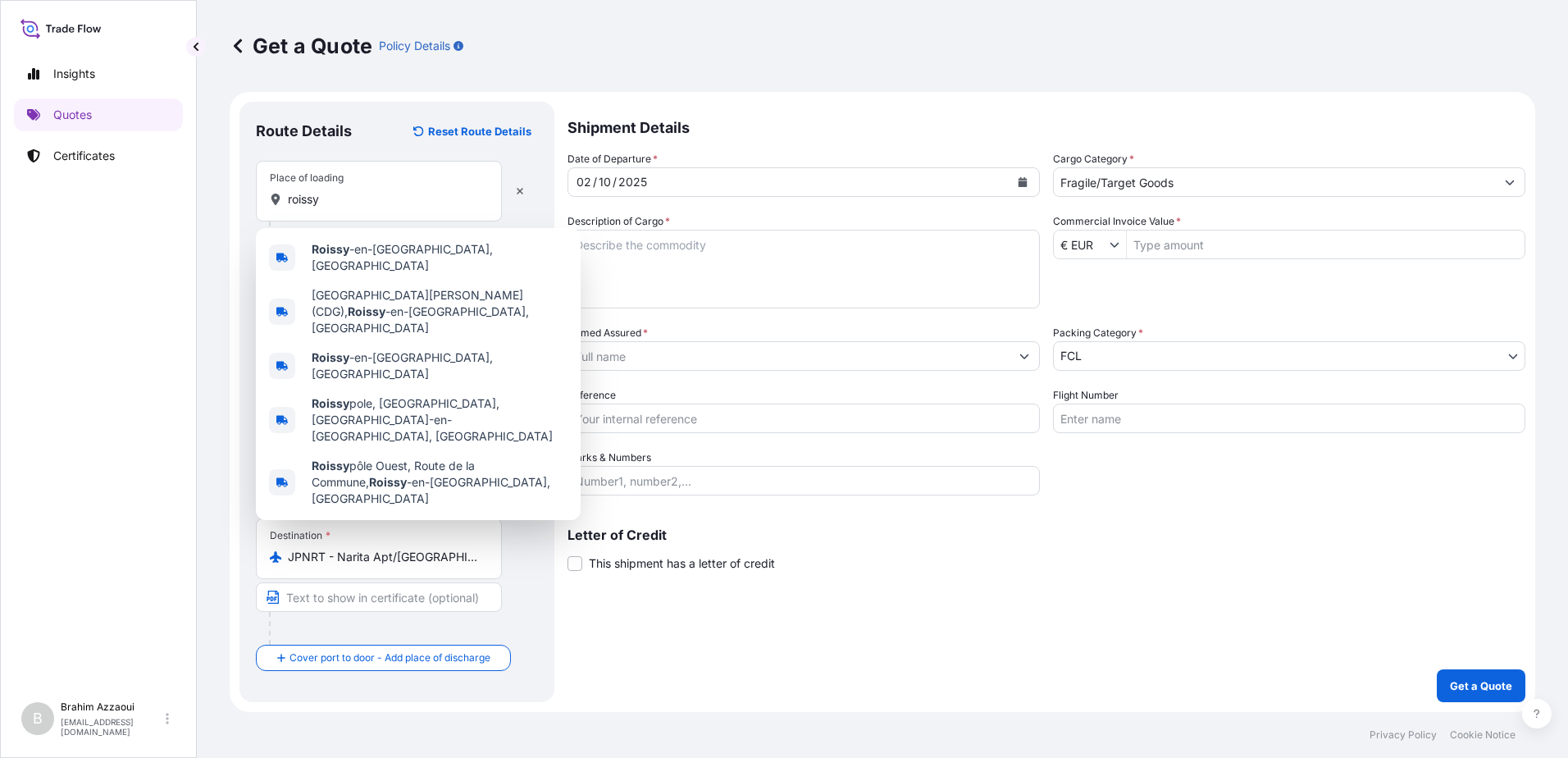
click at [436, 187] on div "Place of loading roissy" at bounding box center [379, 191] width 246 height 61
click at [436, 191] on input "roissy" at bounding box center [385, 199] width 193 height 17
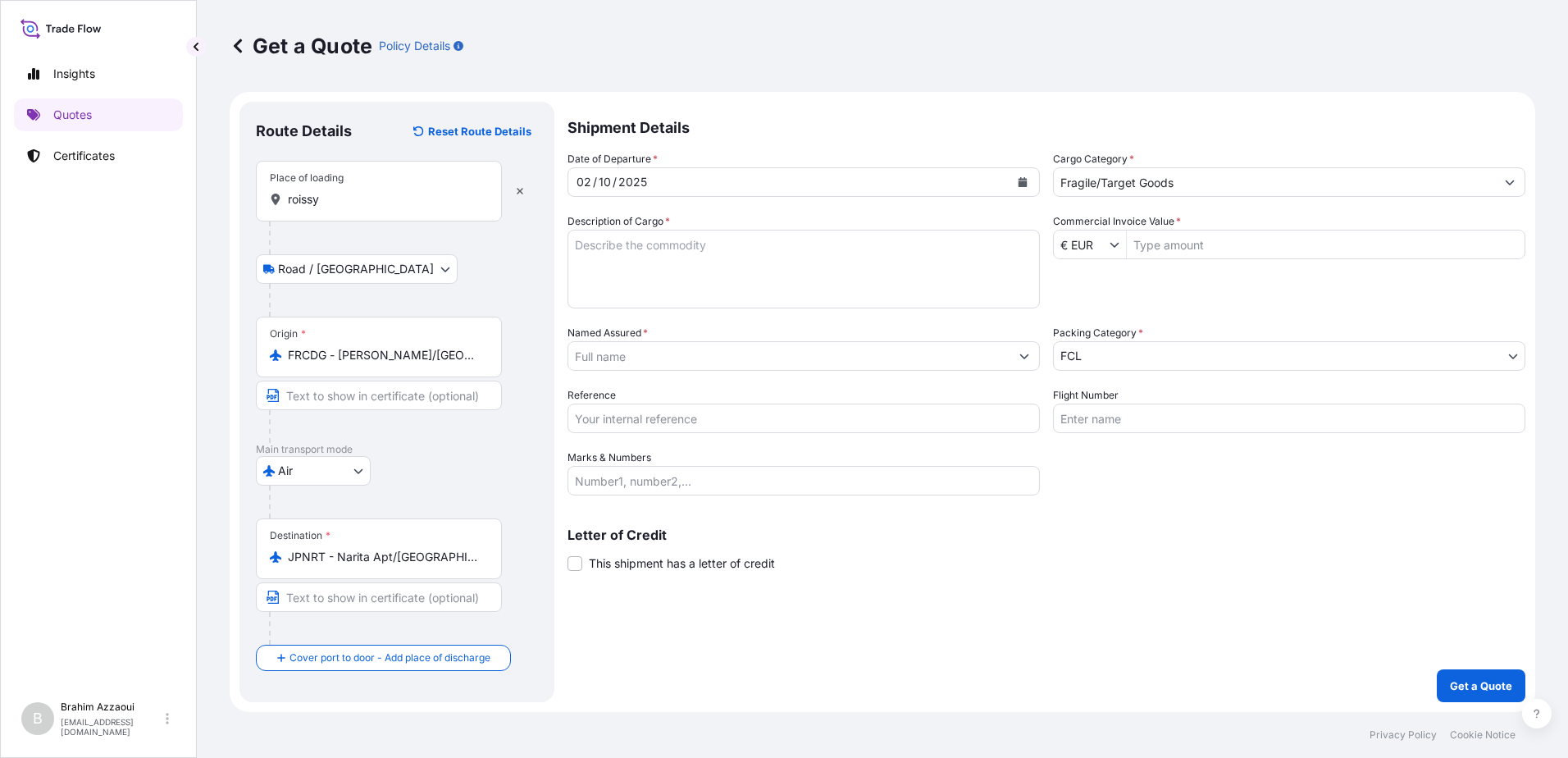
click at [155, 277] on div "Insights Quotes Certificates" at bounding box center [98, 368] width 169 height 650
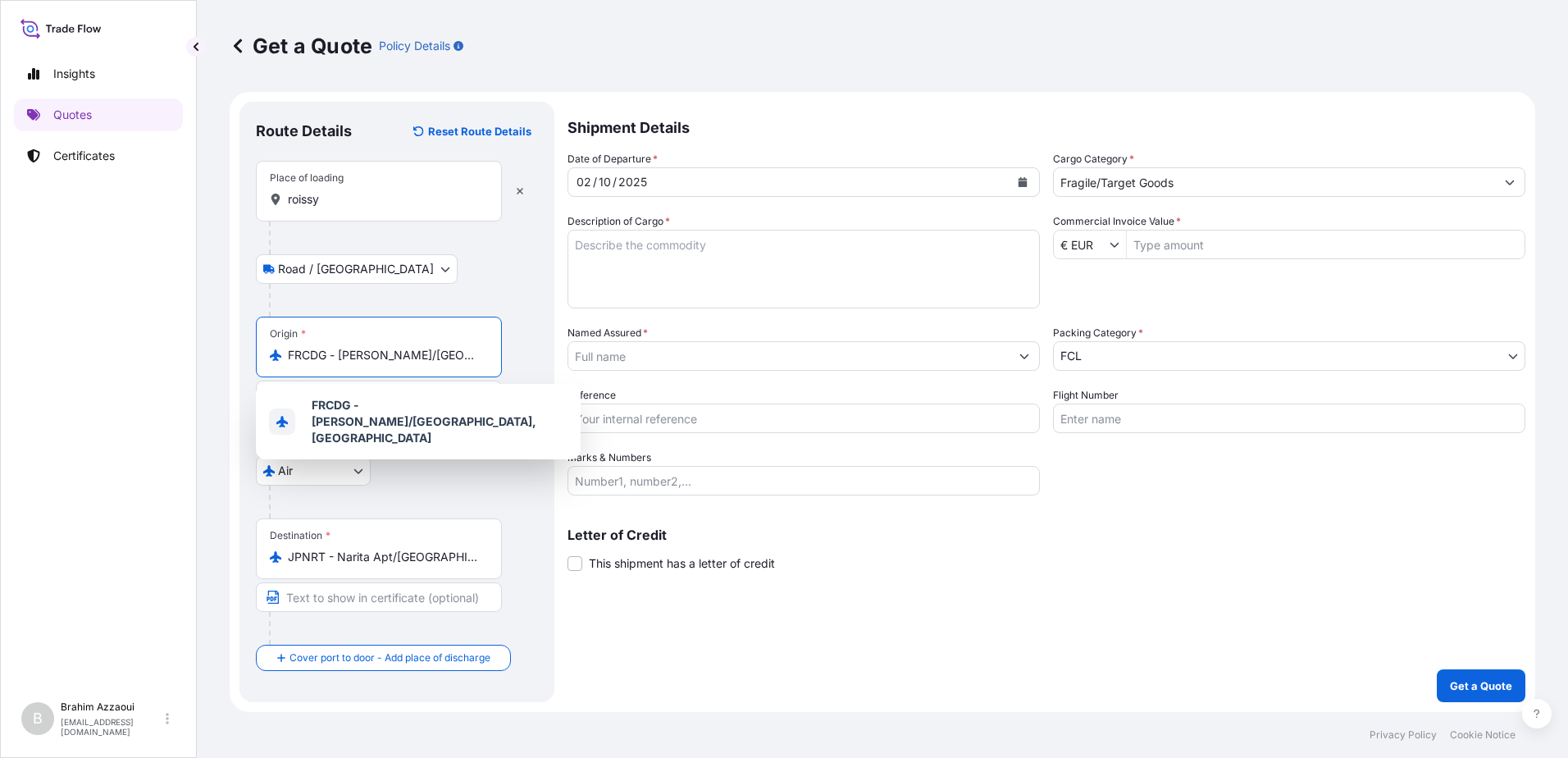
click at [381, 354] on input "FRCDG - Charles-de-Gaulle Apt/Paris, France" at bounding box center [385, 355] width 193 height 17
click at [457, 351] on input "FR-de-Gaulle Apt/Paris, France" at bounding box center [385, 355] width 193 height 17
type input "F"
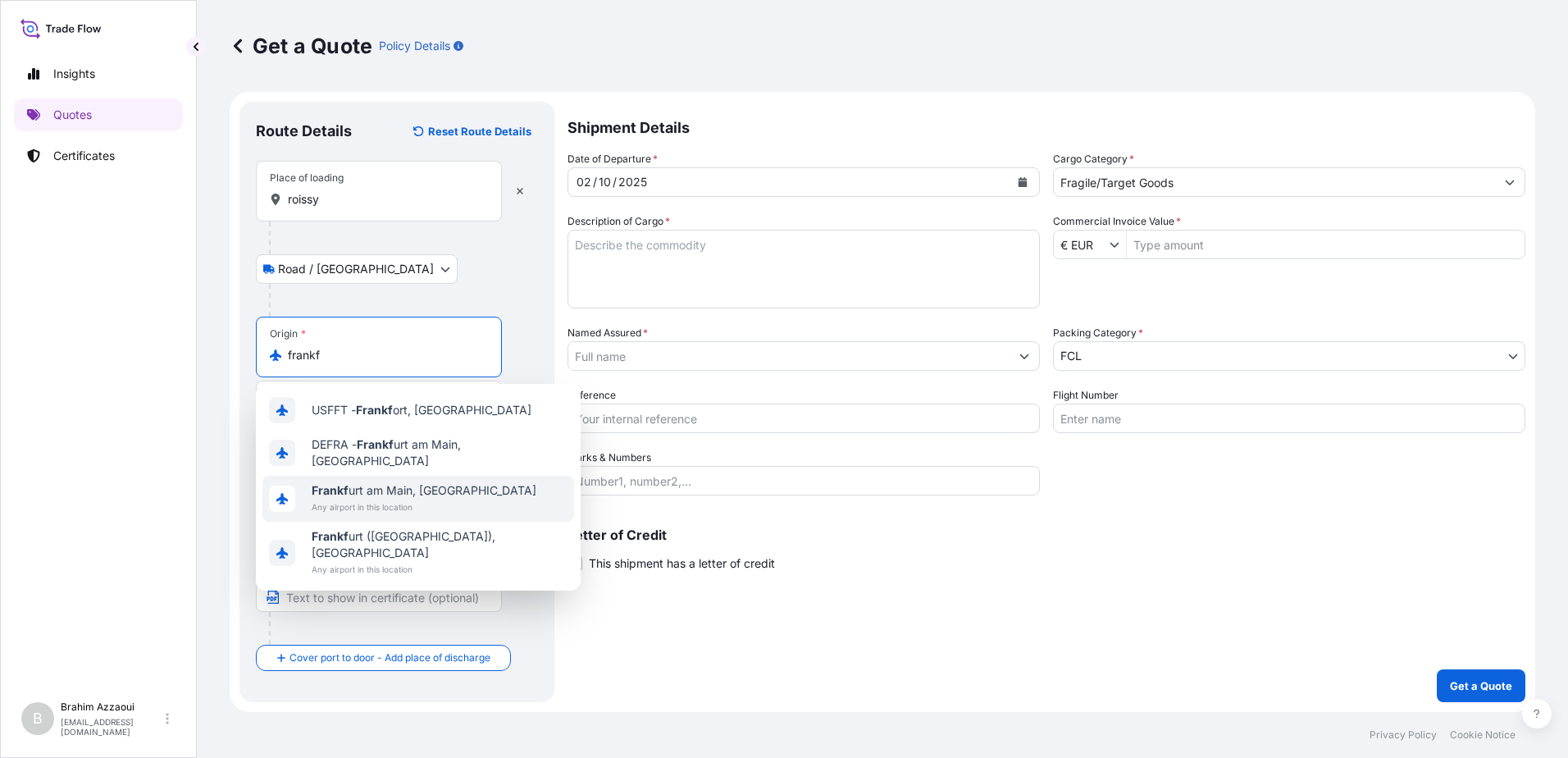
click at [414, 492] on span "Frankf urt am Main, Germany" at bounding box center [424, 491] width 224 height 17
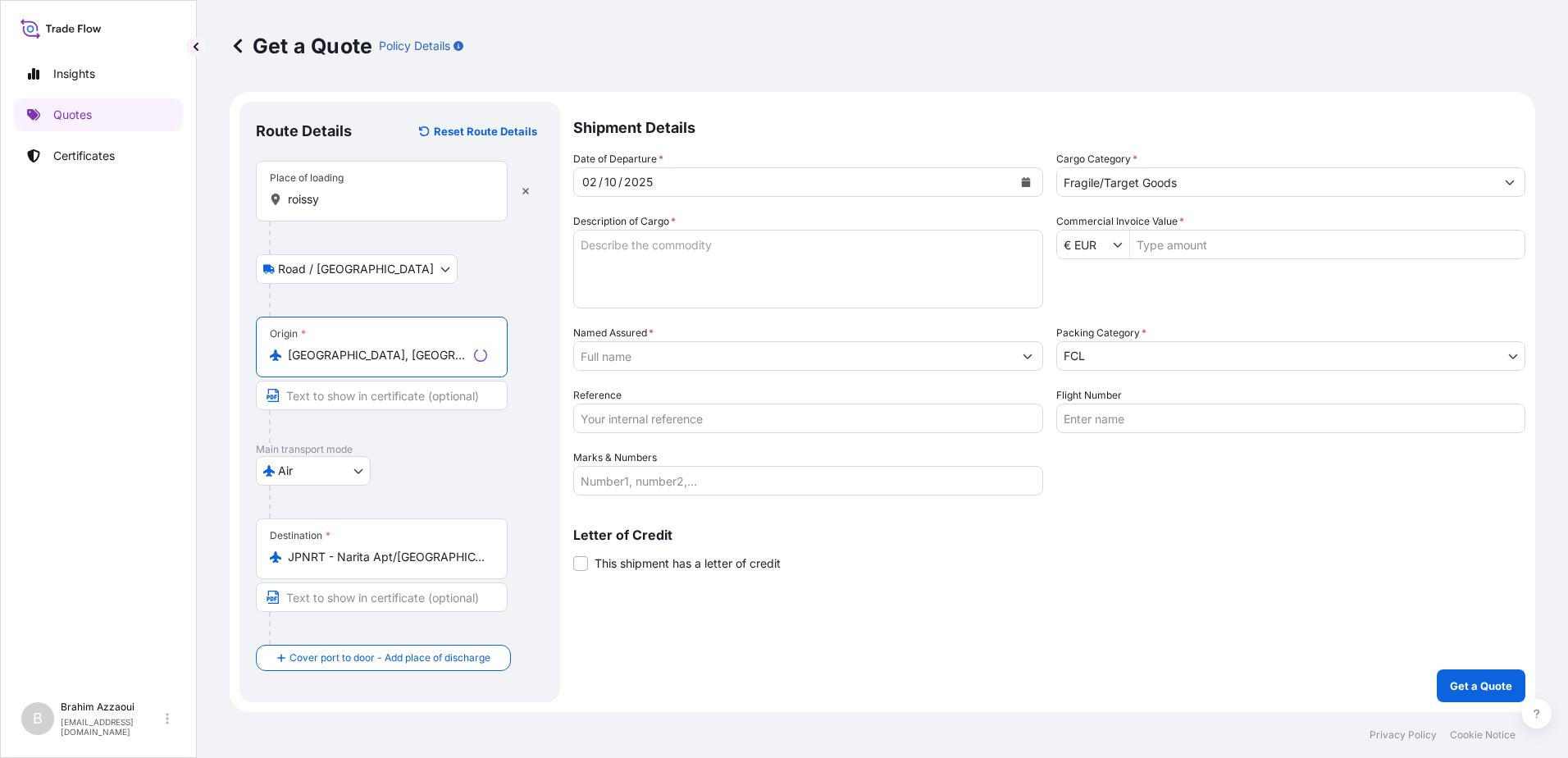
type input "Frankfurt am Main, Germany"
click at [350, 198] on input "roissy" at bounding box center [387, 199] width 199 height 17
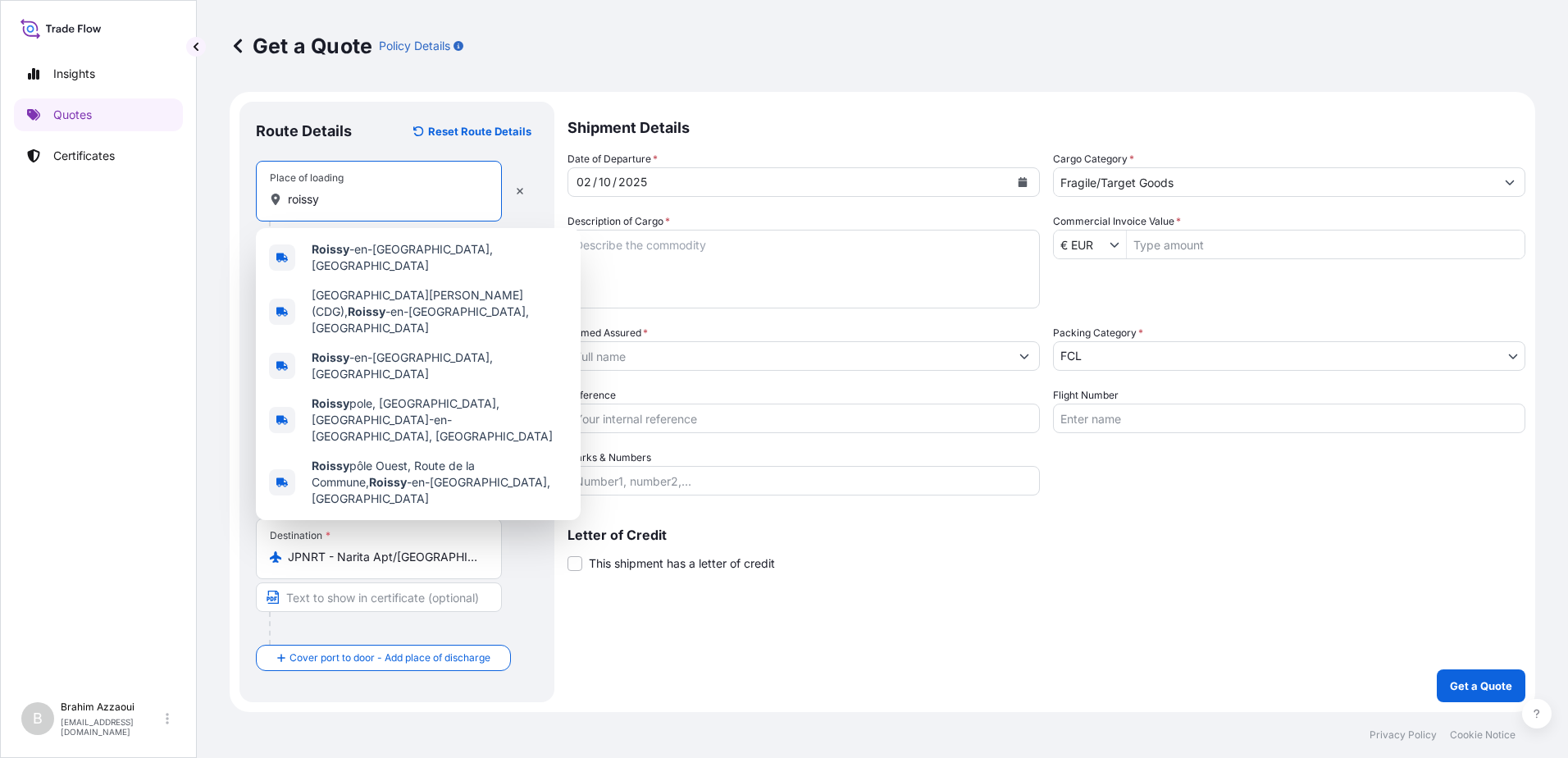
click at [355, 203] on input "roissy" at bounding box center [385, 199] width 193 height 17
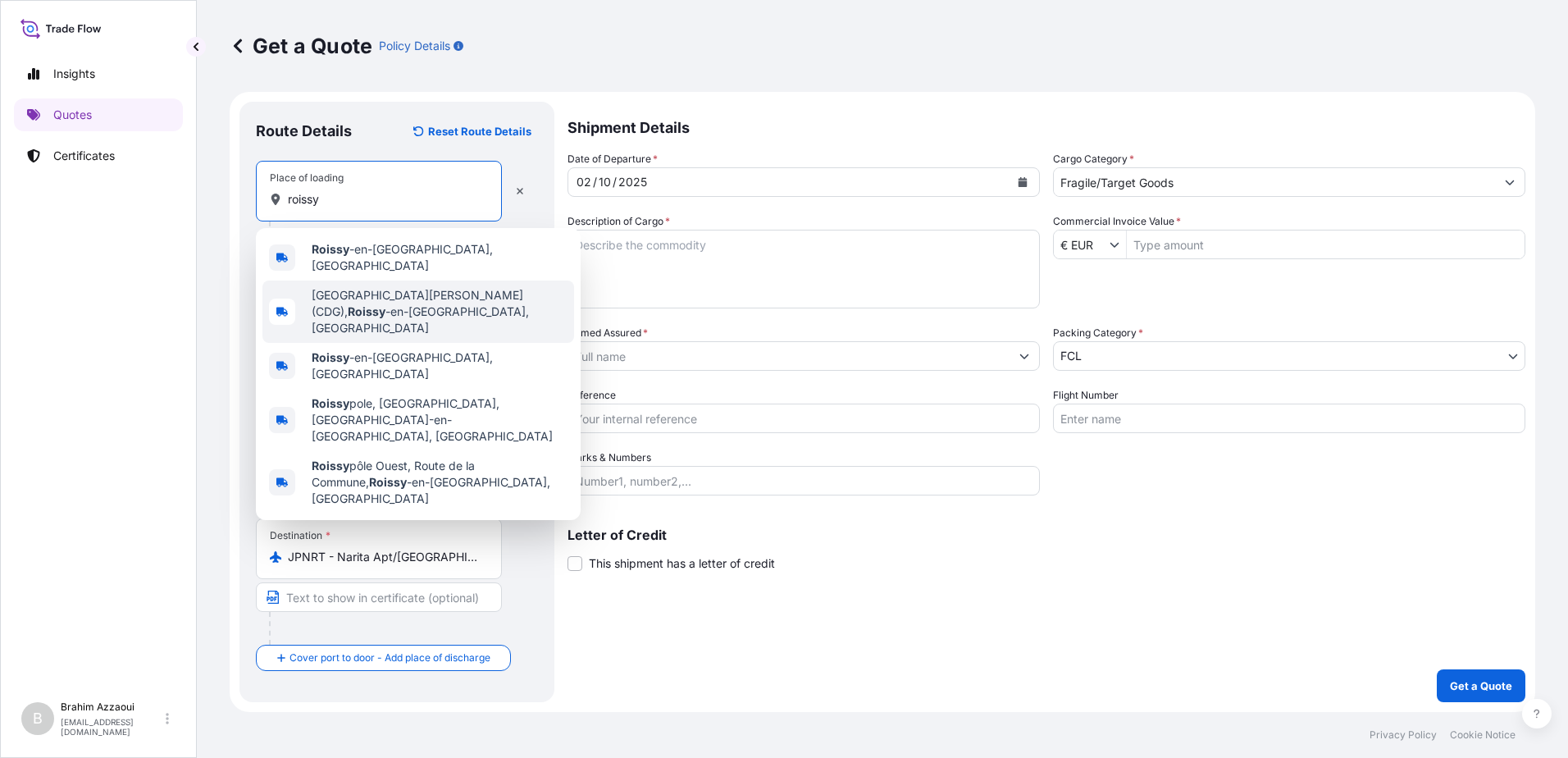
click at [451, 298] on span "Aeropuerto de París-Charles de Gaulle (CDG), Roissy -en-France, France" at bounding box center [439, 312] width 256 height 50
type input "Aeropuerto de París-Charles de Gaulle (CDG), Roissy-en-France, France"
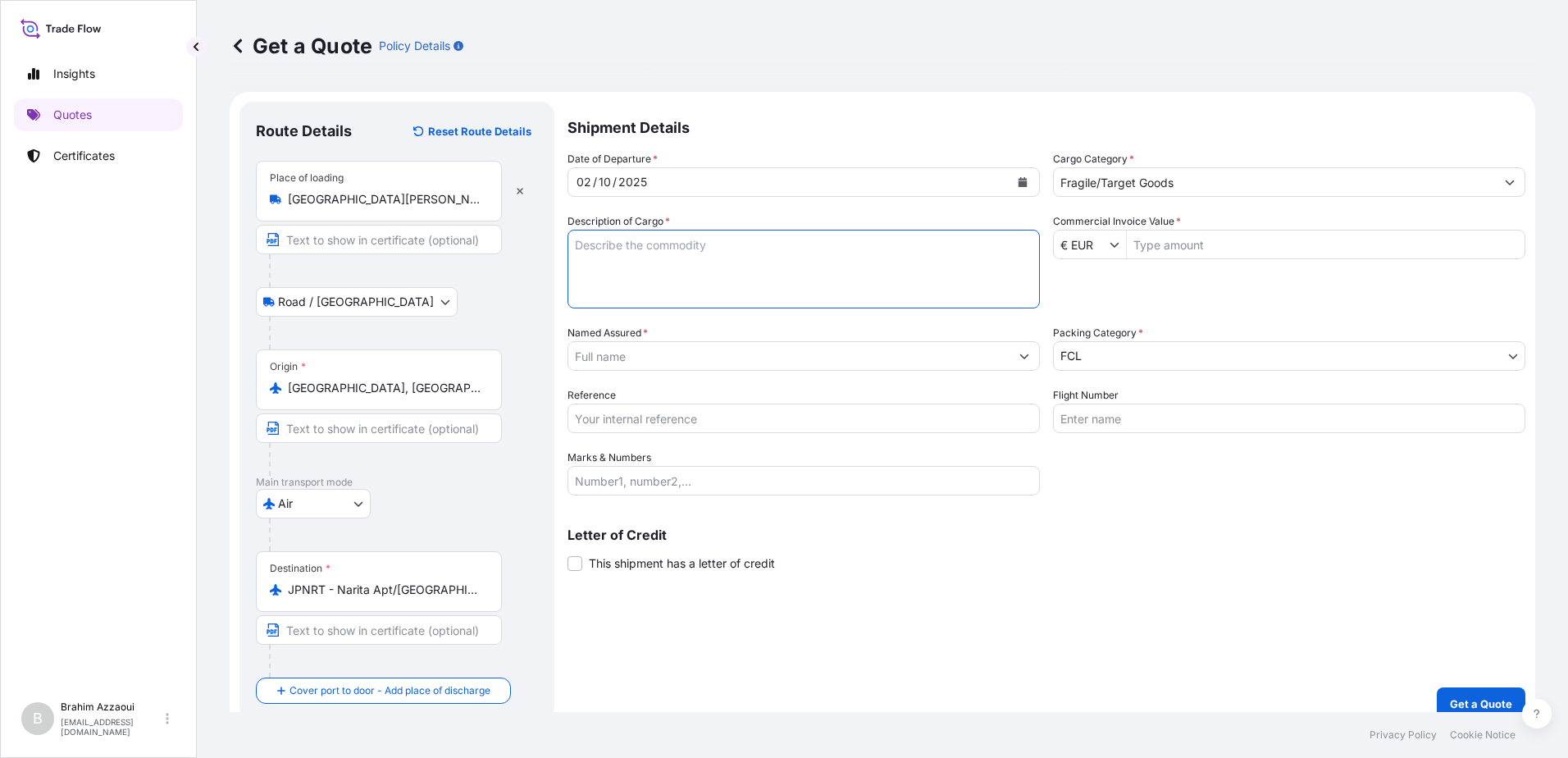
click at [598, 265] on textarea "Description of Cargo *" at bounding box center [803, 269] width 472 height 79
type textarea "Microfocus X-RAY Source"
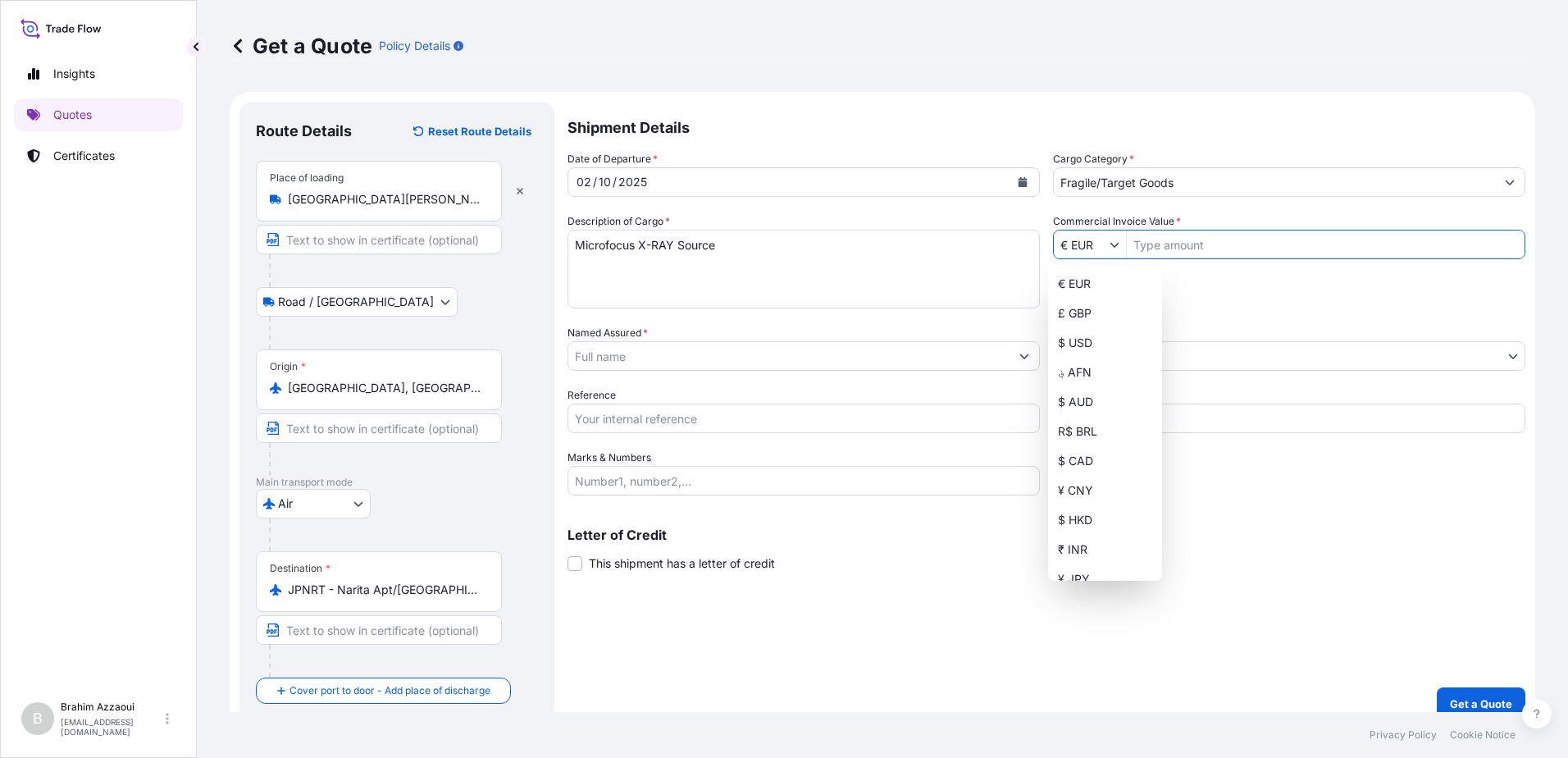
click at [1094, 239] on input "€ EUR" at bounding box center [1081, 244] width 55 height 29
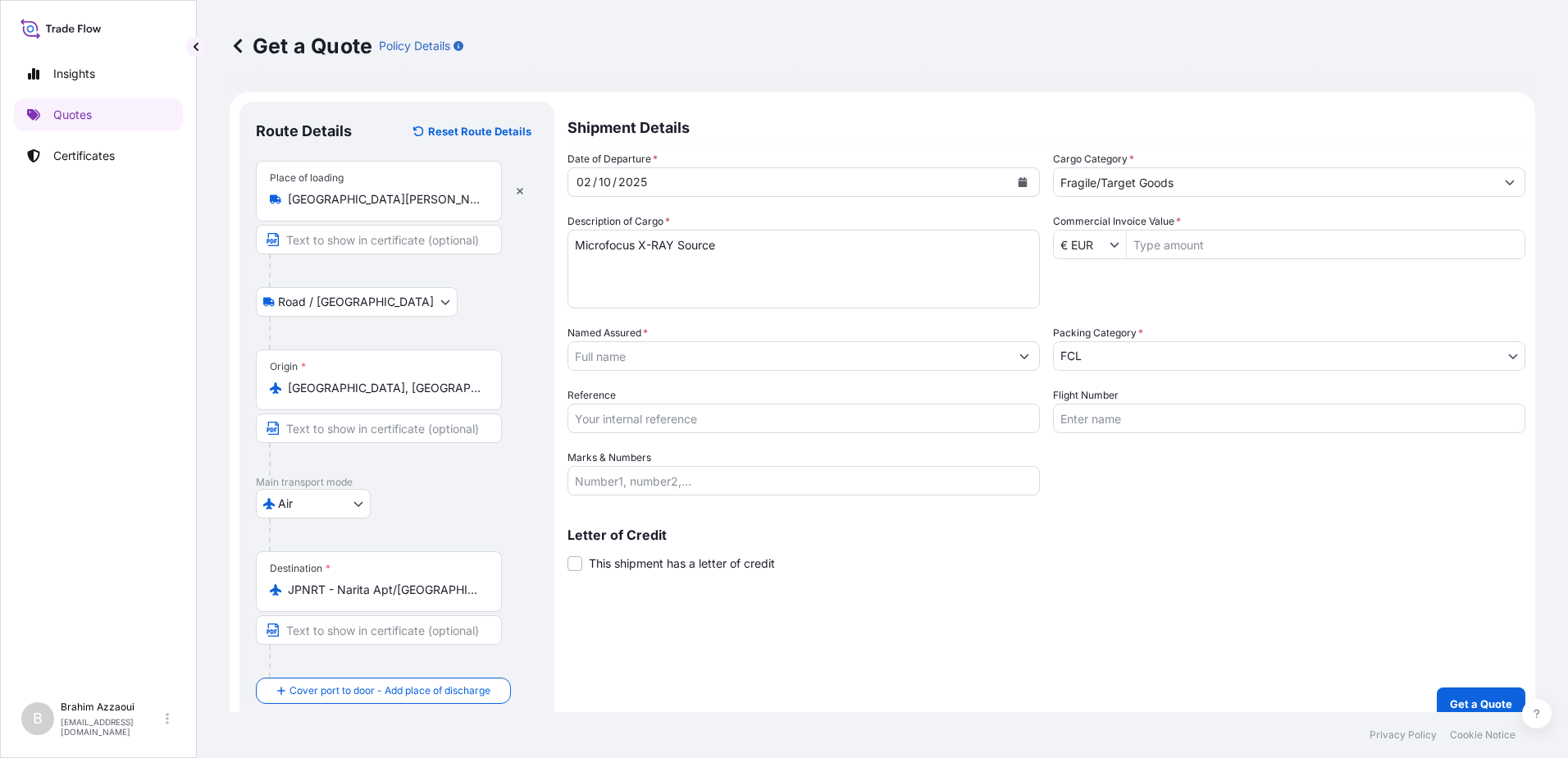
click at [1139, 245] on input "Commercial Invoice Value *" at bounding box center [1325, 244] width 397 height 29
type input "16.019"
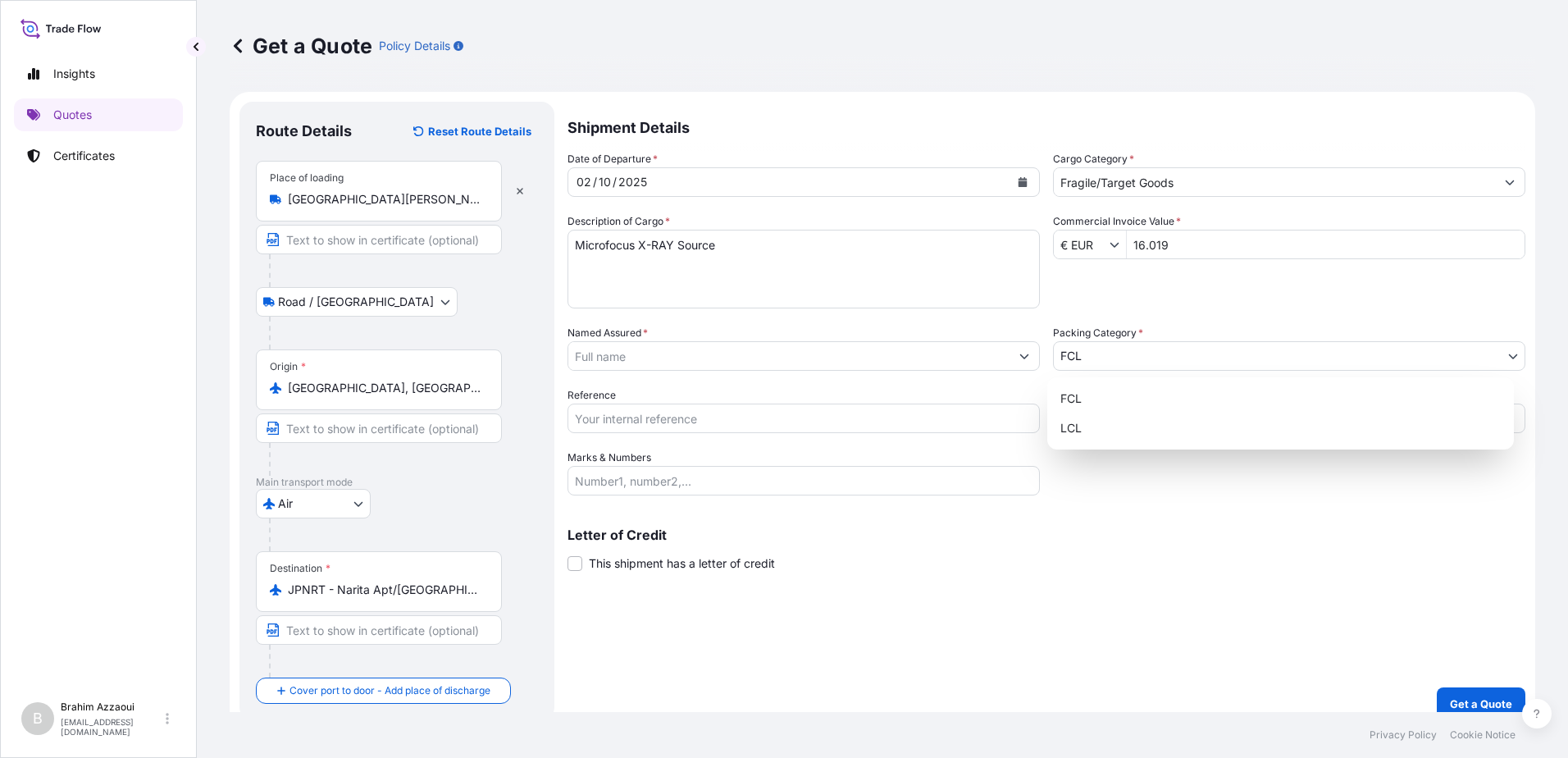
click at [1077, 432] on div "LCL" at bounding box center [1281, 428] width 454 height 29
select select "22"
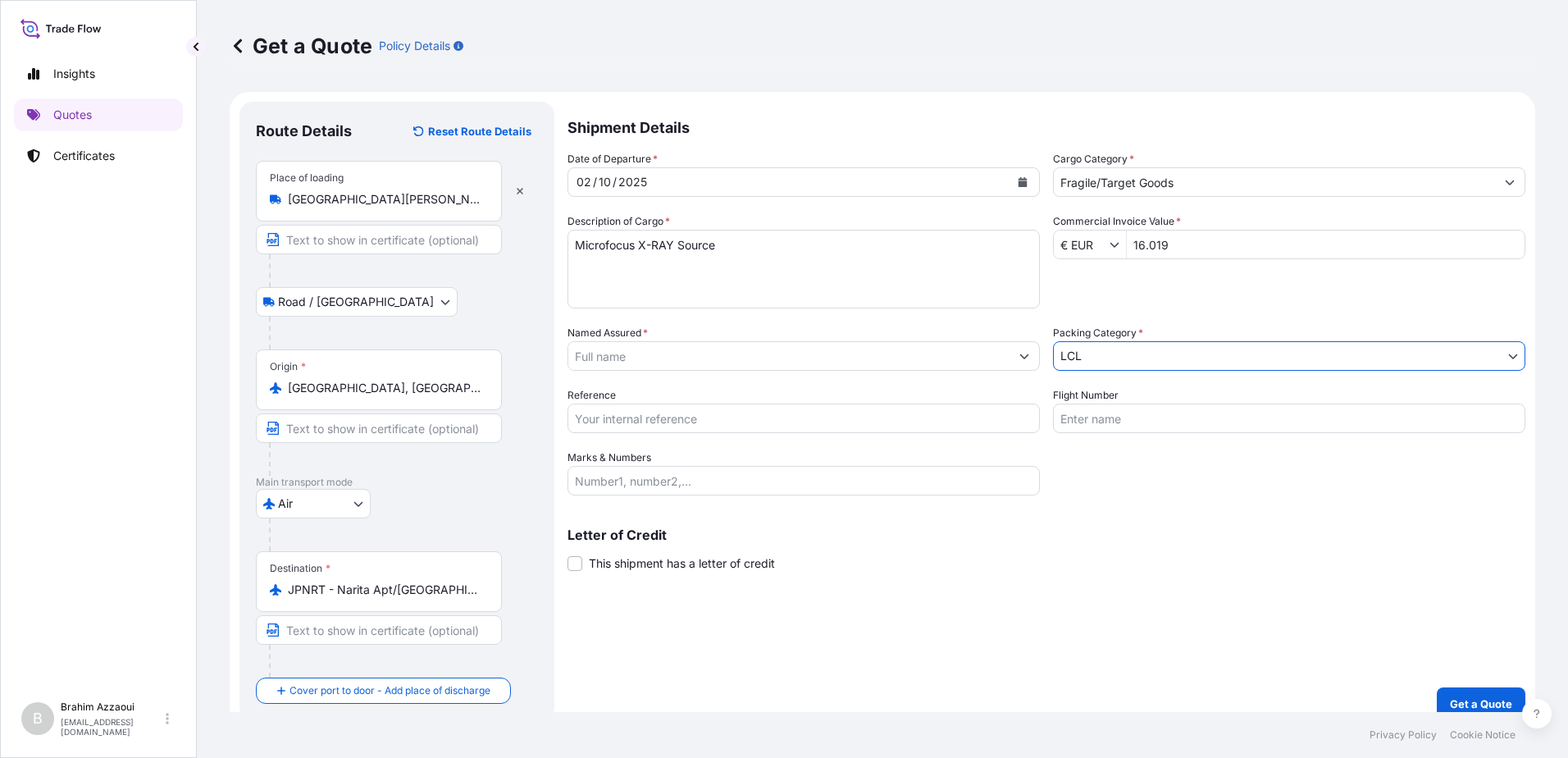
click at [638, 346] on input "Named Assured *" at bounding box center [788, 355] width 441 height 29
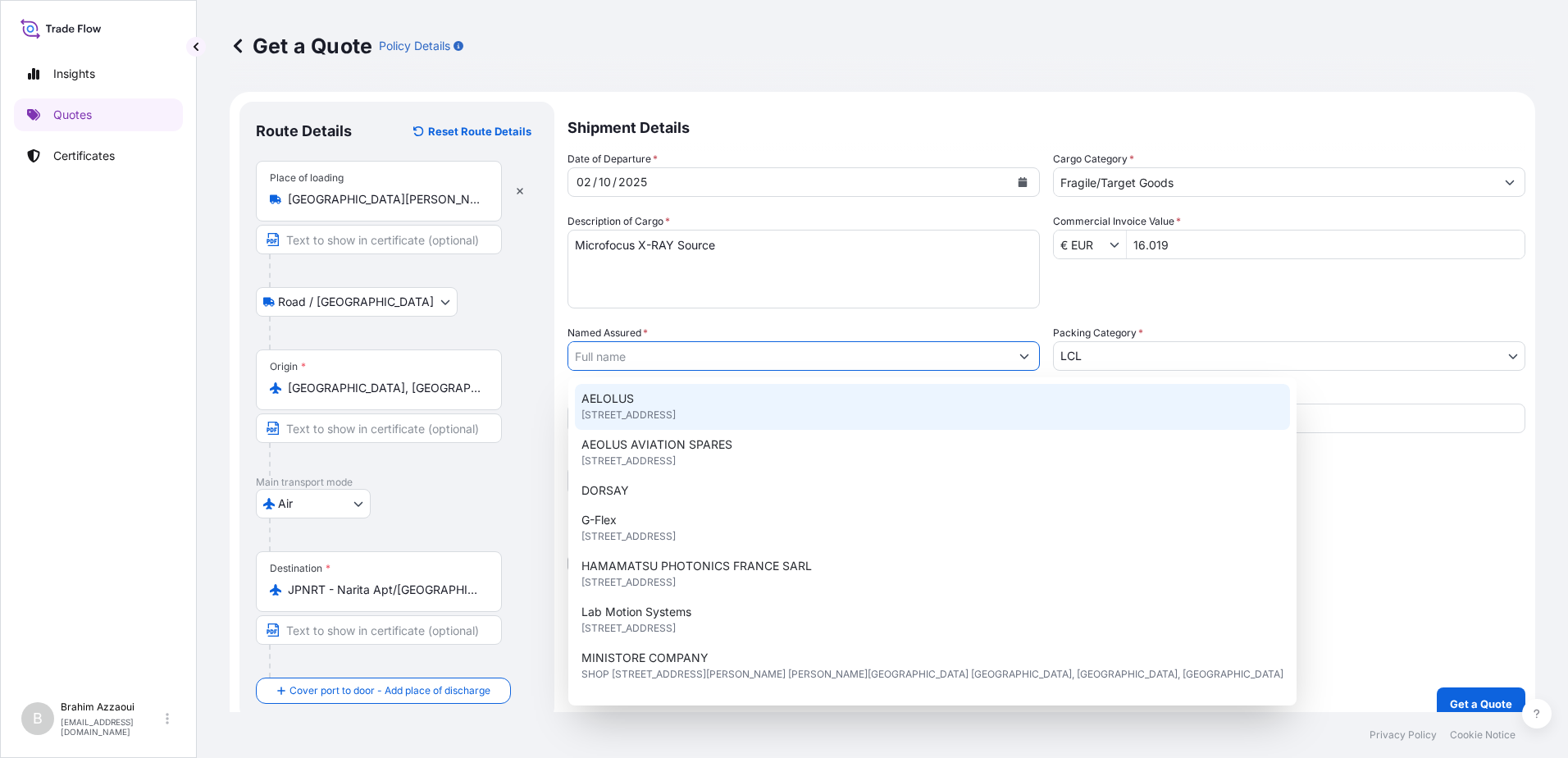
click at [683, 356] on input "Named Assured *" at bounding box center [788, 355] width 441 height 29
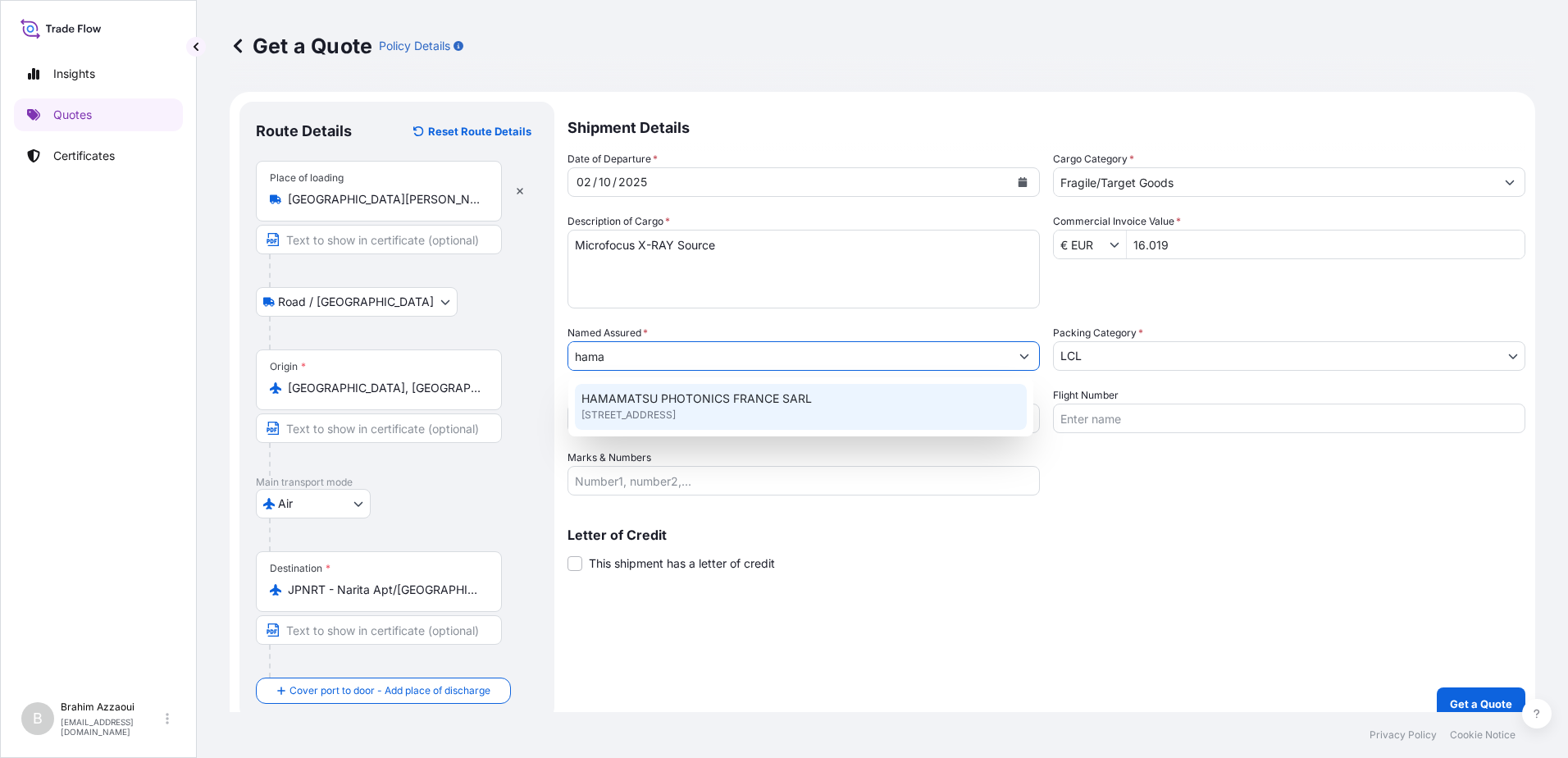
click at [665, 395] on span "HAMAMATSU PHOTONICS FRANCE SARL" at bounding box center [697, 399] width 230 height 17
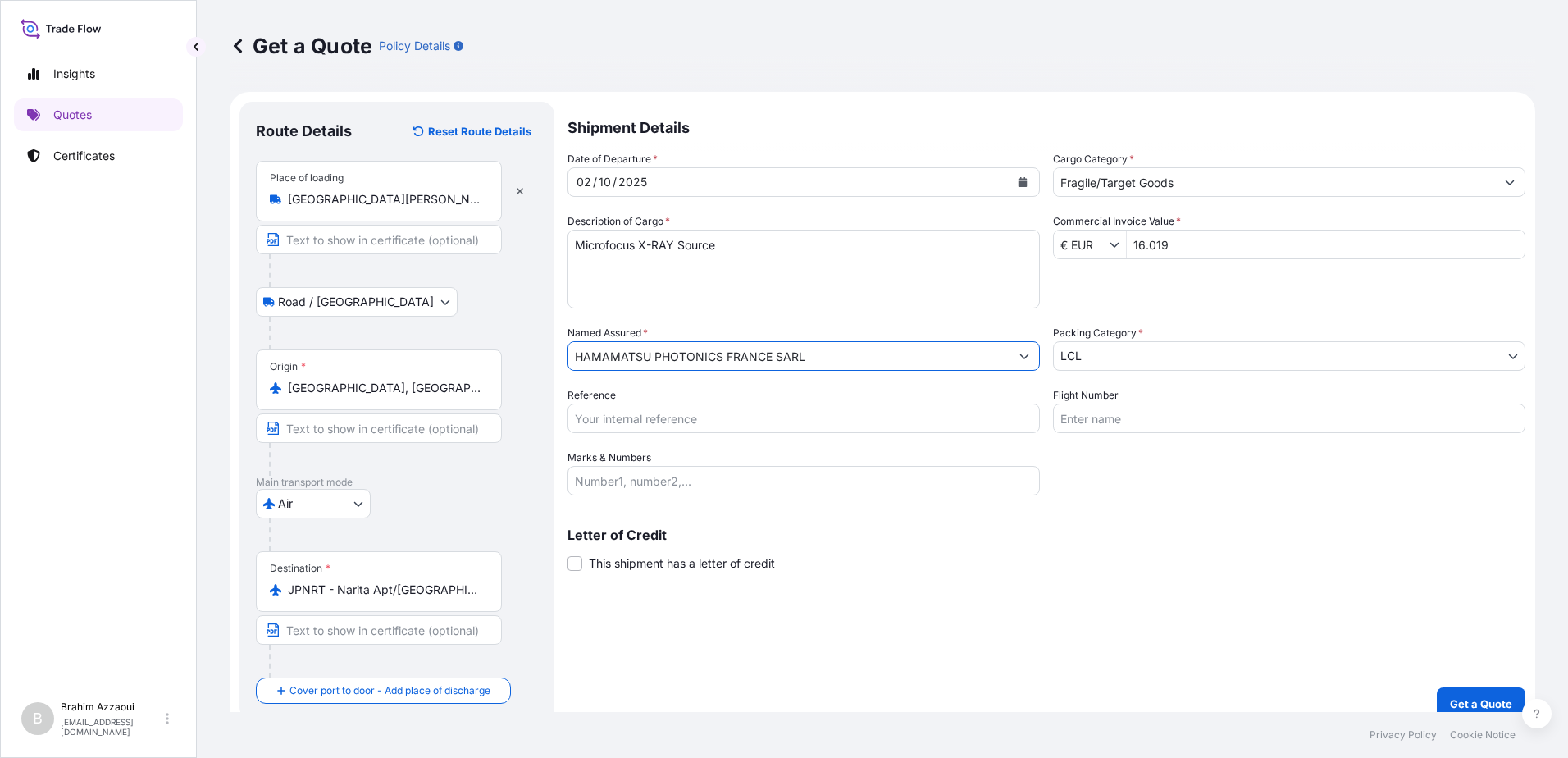
type input "HAMAMATSU PHOTONICS FRANCE SARL"
click at [655, 418] on input "Reference" at bounding box center [803, 418] width 472 height 29
click at [684, 421] on input "Reference" at bounding box center [803, 418] width 472 height 29
paste input "YFR00509456 -SPAR0086596"
type input "YFR00509456 -SPAR0086596"
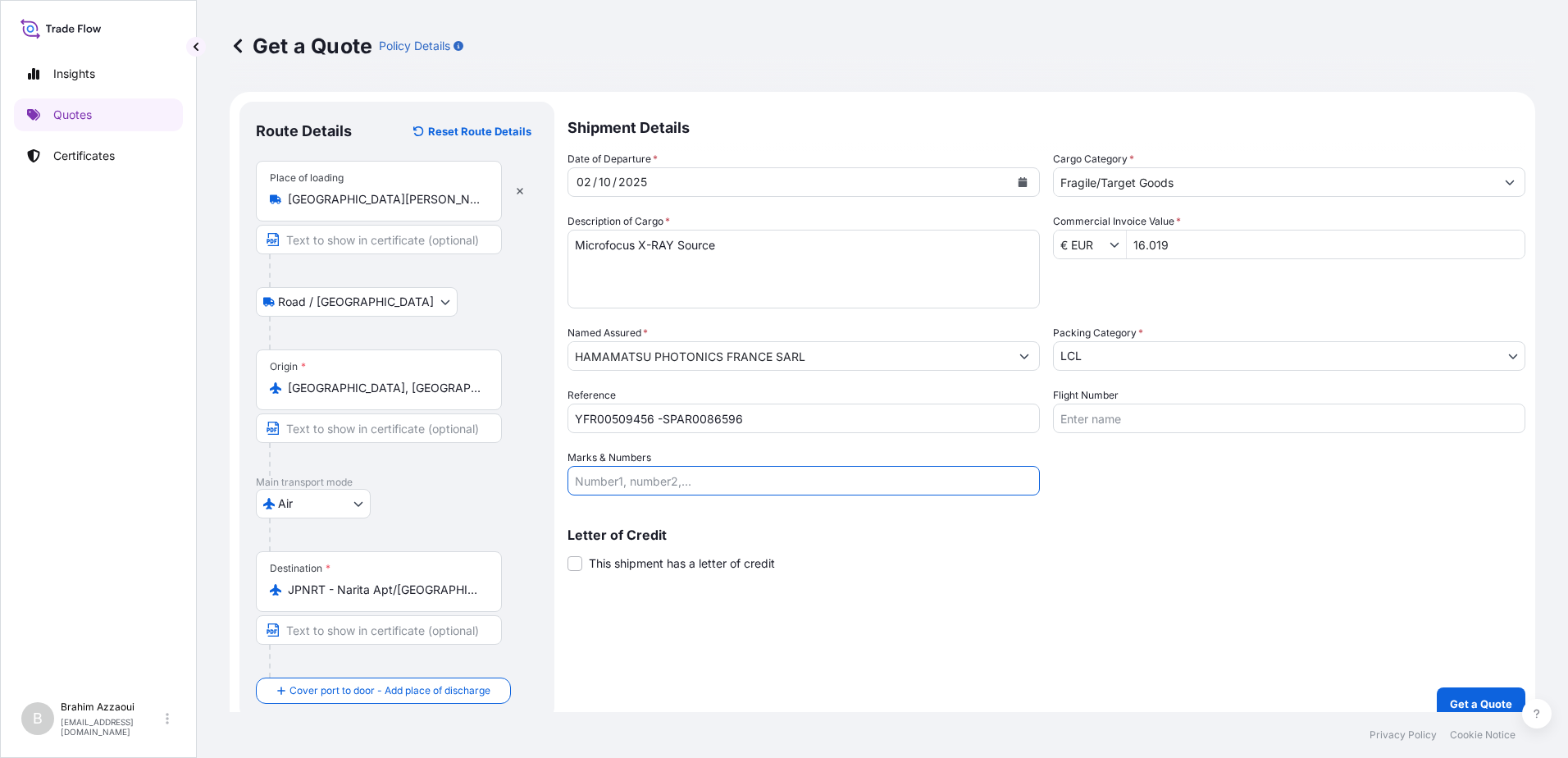
click at [608, 471] on input "Marks & Numbers" at bounding box center [803, 480] width 472 height 29
paste input "ETD396621"
click at [604, 468] on input "ETD396621" at bounding box center [803, 480] width 472 height 29
click at [601, 475] on input "ETD396621" at bounding box center [803, 480] width 472 height 29
click at [602, 477] on input "ETD396621" at bounding box center [803, 480] width 472 height 29
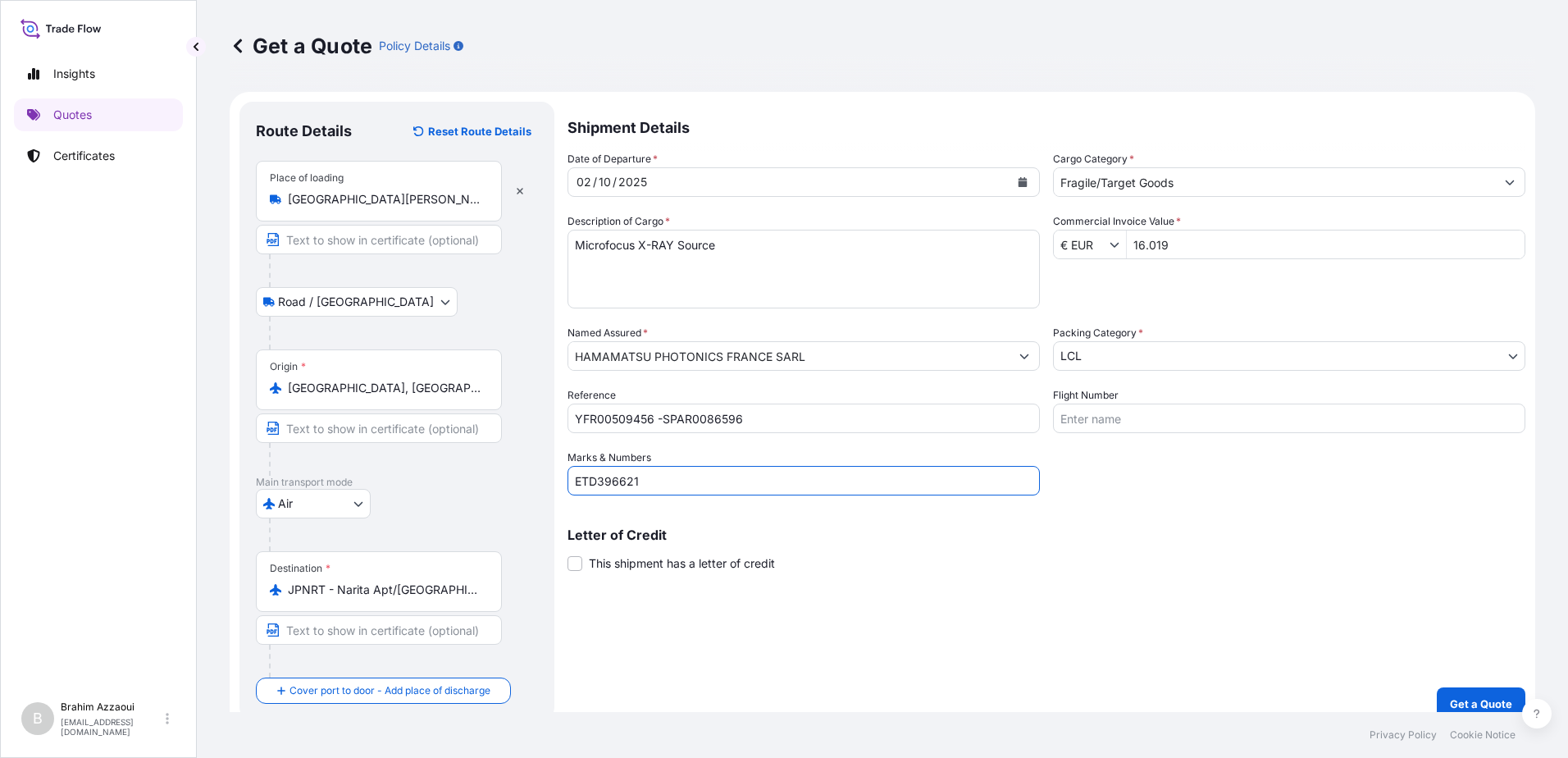
click at [597, 477] on input "ETD396621" at bounding box center [803, 480] width 472 height 29
type input "ETD,396621"
click at [1256, 424] on input "Flight Number" at bounding box center [1289, 418] width 472 height 29
click at [1097, 410] on input "Flight Number" at bounding box center [1289, 418] width 472 height 29
paste input "3S590C"
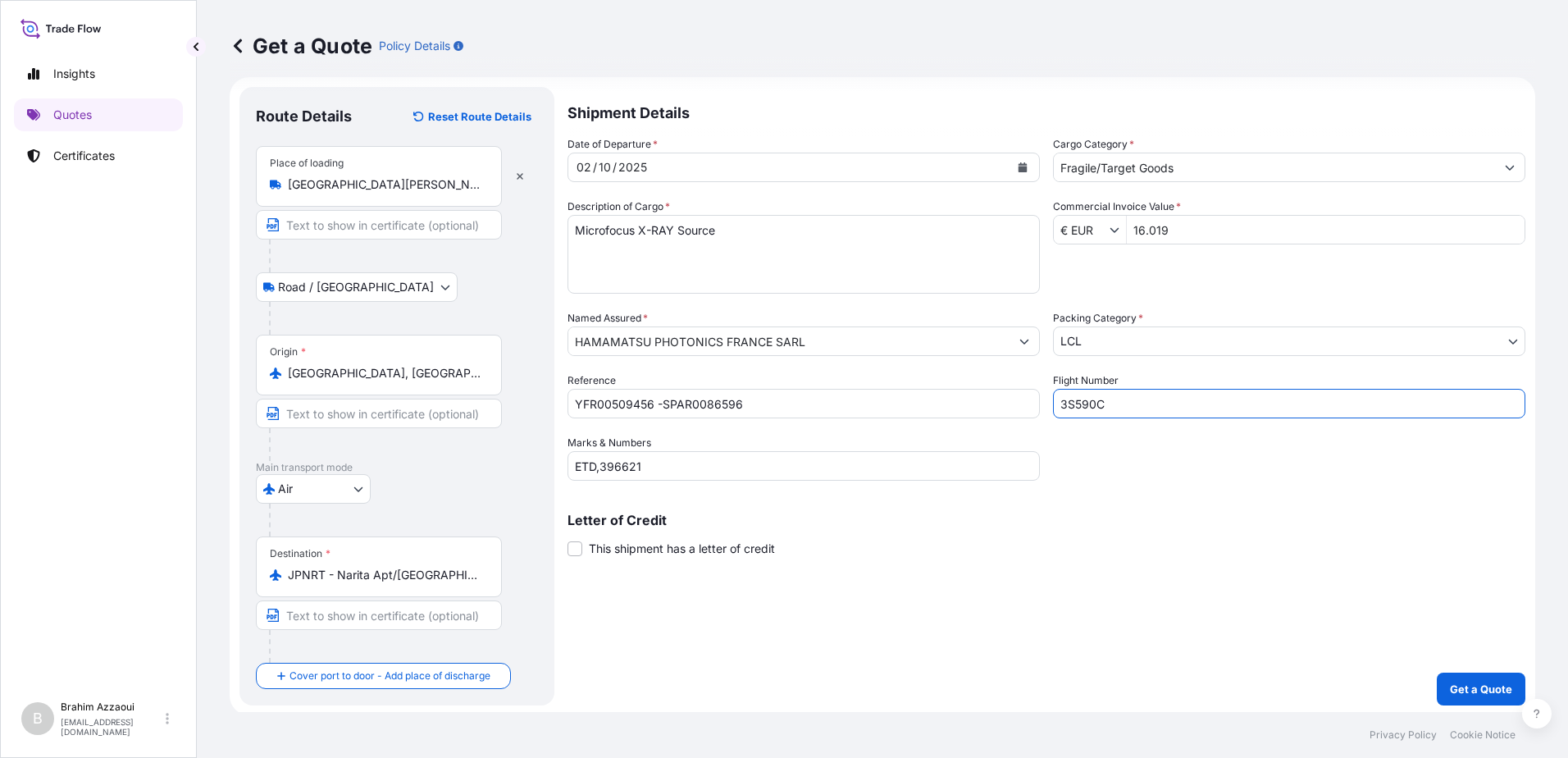
scroll to position [18, 0]
type input "3S590C/05"
click at [662, 406] on input "YFR00509456 -SPAR0086596" at bounding box center [803, 400] width 472 height 29
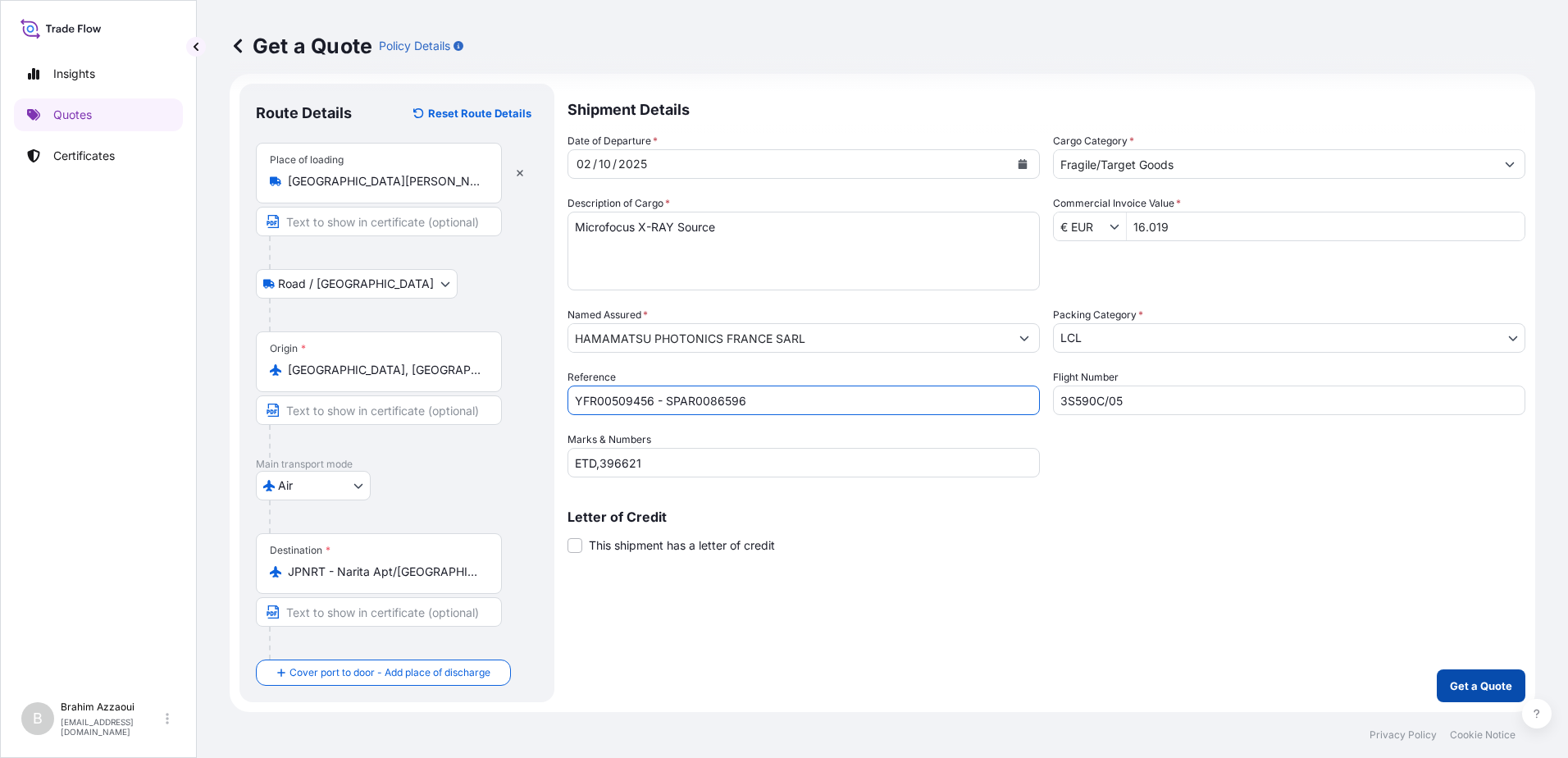
type input "YFR00509456 - SPAR0086596"
click at [1450, 683] on p "Get a Quote" at bounding box center [1481, 686] width 62 height 17
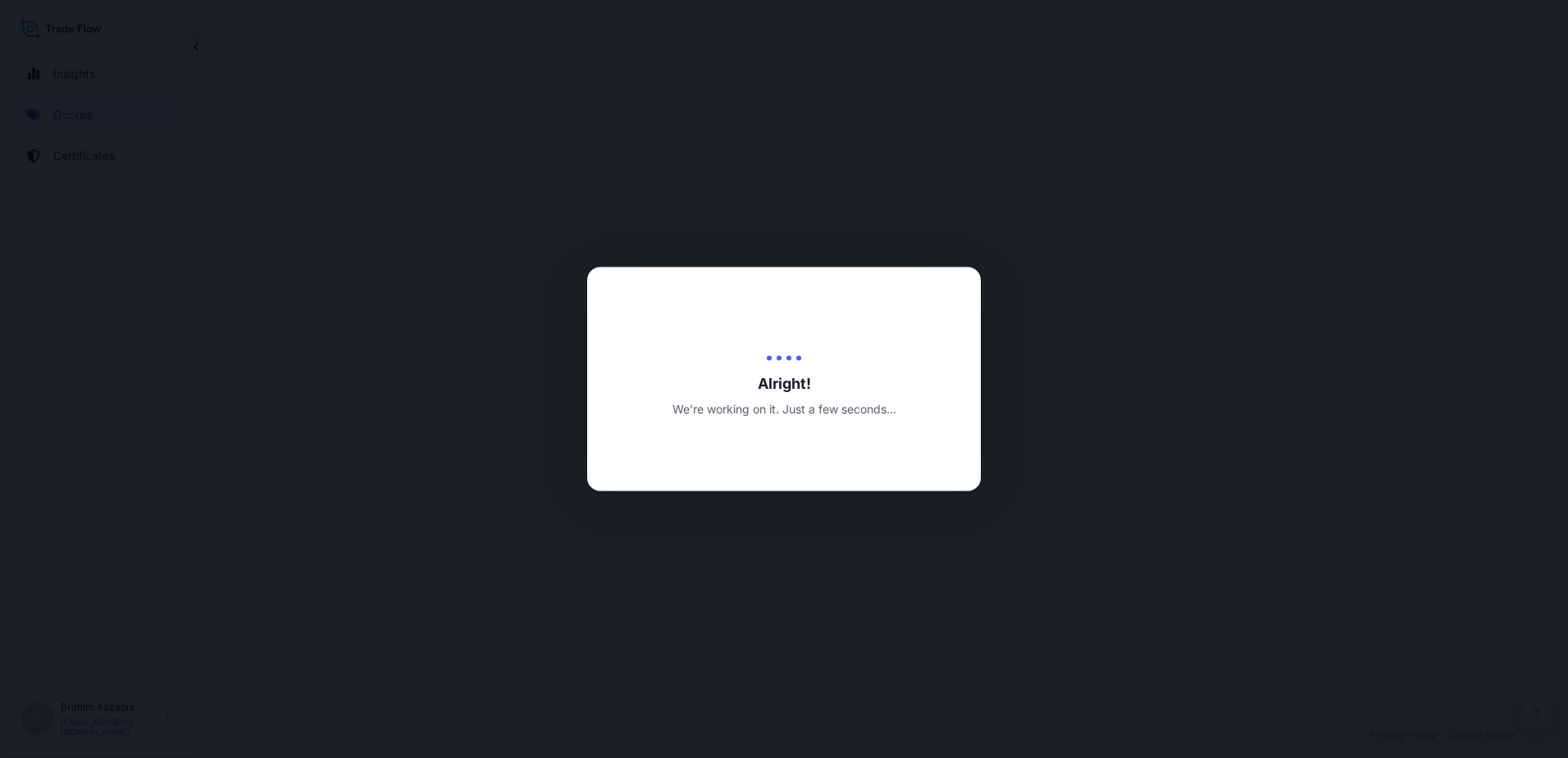
select select "Road / Inland"
select select "Air"
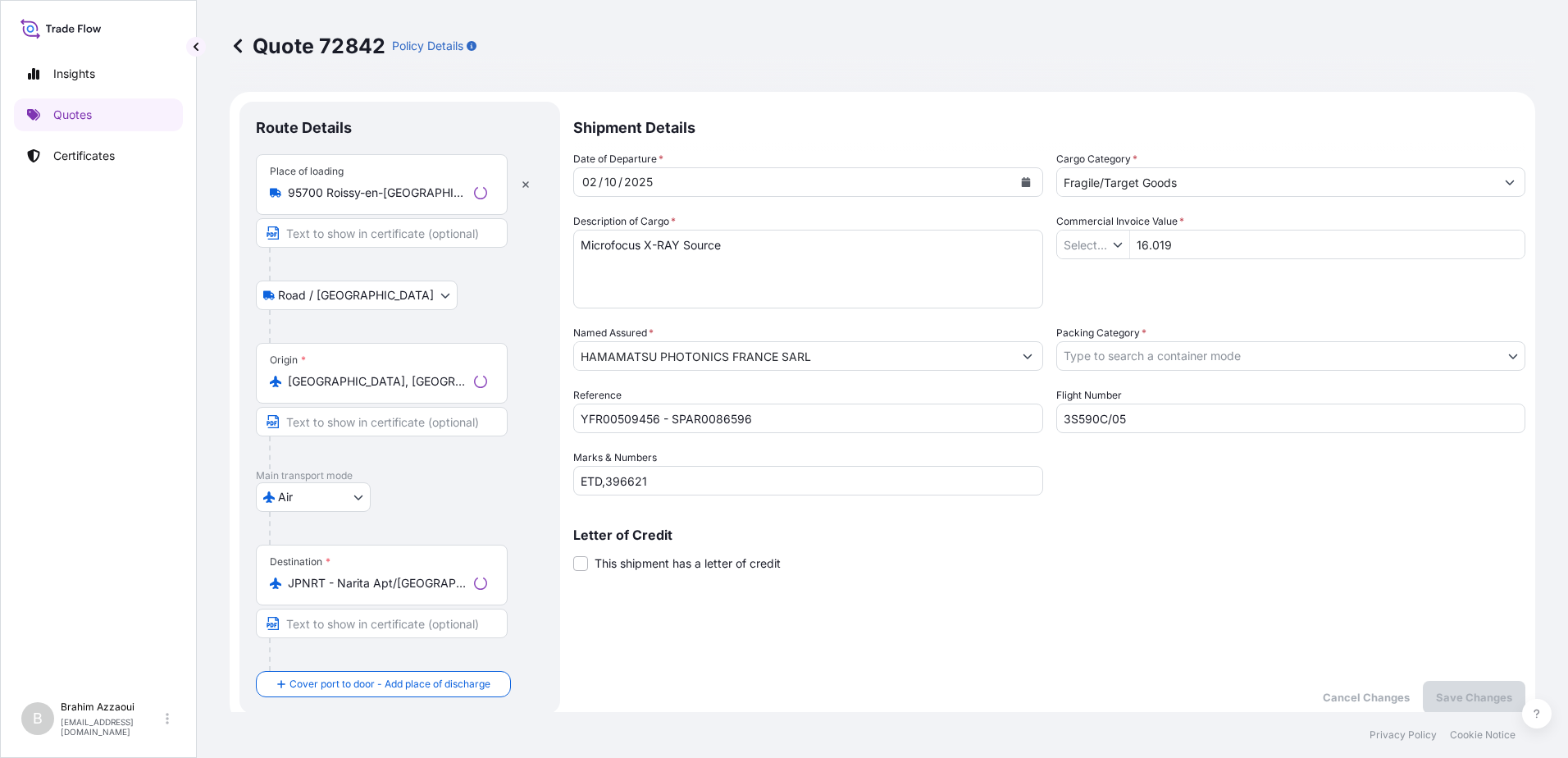
type input "€ EUR"
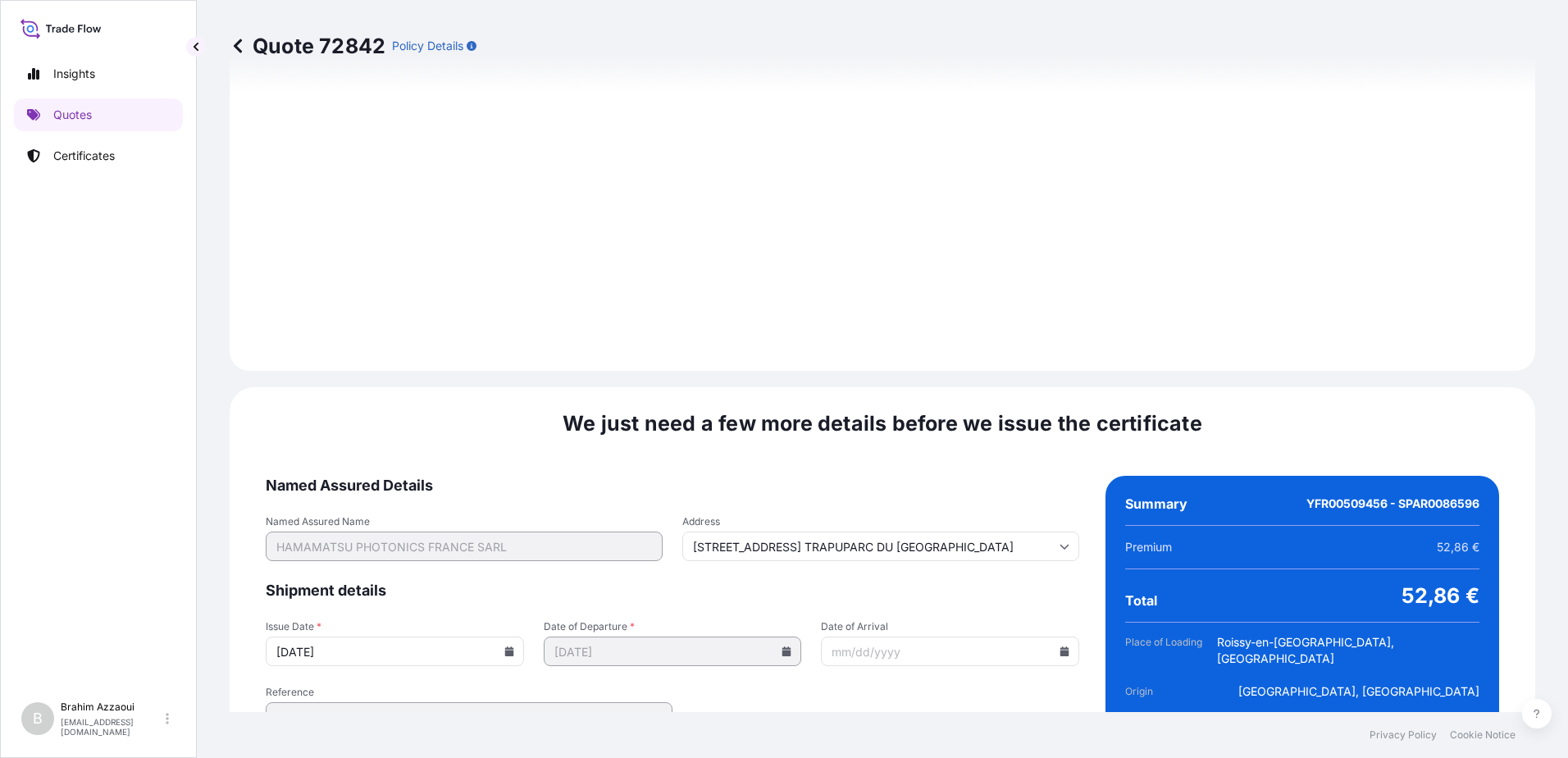
scroll to position [1918, 0]
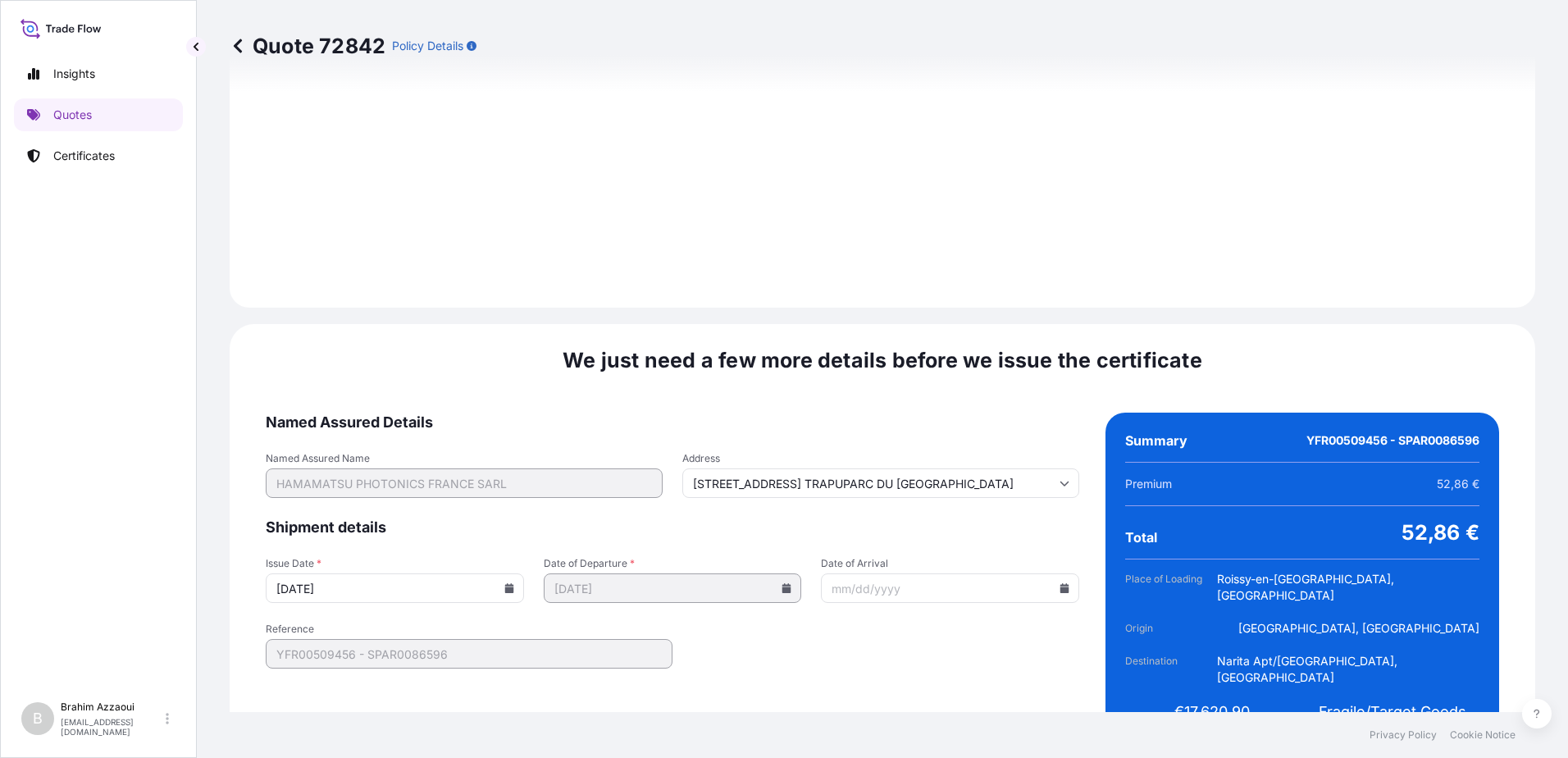
click at [939, 573] on input "Date of Arrival" at bounding box center [950, 587] width 258 height 29
type input "19 RUE DU SAULE TRAPUPARC DU MOULIN DE MASSY"
type input "0"
type input "19 RUE DU SAULE TRAPUPARC DU MOULIN DE MASSY"
type input "06"
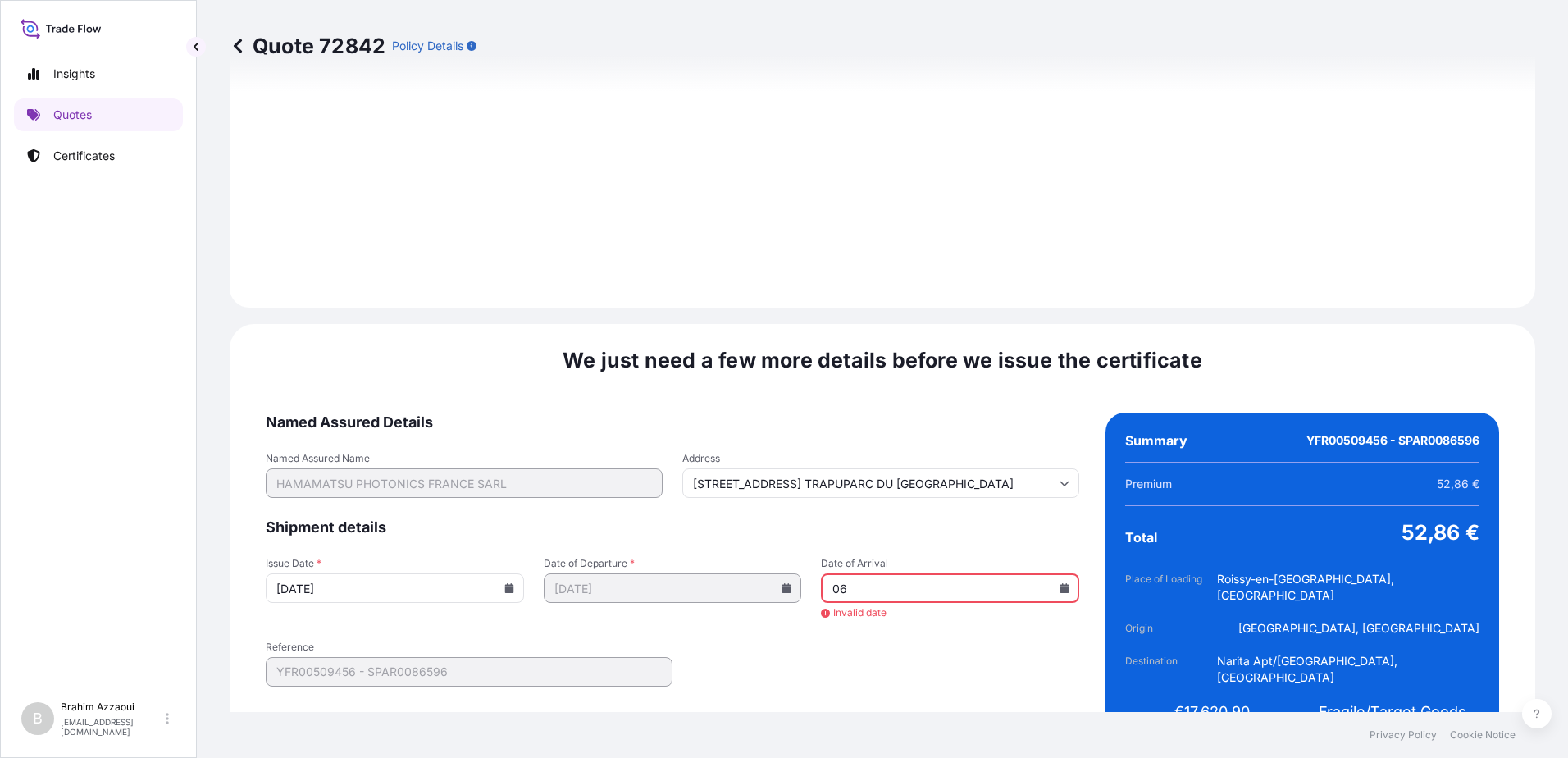
type input "19 RUE DU SAULE TRAPUPARC DU MOULIN DE MASSY"
type input "06/"
type input "19 RUE DU SAULE TRAPUPARC DU MOULIN DE MASSY"
type input "06/1"
type input "19 RUE DU SAULE TRAPUPARC DU MOULIN DE MASSY"
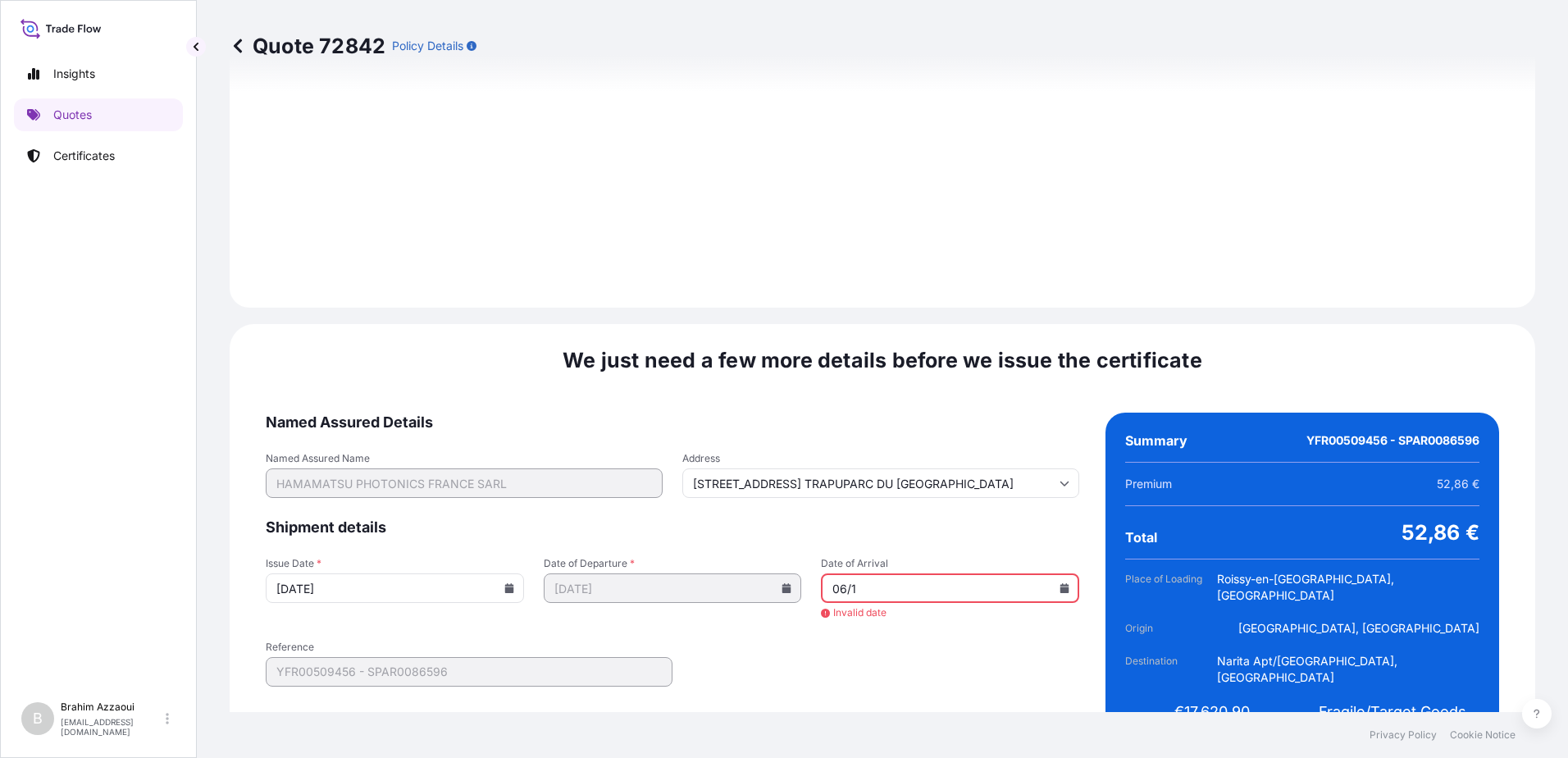
type input "06/10"
type input "19 RUE DU SAULE TRAPUPARC DU MOULIN DE MASSY"
type input "06/10/"
type input "19 RUE DU SAULE TRAPUPARC DU MOULIN DE MASSY"
type input "06/10/2"
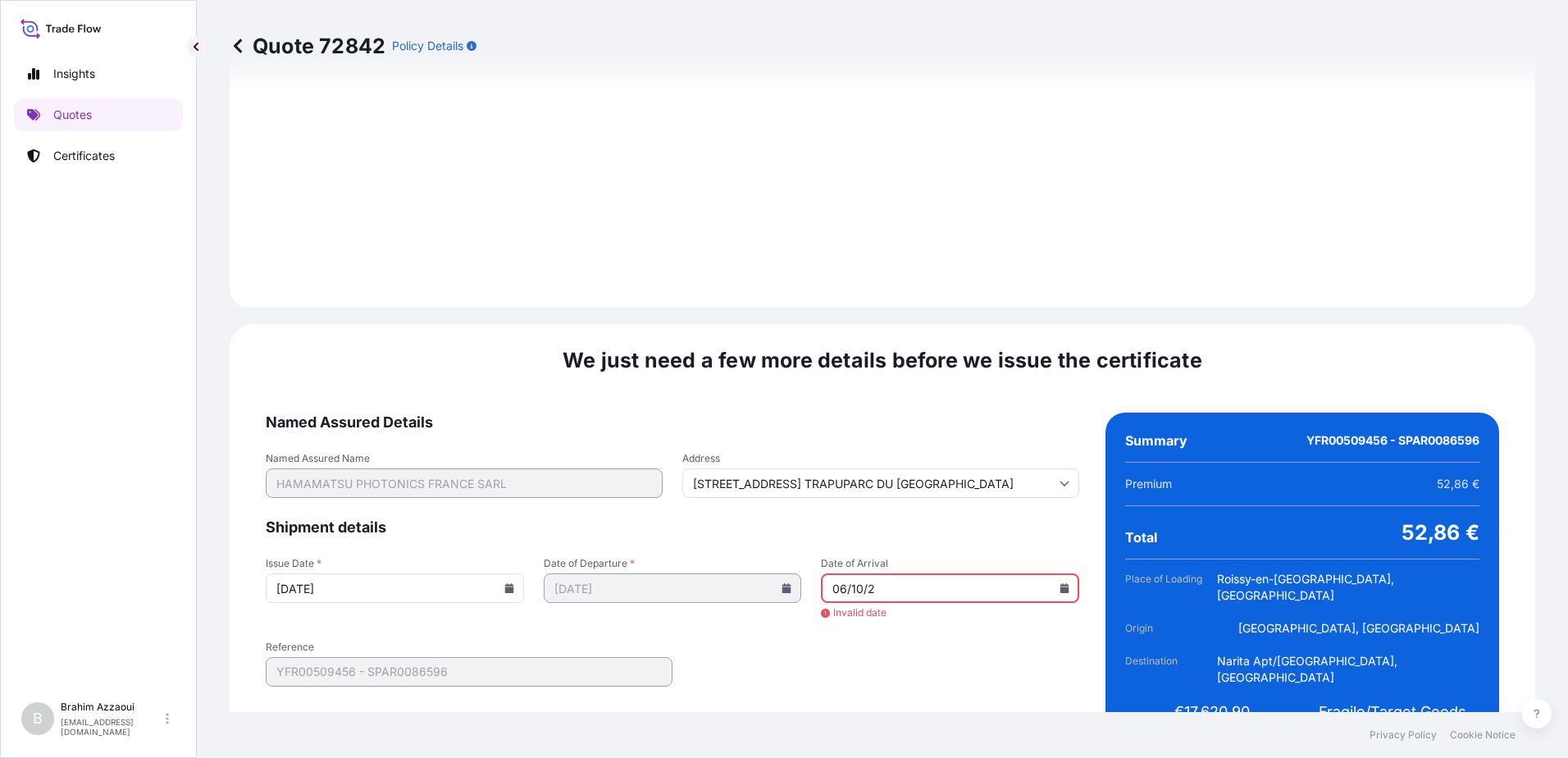
type input "19 RUE DU SAULE TRAPUPARC DU MOULIN DE MASSY"
type input "06/10/20"
type input "19 RUE DU SAULE TRAPUPARC DU MOULIN DE MASSY"
type input "06/10/205"
type input "19 RUE DU SAULE TRAPUPARC DU MOULIN DE MASSY"
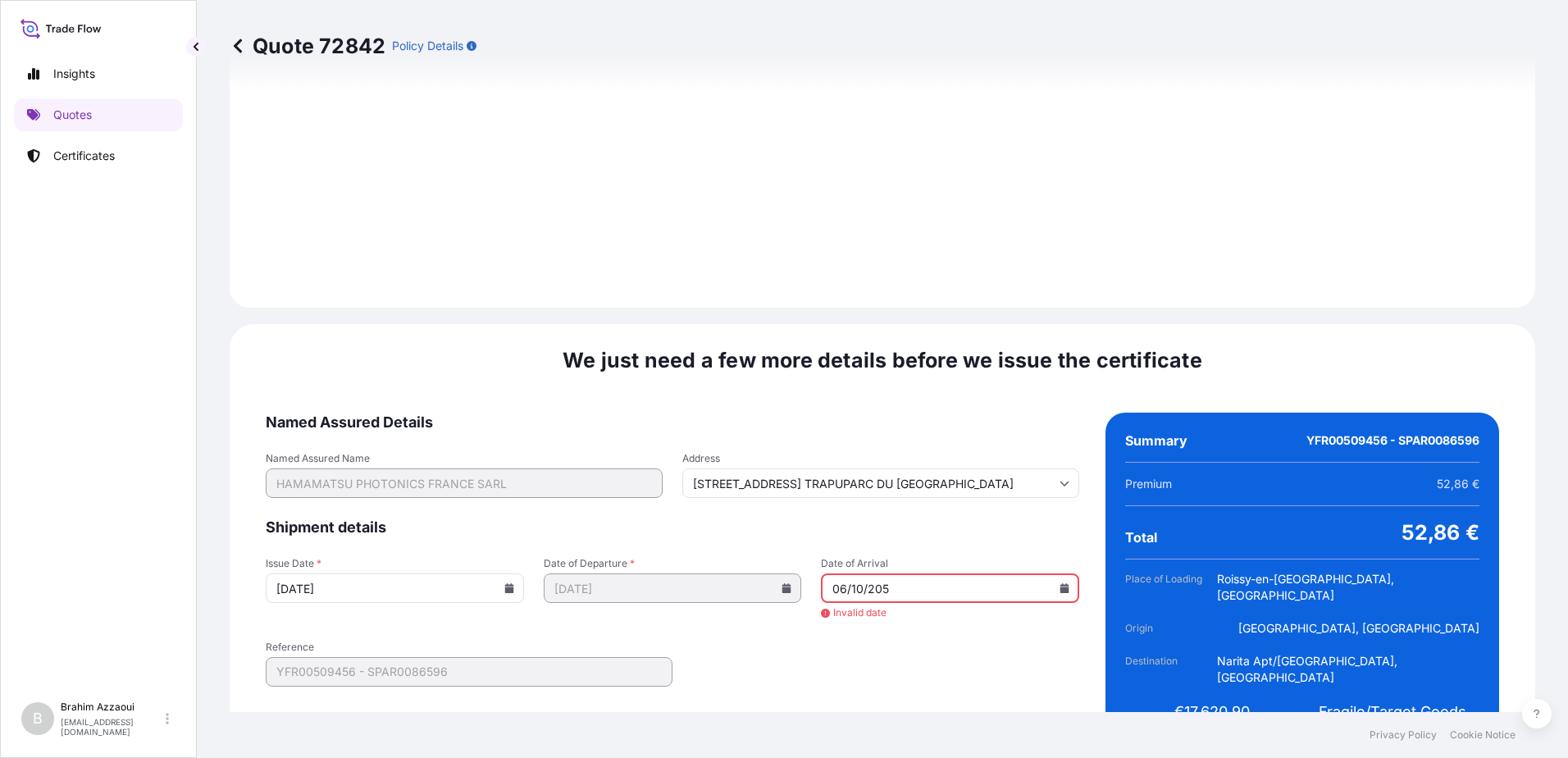
type input "06/10/20"
type input "19 RUE DU SAULE TRAPUPARC DU MOULIN DE MASSY"
type input "06/10/2"
type input "19 RUE DU SAULE TRAPUPARC DU MOULIN DE MASSY"
type input "06/10/"
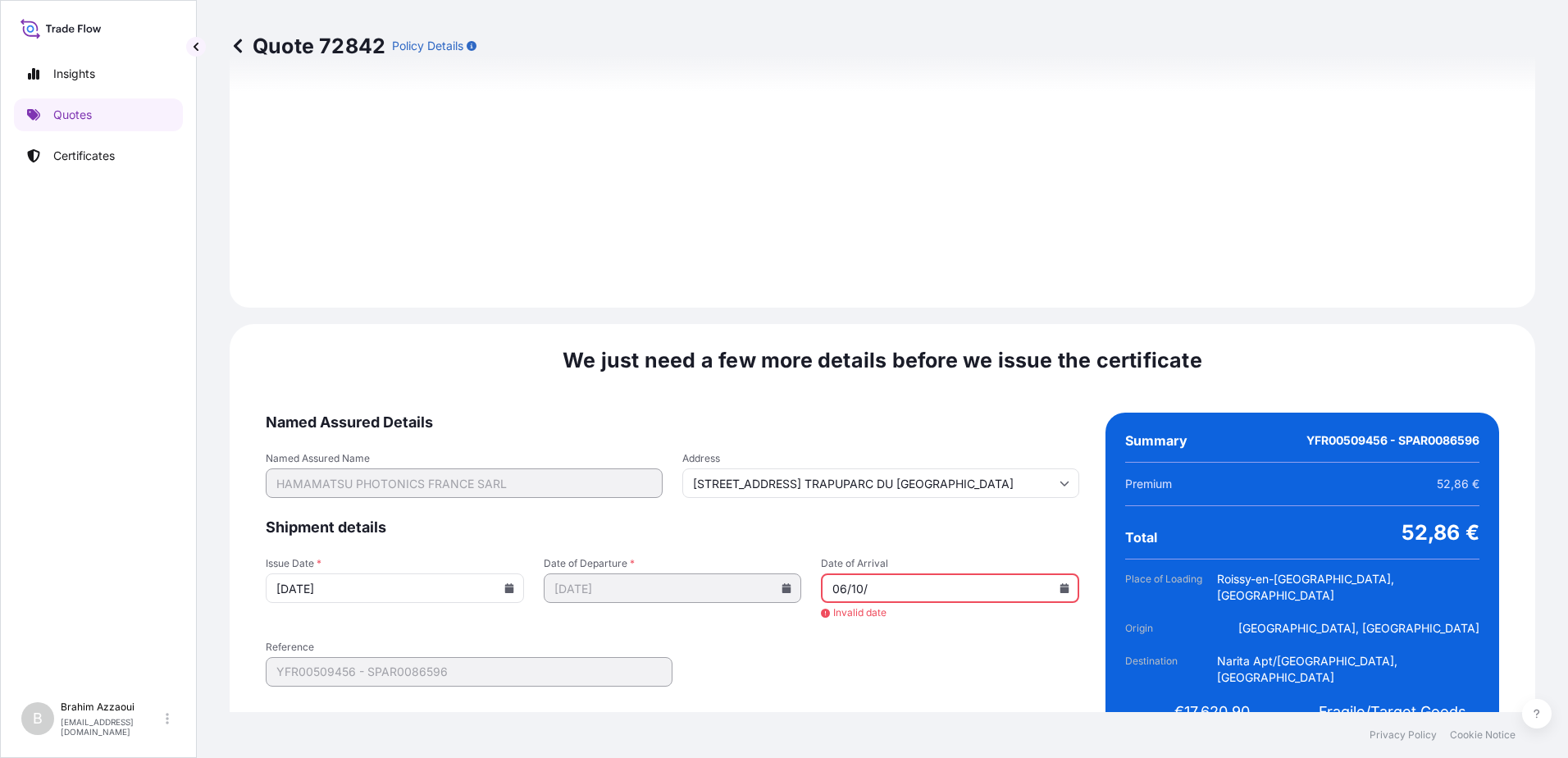
type input "19 RUE DU SAULE TRAPUPARC DU MOULIN DE MASSY"
type input "06/10"
type input "19 RUE DU SAULE TRAPUPARC DU MOULIN DE MASSY"
type input "06/1"
type input "19 RUE DU SAULE TRAPUPARC DU MOULIN DE MASSY"
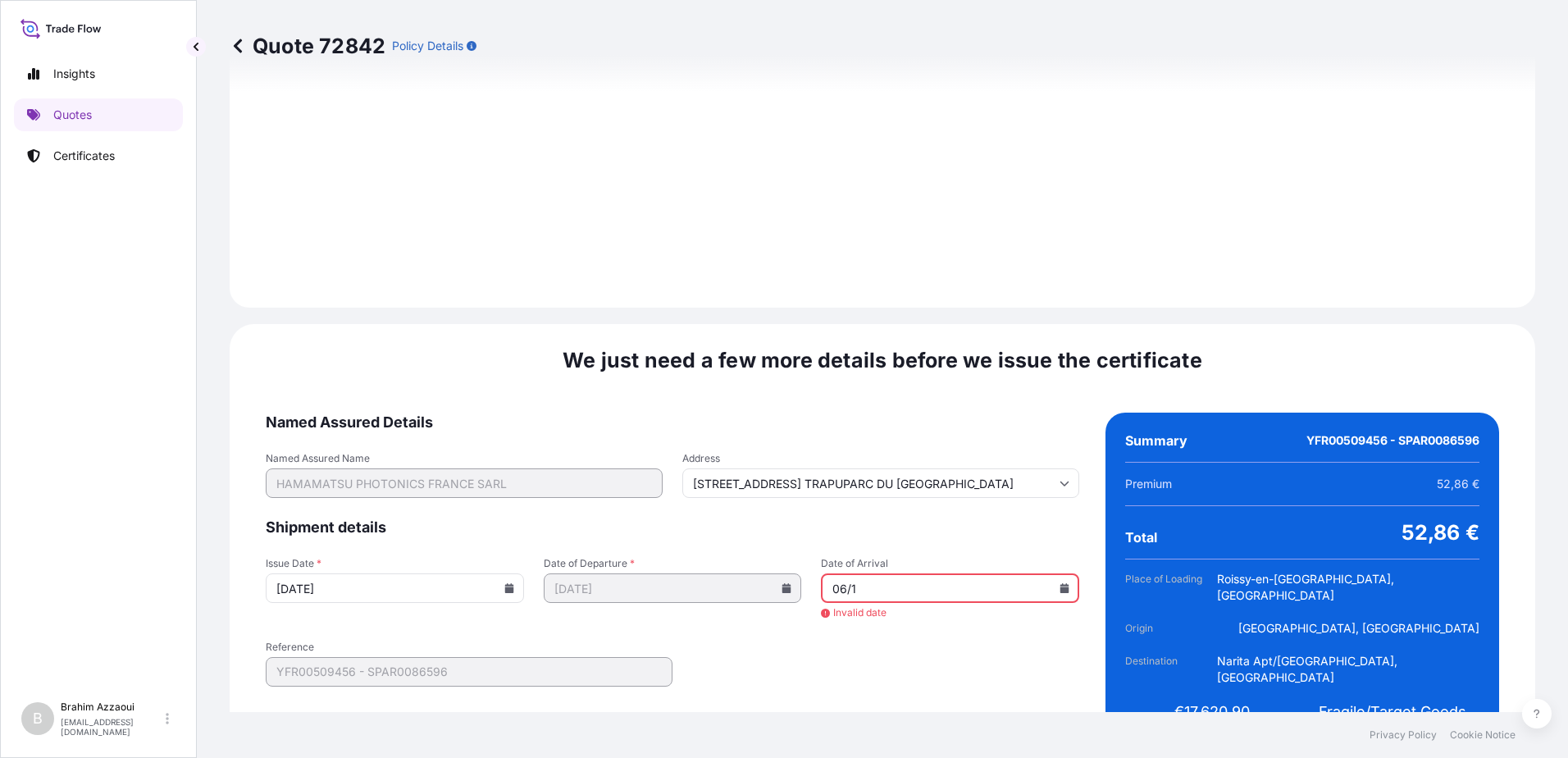
type input "06/"
type input "19 RUE DU SAULE TRAPUPARC DU MOULIN DE MASSY"
type input "06"
type input "19 RUE DU SAULE TRAPUPARC DU MOULIN DE MASSY"
type input "0"
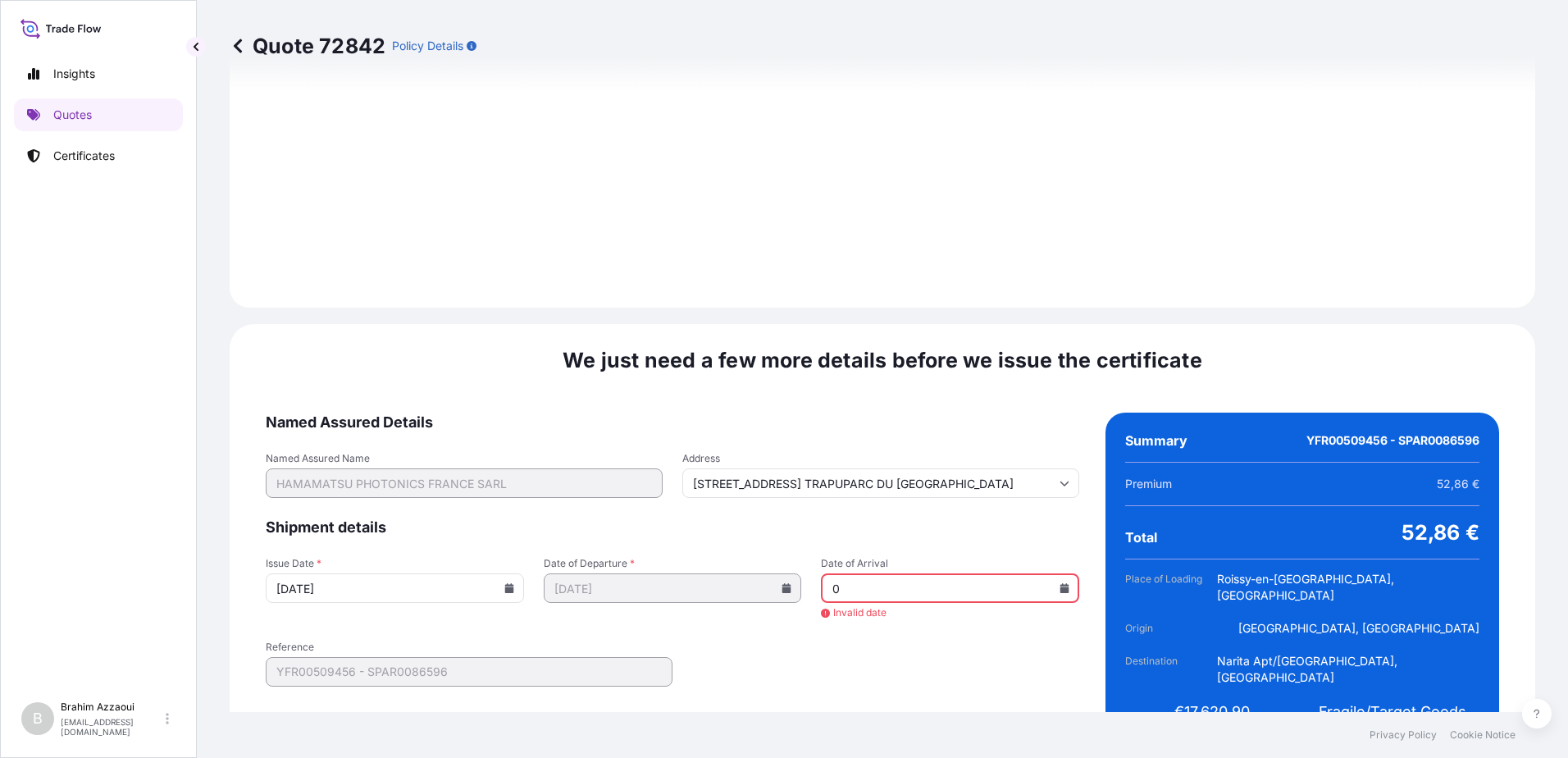
type input "19 RUE DU SAULE TRAPUPARC DU MOULIN DE MASSY"
click at [1060, 583] on icon at bounding box center [1065, 588] width 9 height 10
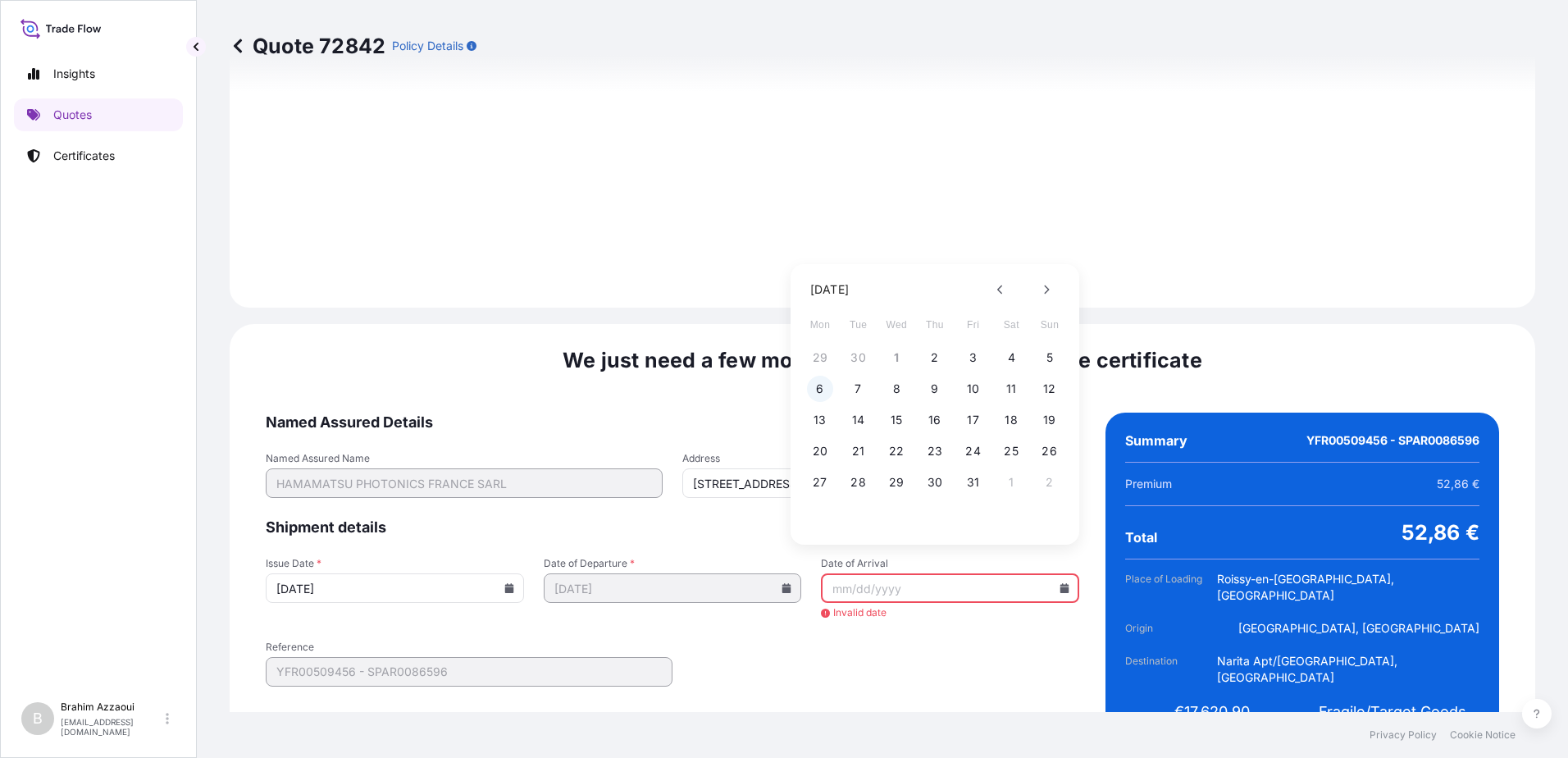
click at [808, 392] on button "6" at bounding box center [820, 388] width 26 height 26
type input "19 RUE DU SAULE TRAPUPARC DU MOULIN DE MASSY"
type input "10/06/2025"
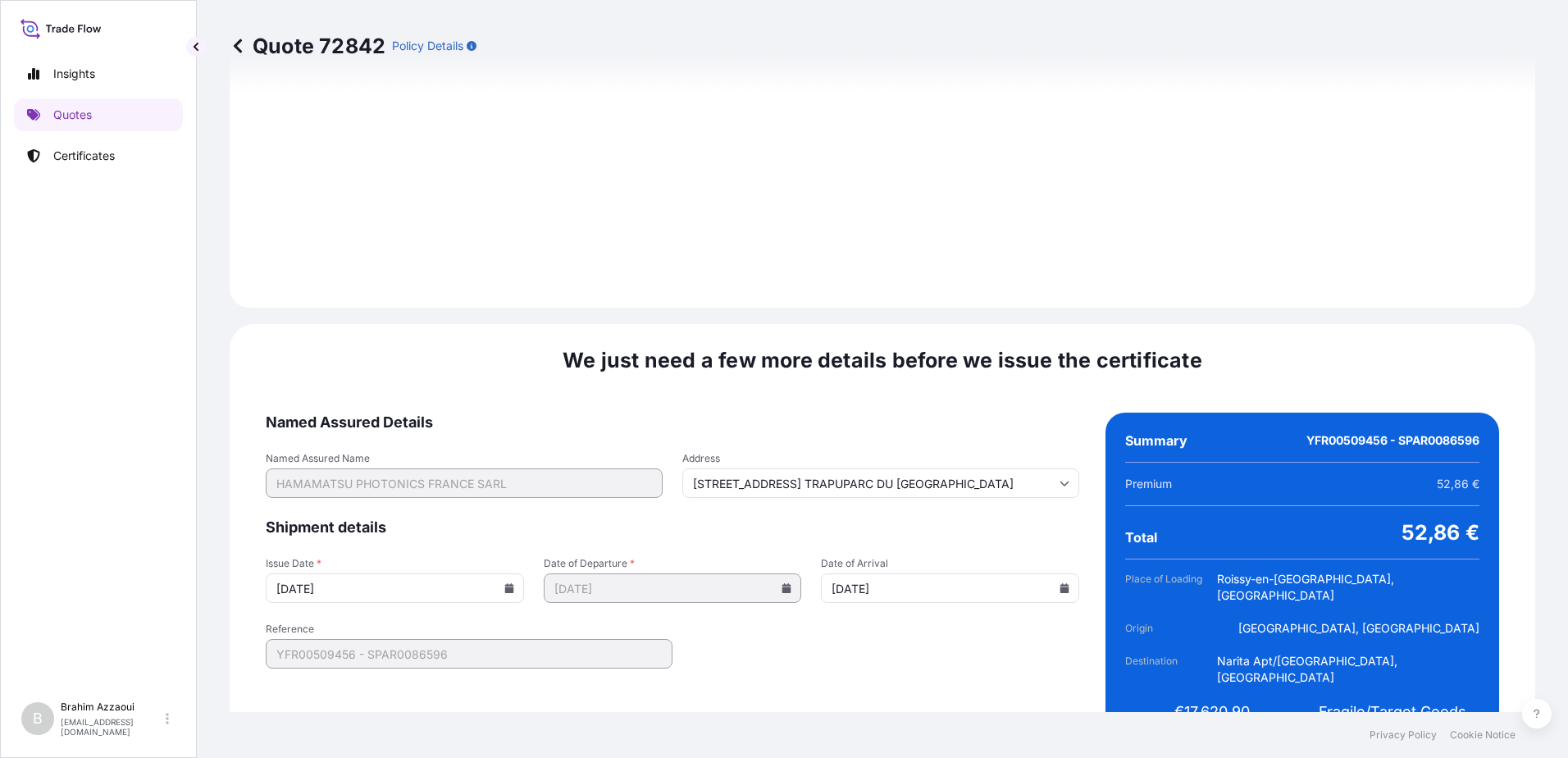
type input "19 RUE DU SAULE TRAPUPARC DU MOULIN DE MASSY"
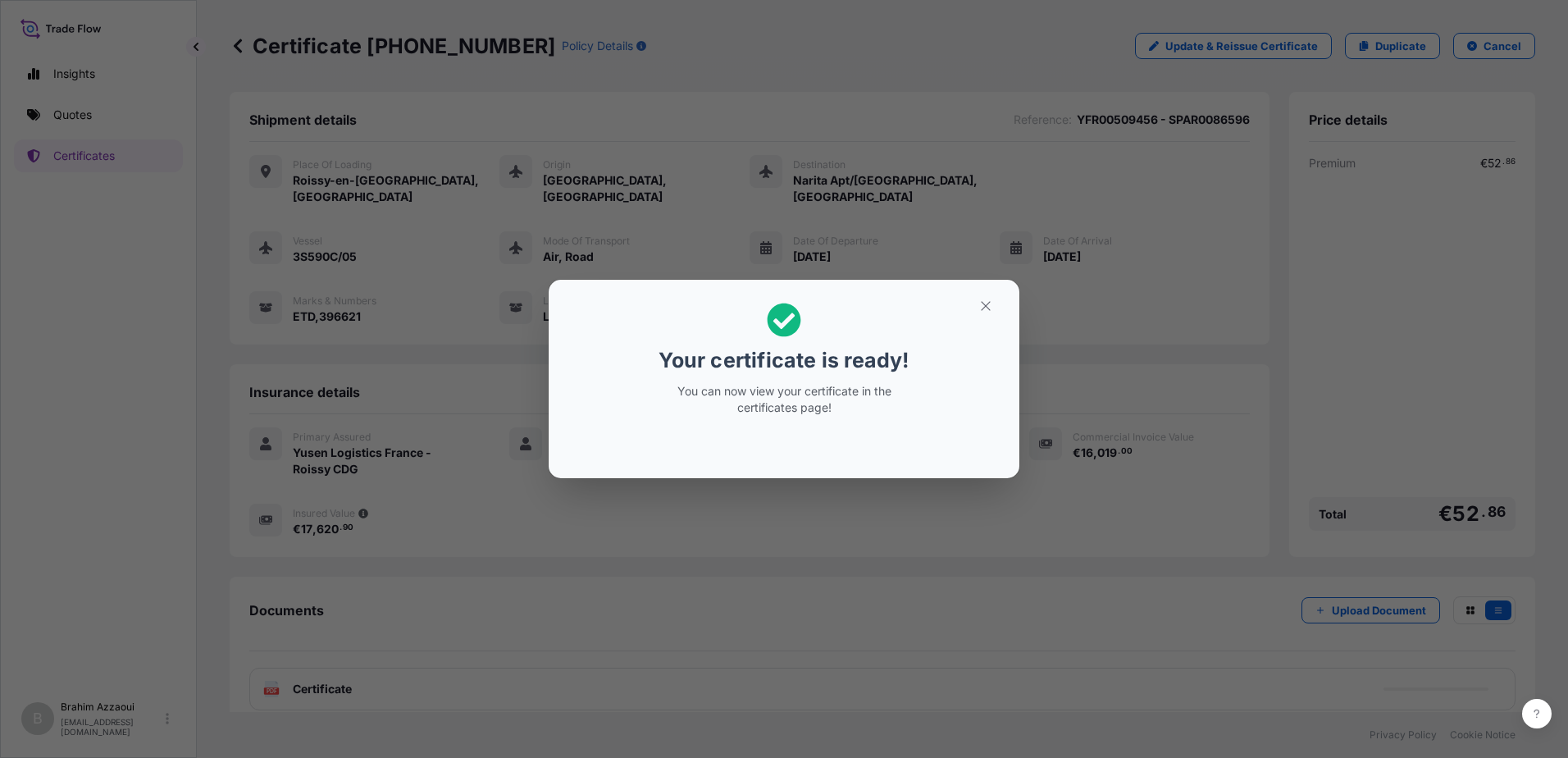
click at [776, 576] on div "Your certificate is ready! You can now view your certificate in the certificate…" at bounding box center [784, 379] width 1568 height 758
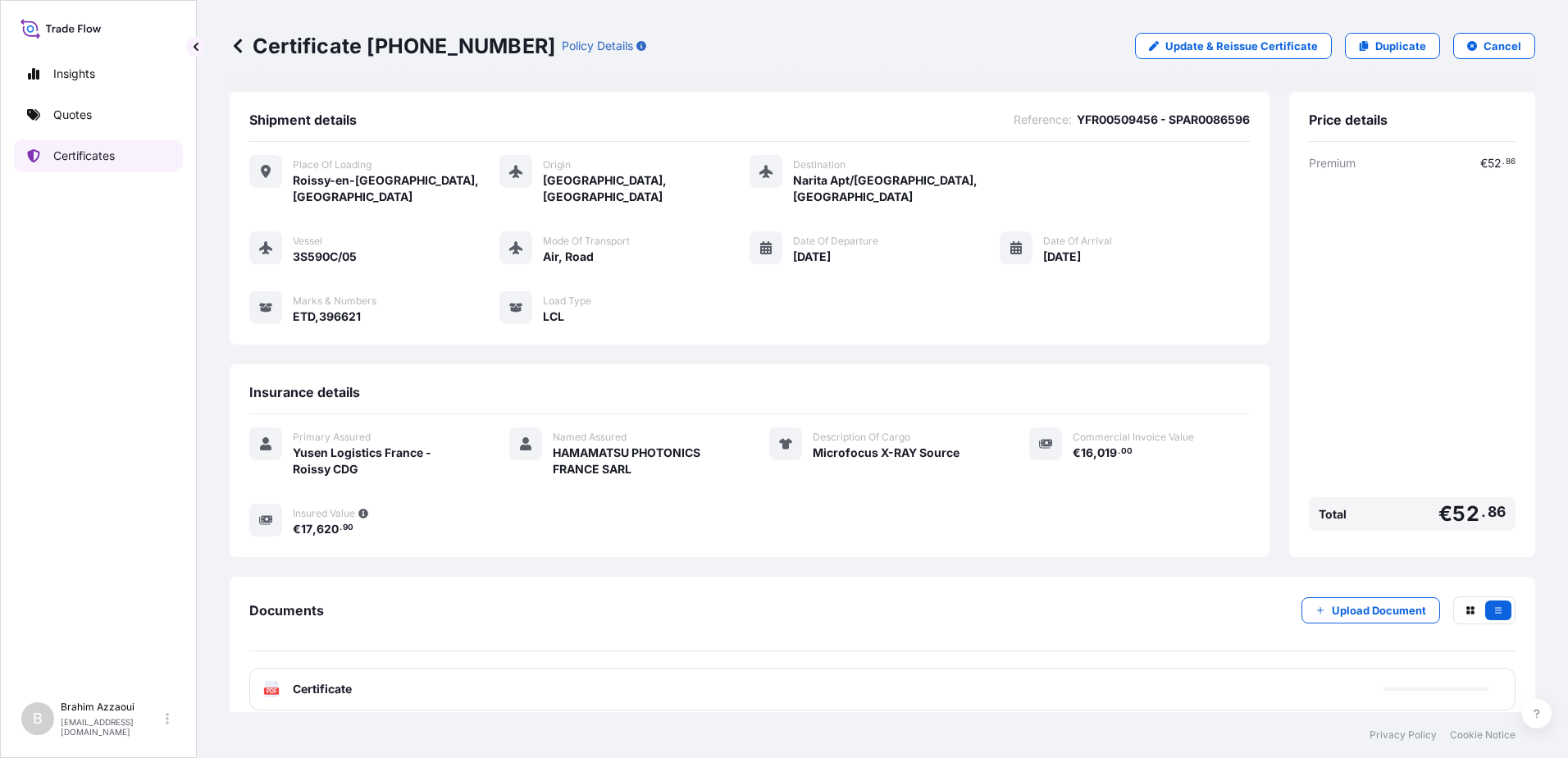
click at [78, 157] on p "Certificates" at bounding box center [83, 156] width 61 height 17
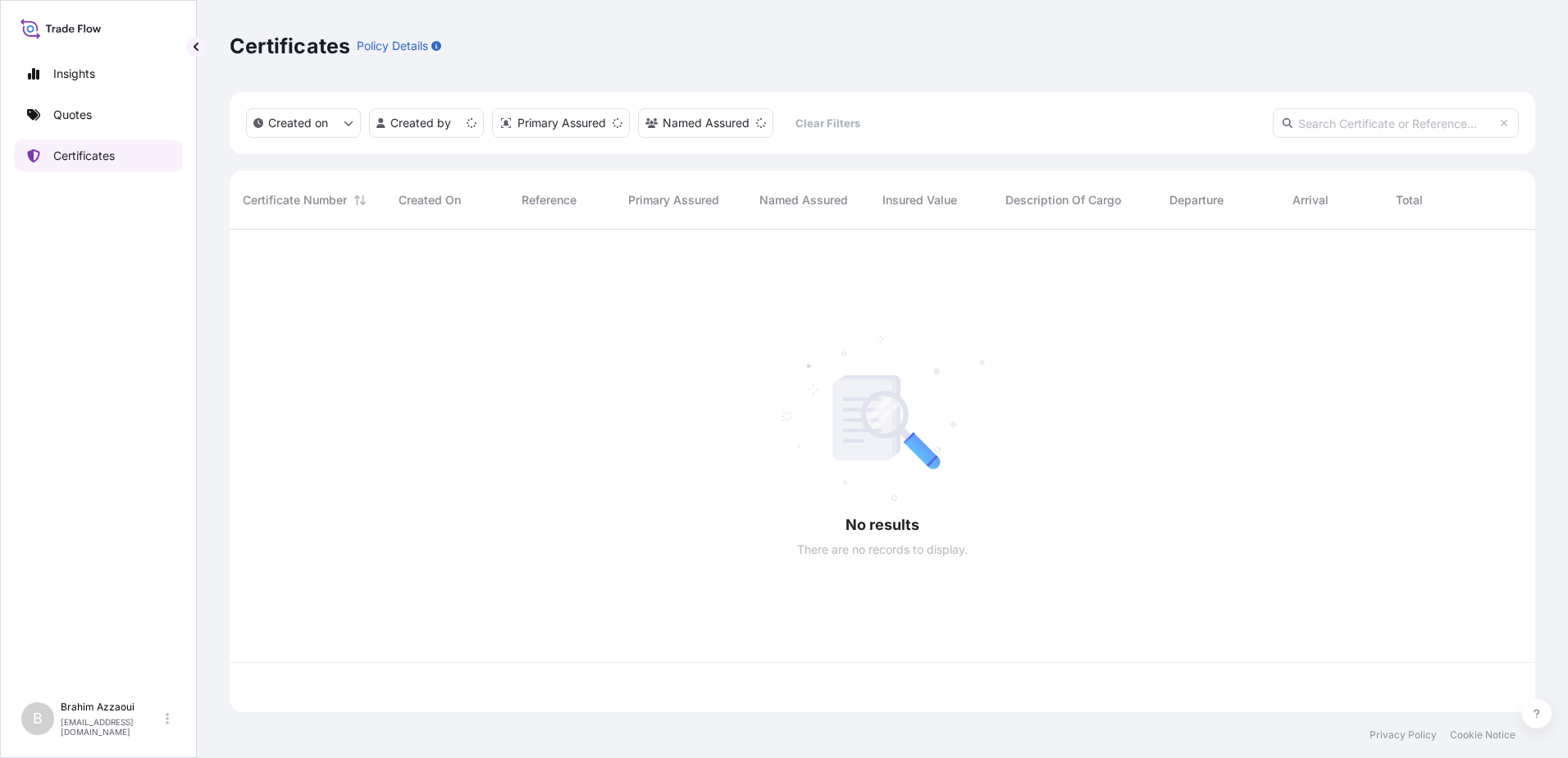
scroll to position [479, 1293]
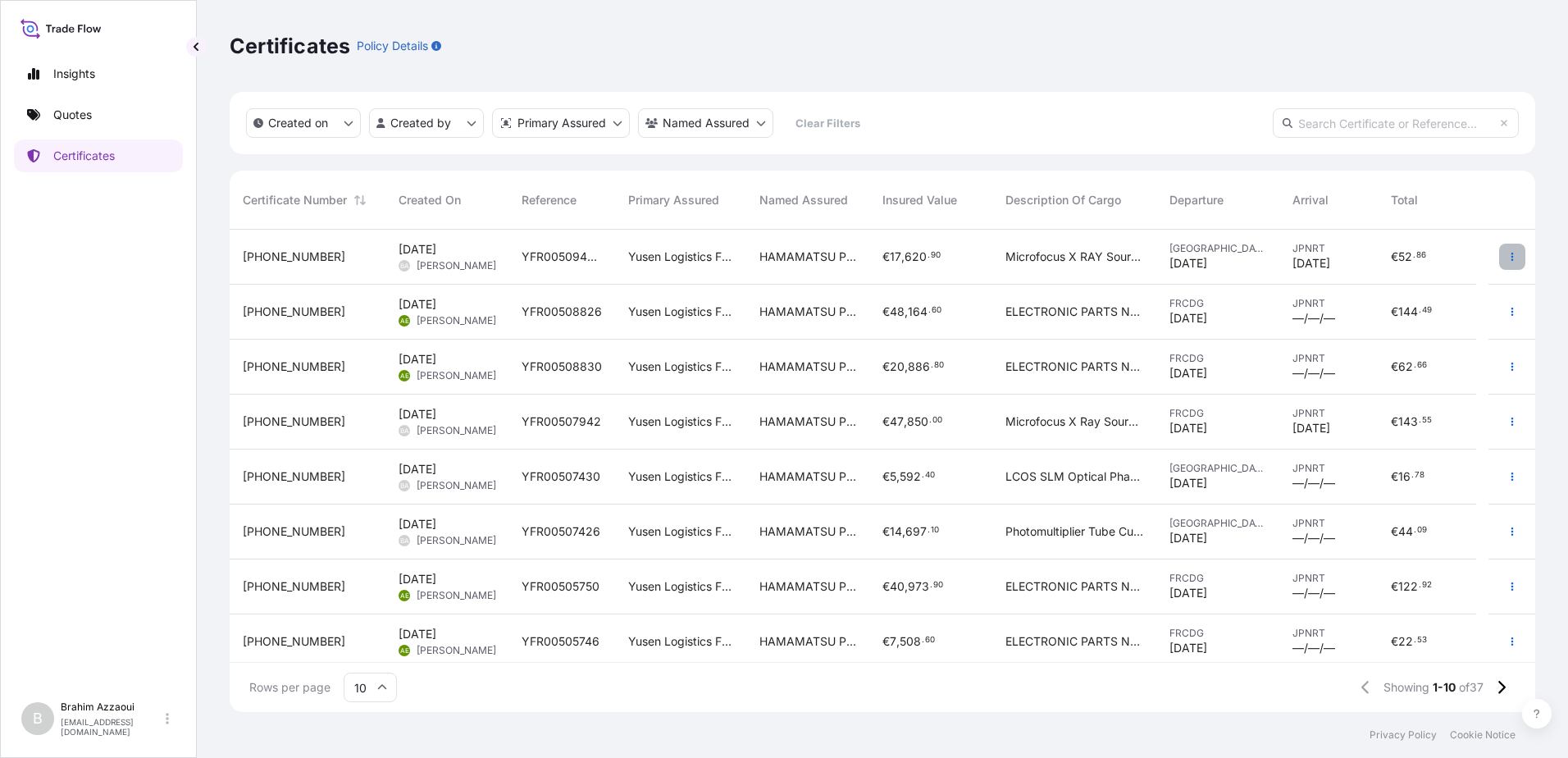
click at [1507, 258] on icon "button" at bounding box center [1513, 257] width 10 height 10
click at [1424, 287] on p "Download certificate" at bounding box center [1421, 290] width 111 height 17
